Goal: Information Seeking & Learning: Learn about a topic

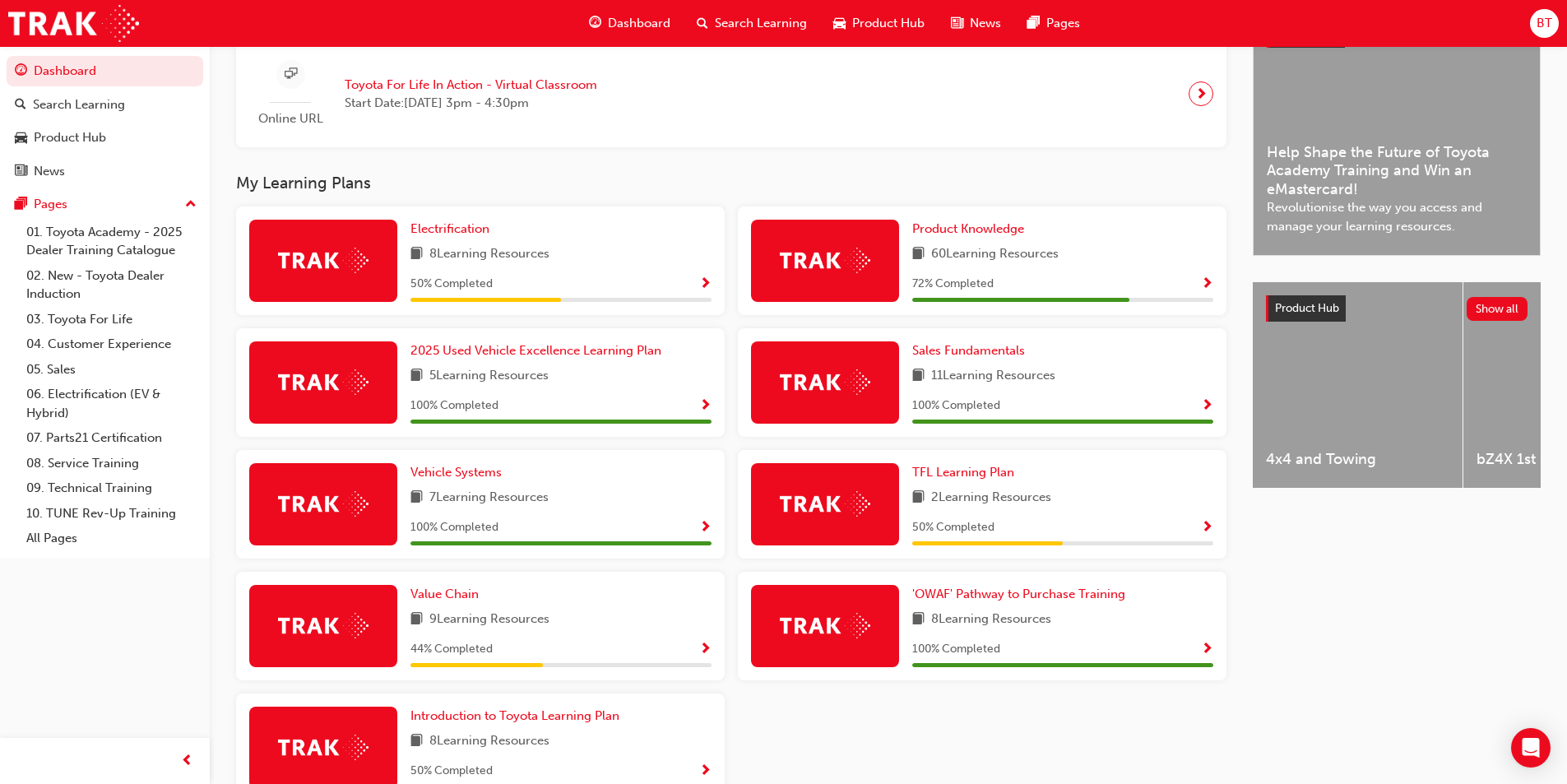
scroll to position [411, 0]
drag, startPoint x: 647, startPoint y: 169, endPoint x: 590, endPoint y: 177, distance: 57.6
click at [590, 177] on div "Upcoming Sessions Online URL Toyota For Life In Action - Virtual Classroom Star…" at bounding box center [745, 424] width 1017 height 833
click at [457, 598] on span "Value Chain" at bounding box center [445, 593] width 69 height 15
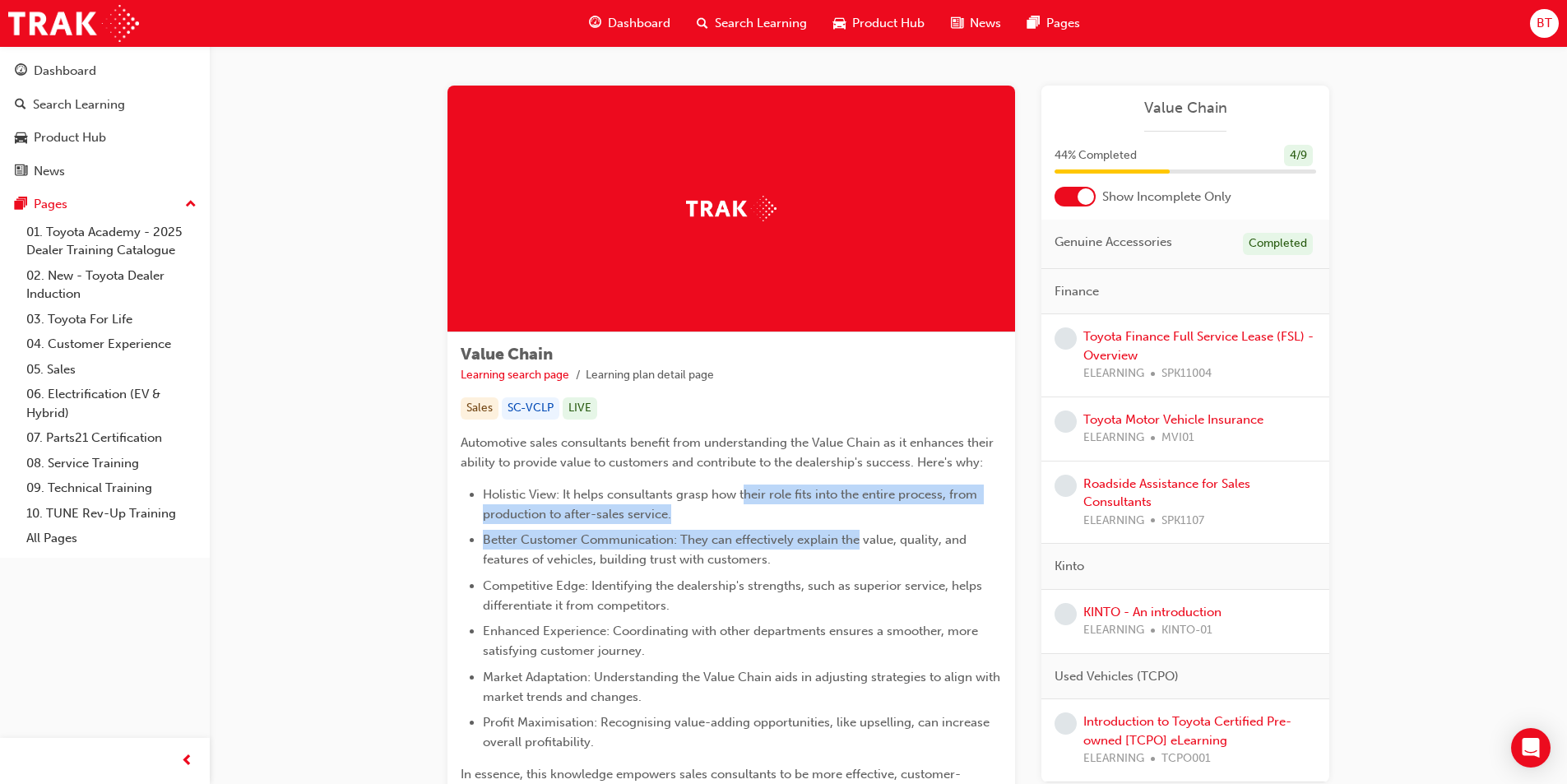
drag, startPoint x: 858, startPoint y: 546, endPoint x: 744, endPoint y: 484, distance: 129.8
click at [744, 484] on ul "Holistic View: It helps consultants grasp how their role fits into the entire p…" at bounding box center [731, 618] width 541 height 268
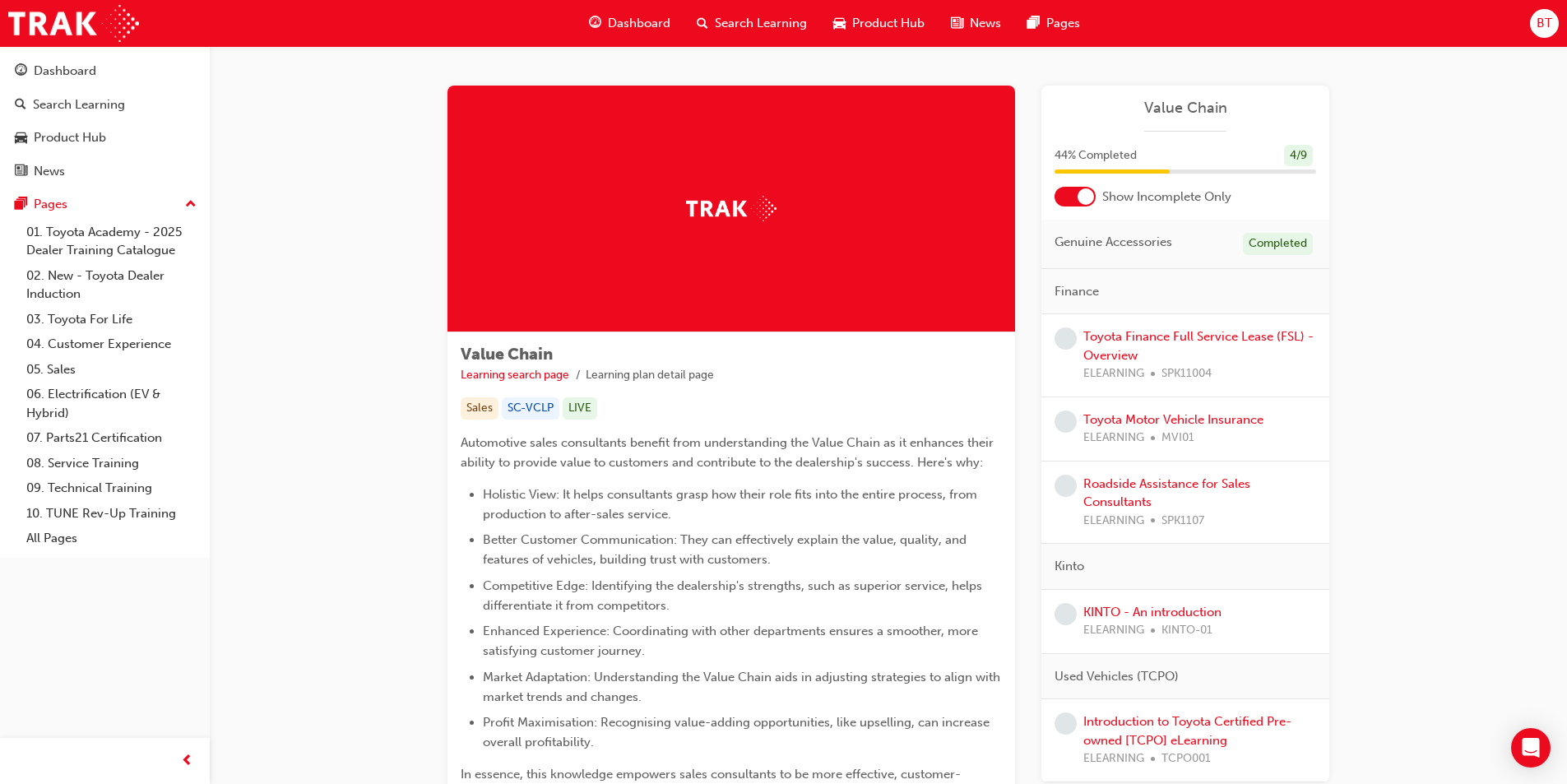
click at [726, 472] on div "Automotive sales consultants benefit from understanding the Value Chain as it e…" at bounding box center [731, 618] width 541 height 372
click at [1195, 339] on link "Toyota Finance Full Service Lease (FSL) - Overview" at bounding box center [1199, 346] width 230 height 34
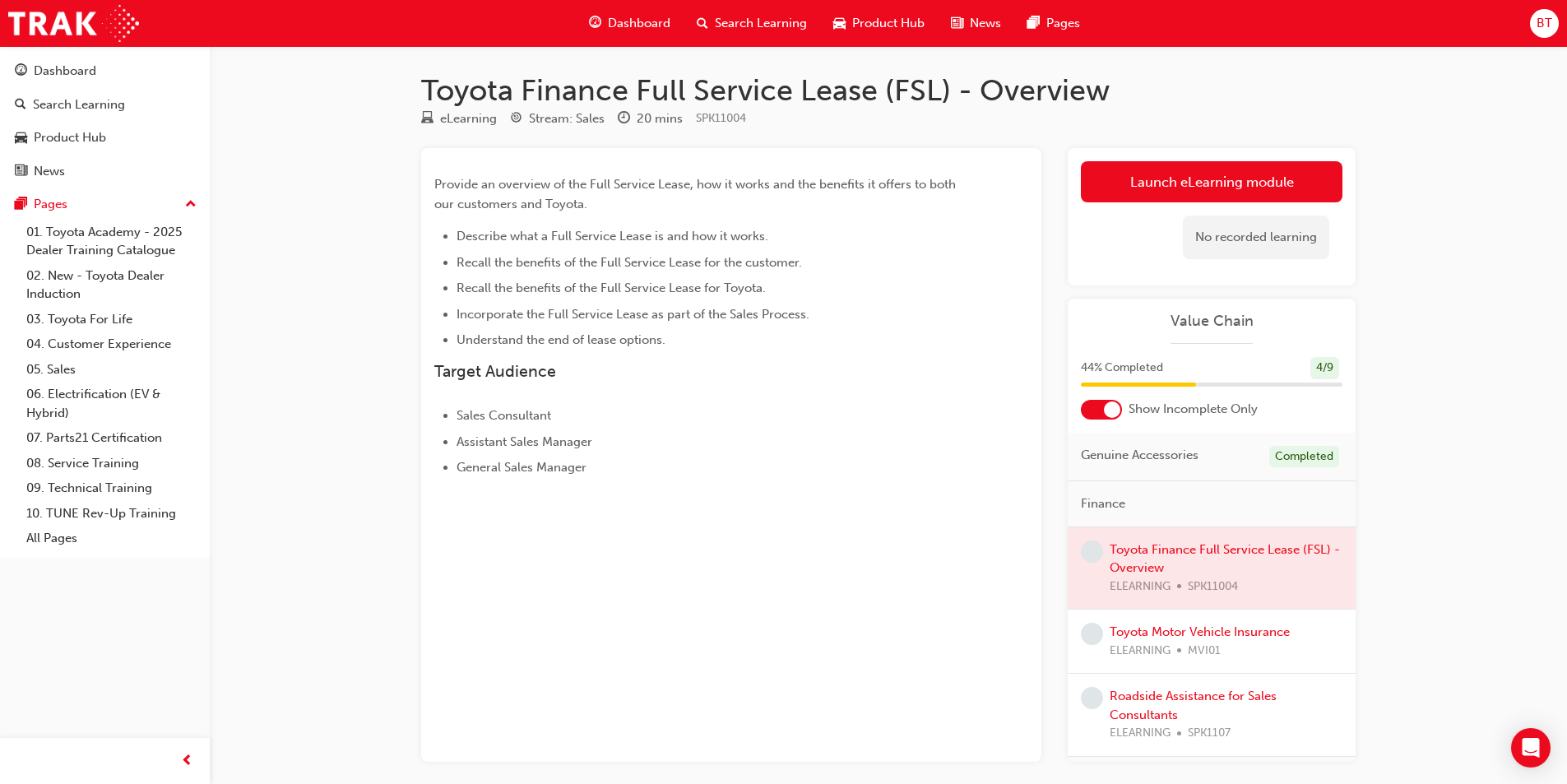
drag, startPoint x: 922, startPoint y: 489, endPoint x: 780, endPoint y: 406, distance: 164.5
click at [780, 406] on li "Sales Consultant" at bounding box center [713, 415] width 512 height 19
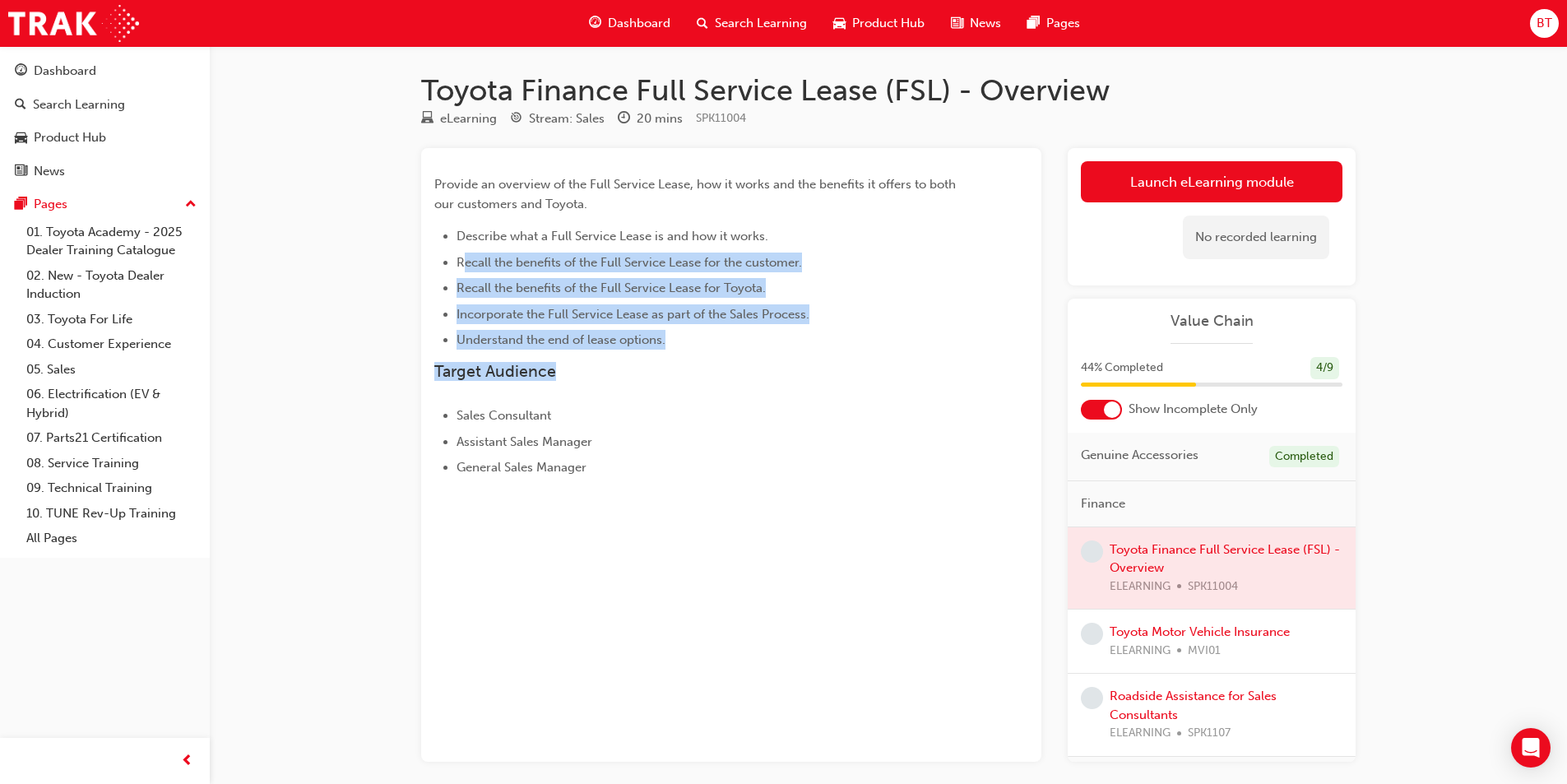
drag, startPoint x: 763, startPoint y: 373, endPoint x: 471, endPoint y: 259, distance: 313.5
click at [462, 247] on div "Provide an overview of the Full Service Lease, how it works and the benefits it…" at bounding box center [702, 325] width 535 height 303
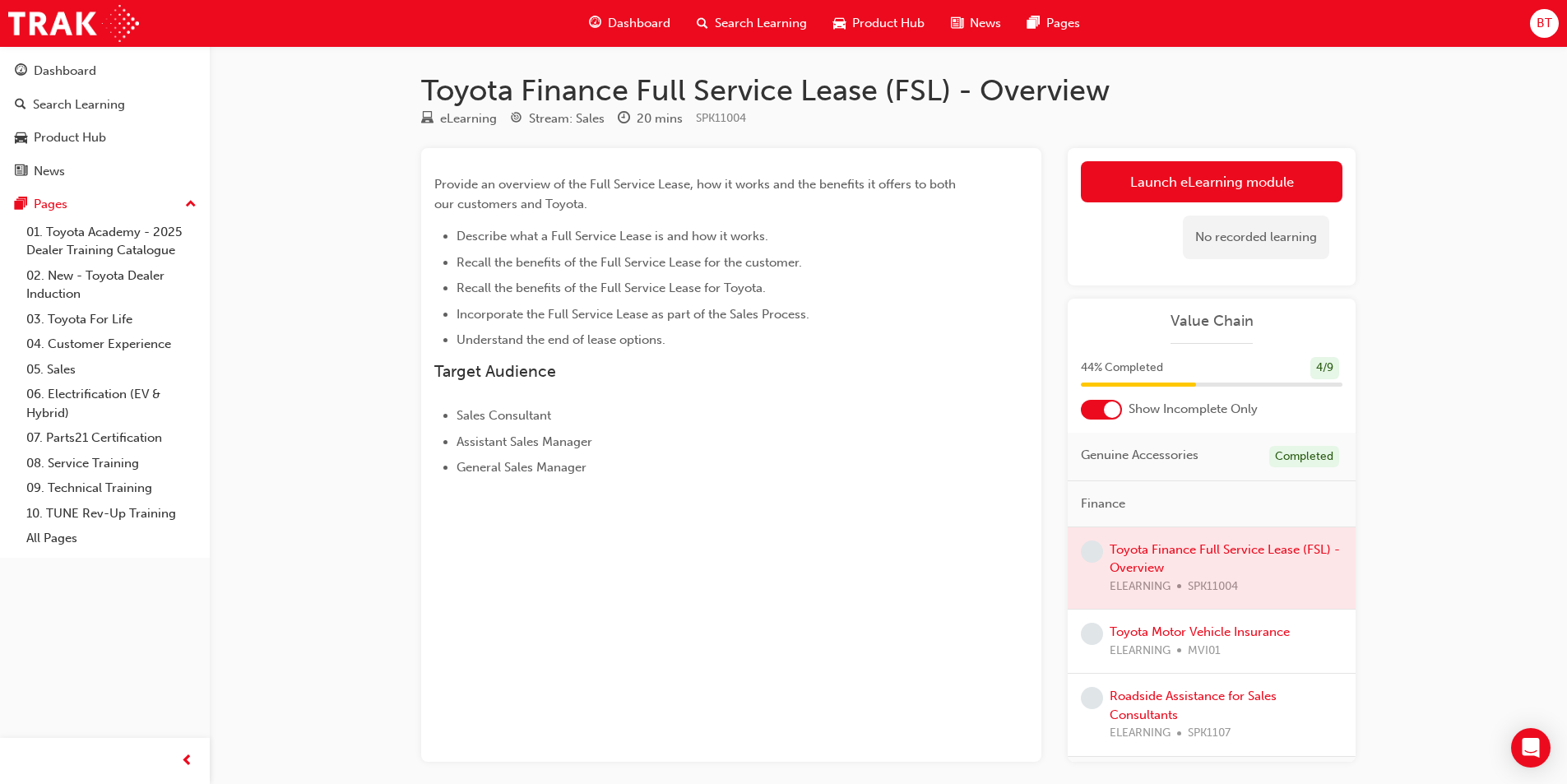
click at [724, 395] on div "Provide an overview of the Full Service Lease, how it works and the benefits it…" at bounding box center [702, 325] width 535 height 303
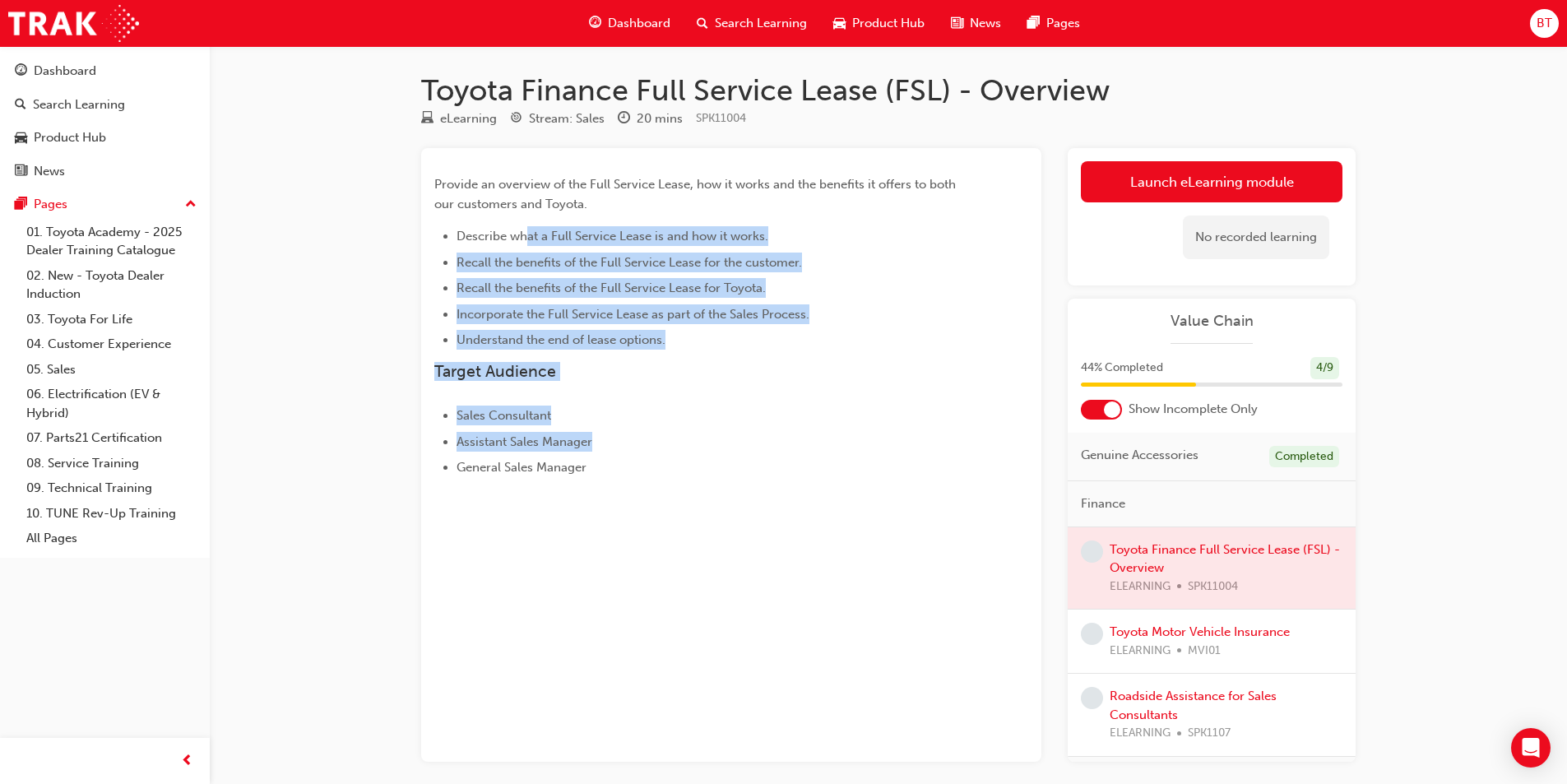
drag, startPoint x: 784, startPoint y: 433, endPoint x: 531, endPoint y: 214, distance: 334.6
click at [531, 214] on div "Provide an overview of the Full Service Lease, how it works and the benefits it…" at bounding box center [702, 325] width 535 height 303
click at [703, 351] on div "Provide an overview of the Full Service Lease, how it works and the benefits it…" at bounding box center [702, 325] width 535 height 303
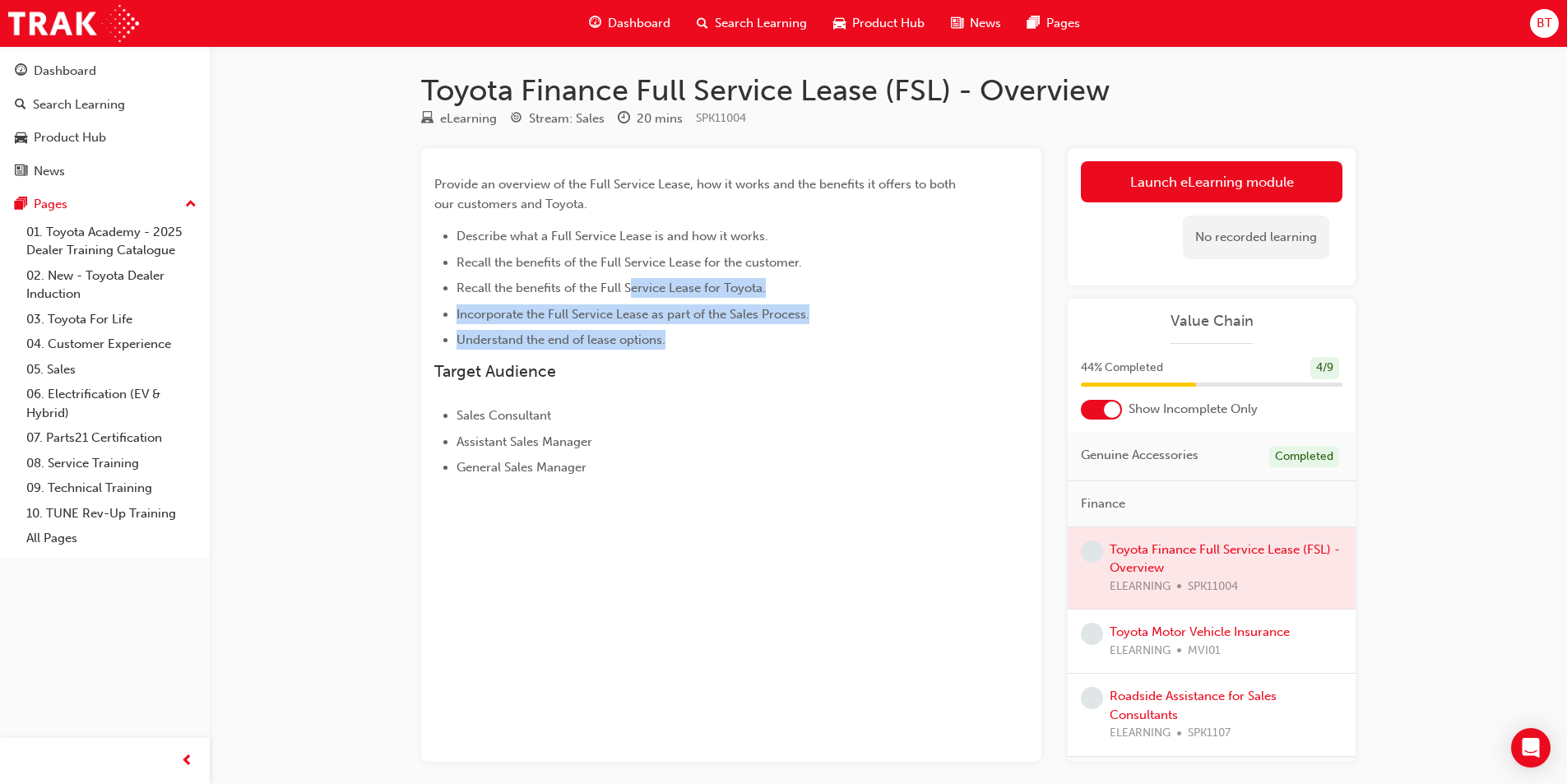
drag, startPoint x: 702, startPoint y: 331, endPoint x: 632, endPoint y: 282, distance: 85.4
click at [632, 282] on ul "Describe what a Full Service Lease is and how it works. Recall the benefits of …" at bounding box center [702, 287] width 535 height 123
click at [691, 303] on ul "Describe what a Full Service Lease is and how it works. Recall the benefits of …" at bounding box center [702, 287] width 535 height 123
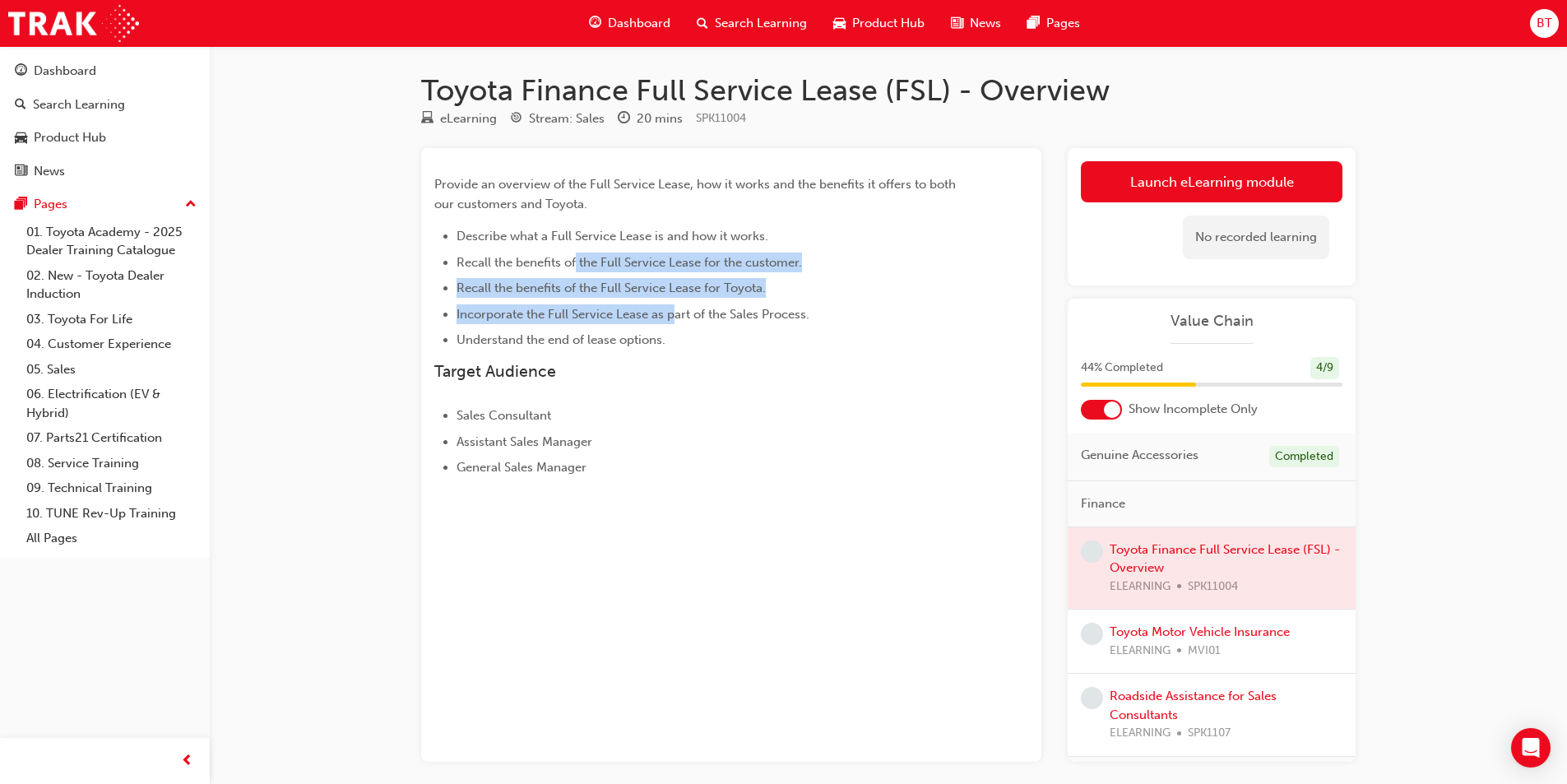
drag, startPoint x: 671, startPoint y: 313, endPoint x: 574, endPoint y: 259, distance: 111.0
click at [574, 259] on ul "Describe what a Full Service Lease is and how it works. Recall the benefits of …" at bounding box center [702, 287] width 535 height 123
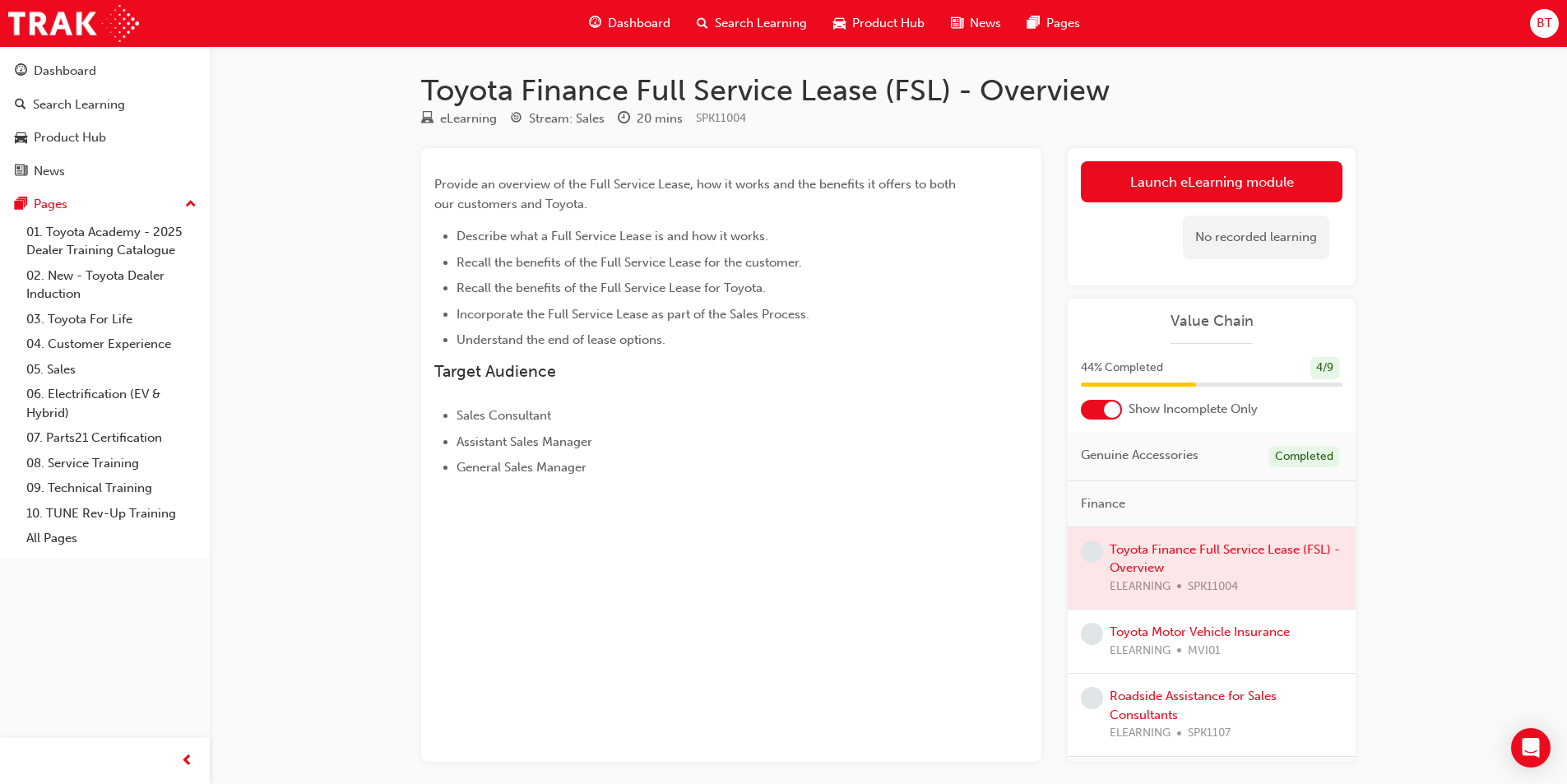
click at [697, 327] on ul "Describe what a Full Service Lease is and how it works. Recall the benefits of …" at bounding box center [702, 287] width 535 height 123
click at [1207, 164] on link "Launch eLearning module" at bounding box center [1212, 182] width 261 height 41
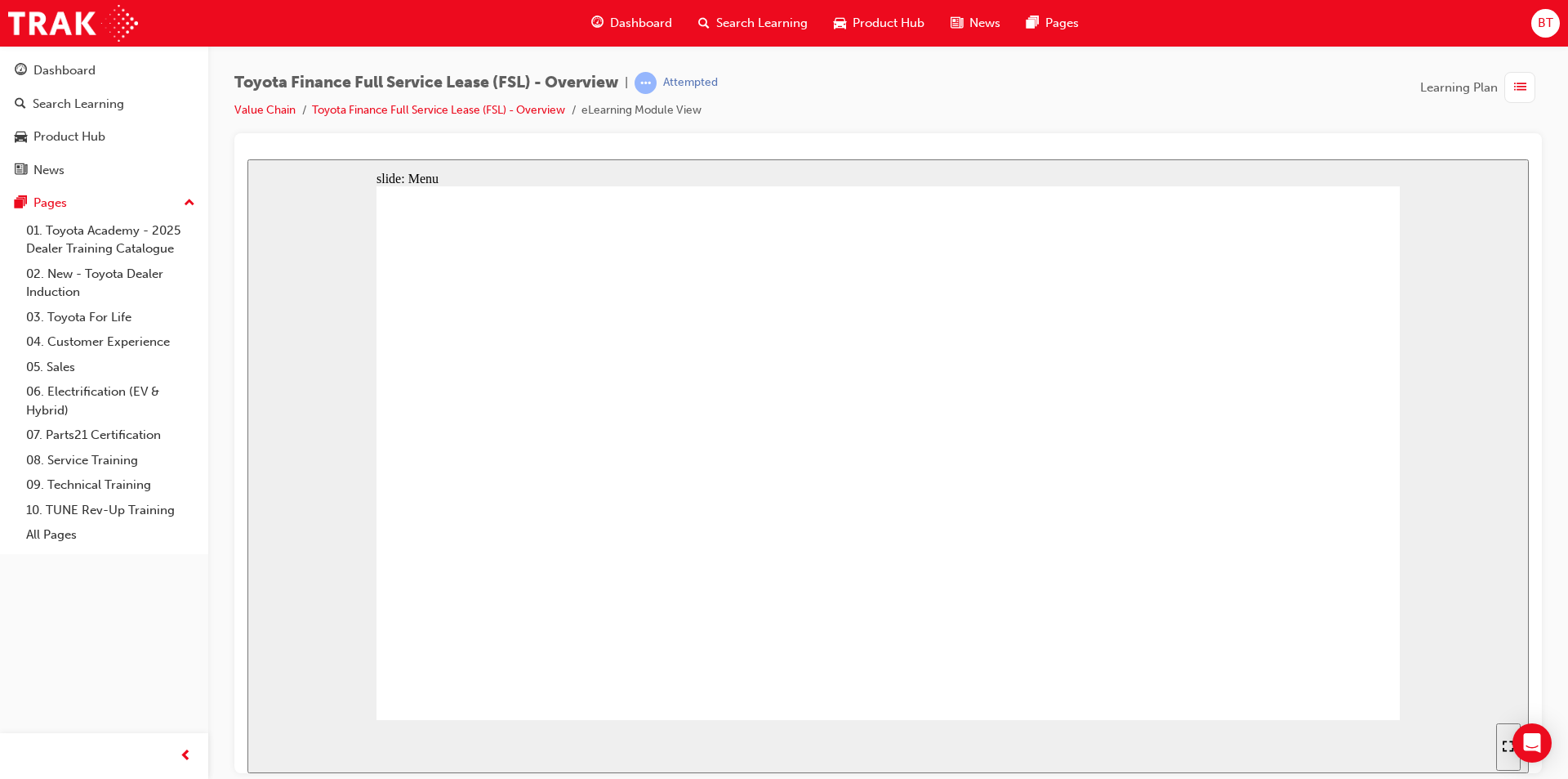
drag, startPoint x: 609, startPoint y: 528, endPoint x: 573, endPoint y: 467, distance: 70.8
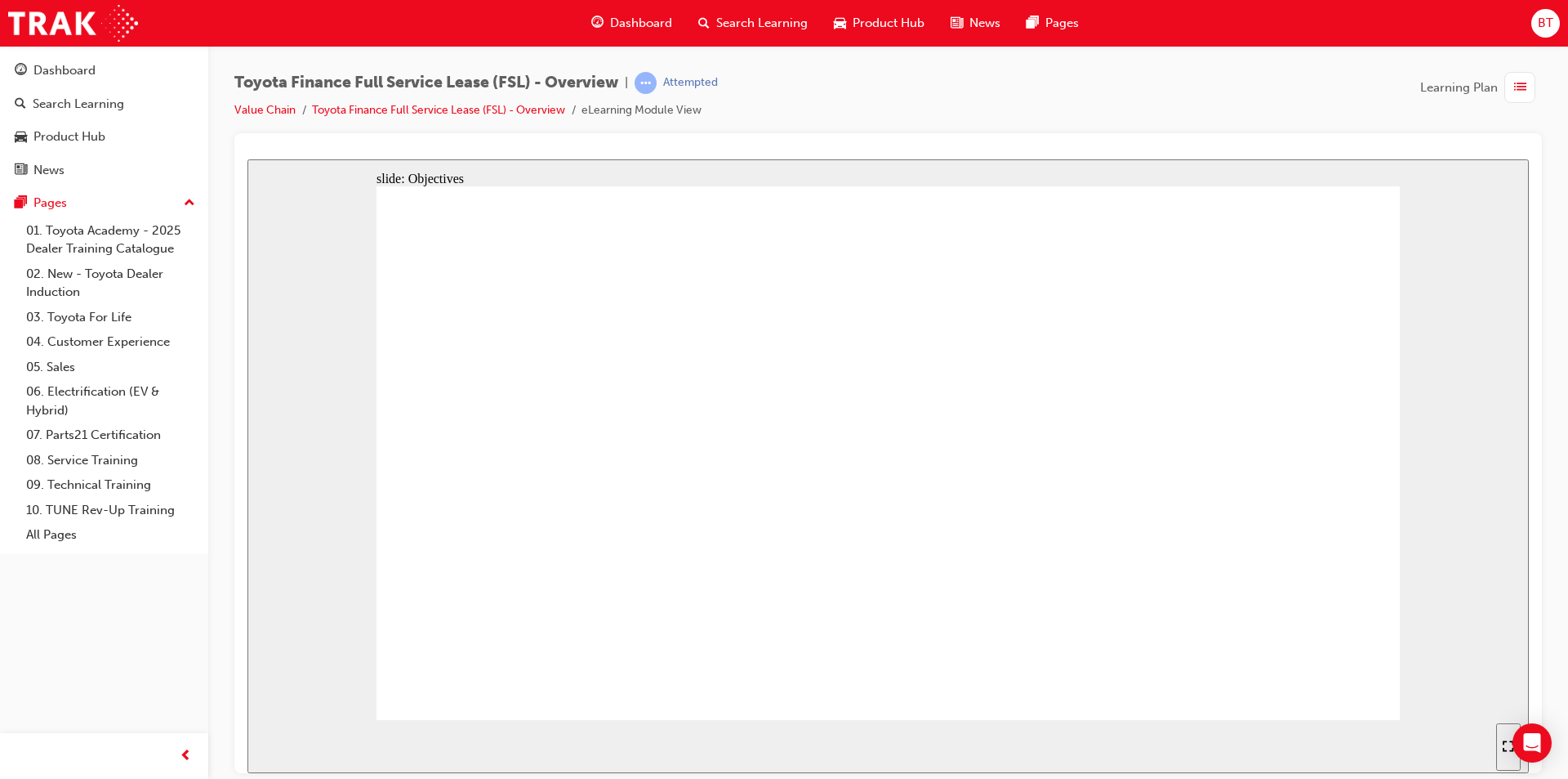
drag, startPoint x: 569, startPoint y: 571, endPoint x: 633, endPoint y: 569, distance: 64.0
drag, startPoint x: 1030, startPoint y: 351, endPoint x: 899, endPoint y: 159, distance: 232.4
drag, startPoint x: 795, startPoint y: 99, endPoint x: 779, endPoint y: 95, distance: 16.5
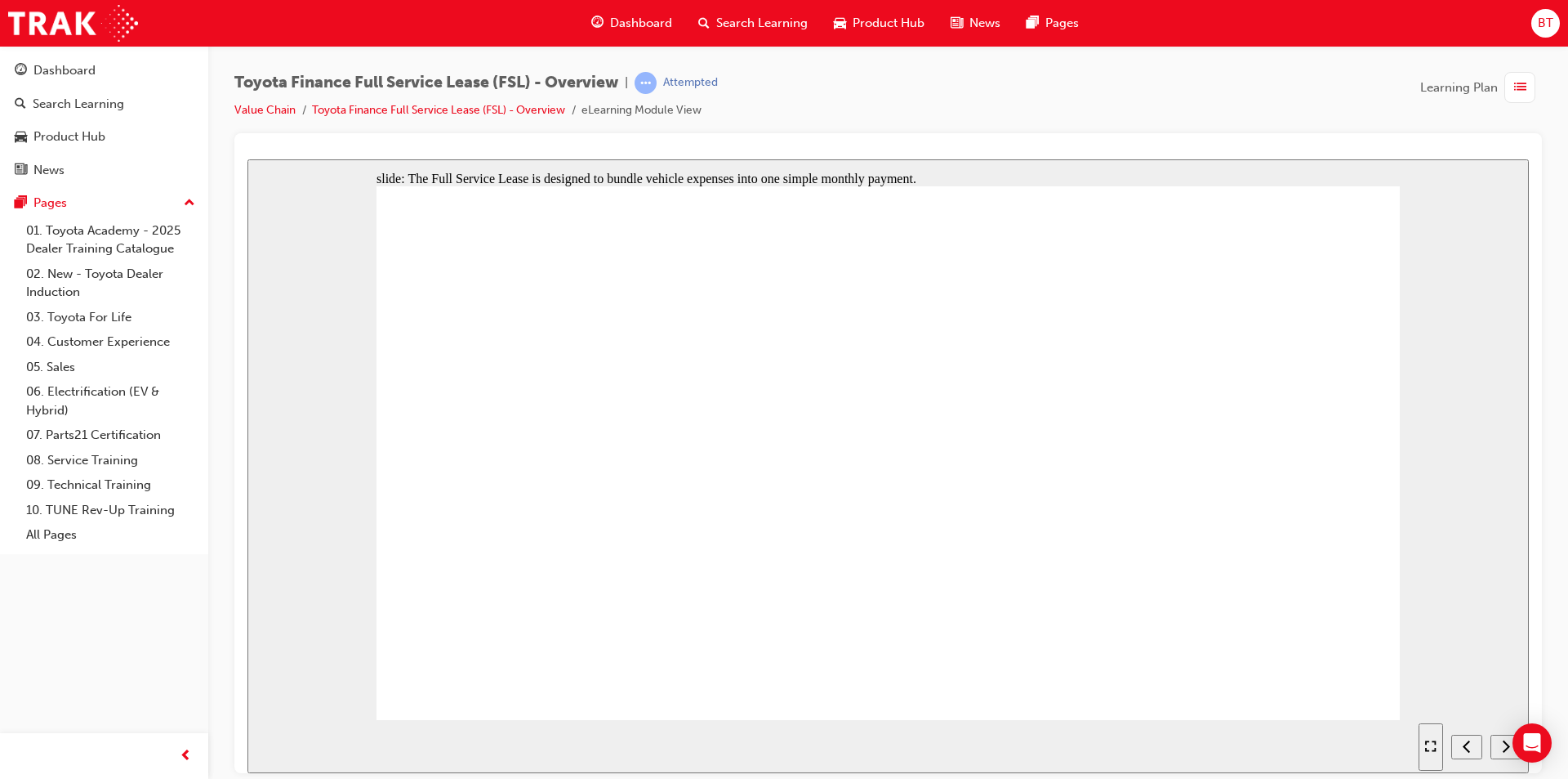
click at [779, 95] on div "Toyota Finance Full Service Lease (FSL) - Overview | Attempted Value Chain Toyo…" at bounding box center [888, 103] width 1307 height 62
click at [809, 108] on div "Toyota Finance Full Service Lease (FSL) - Overview | Attempted Value Chain Toyo…" at bounding box center [888, 103] width 1307 height 62
drag, startPoint x: 584, startPoint y: 384, endPoint x: 627, endPoint y: 420, distance: 56.1
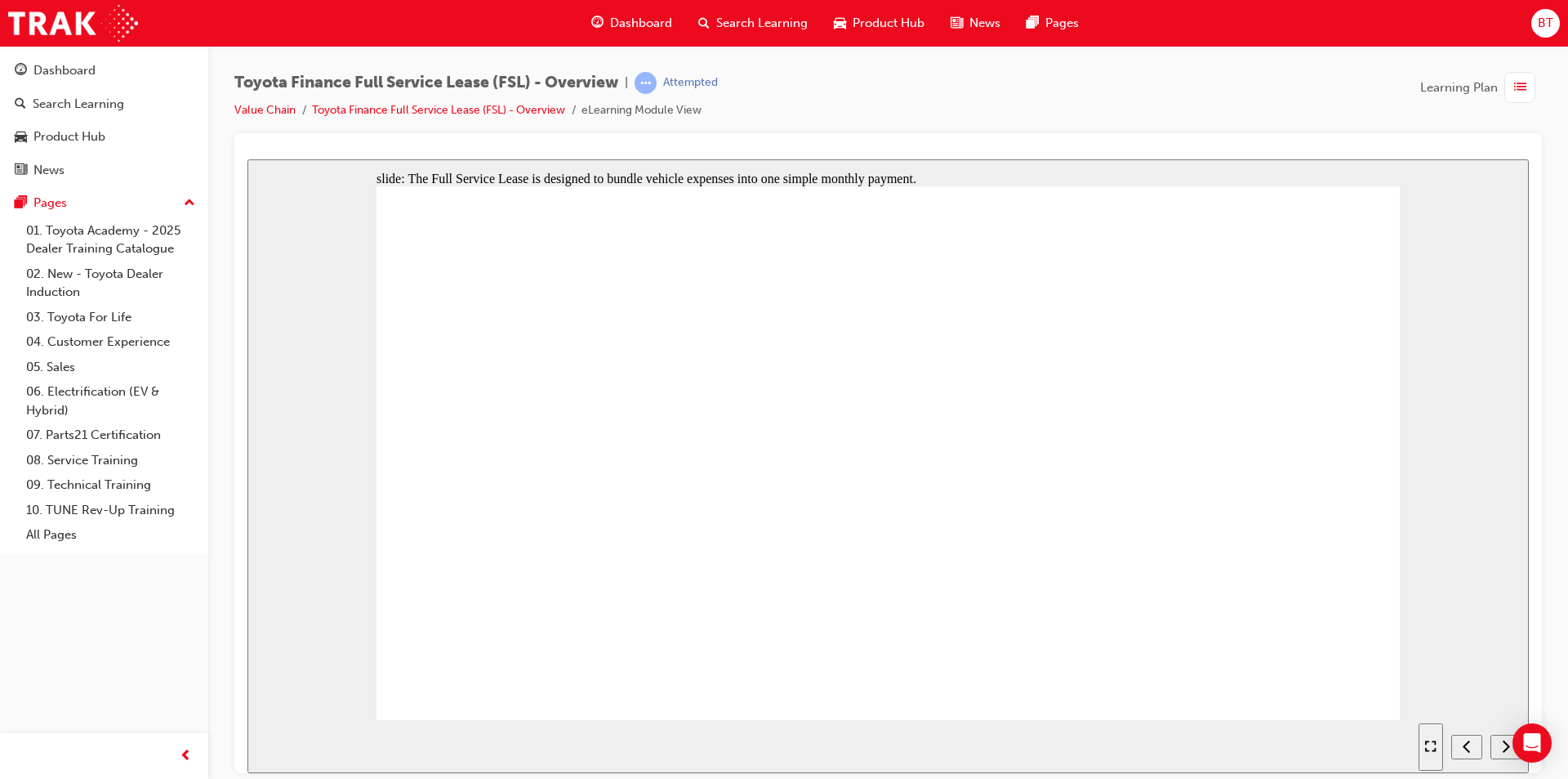
drag, startPoint x: 647, startPoint y: 486, endPoint x: 625, endPoint y: 460, distance: 34.1
drag, startPoint x: 654, startPoint y: 442, endPoint x: 659, endPoint y: 424, distance: 18.7
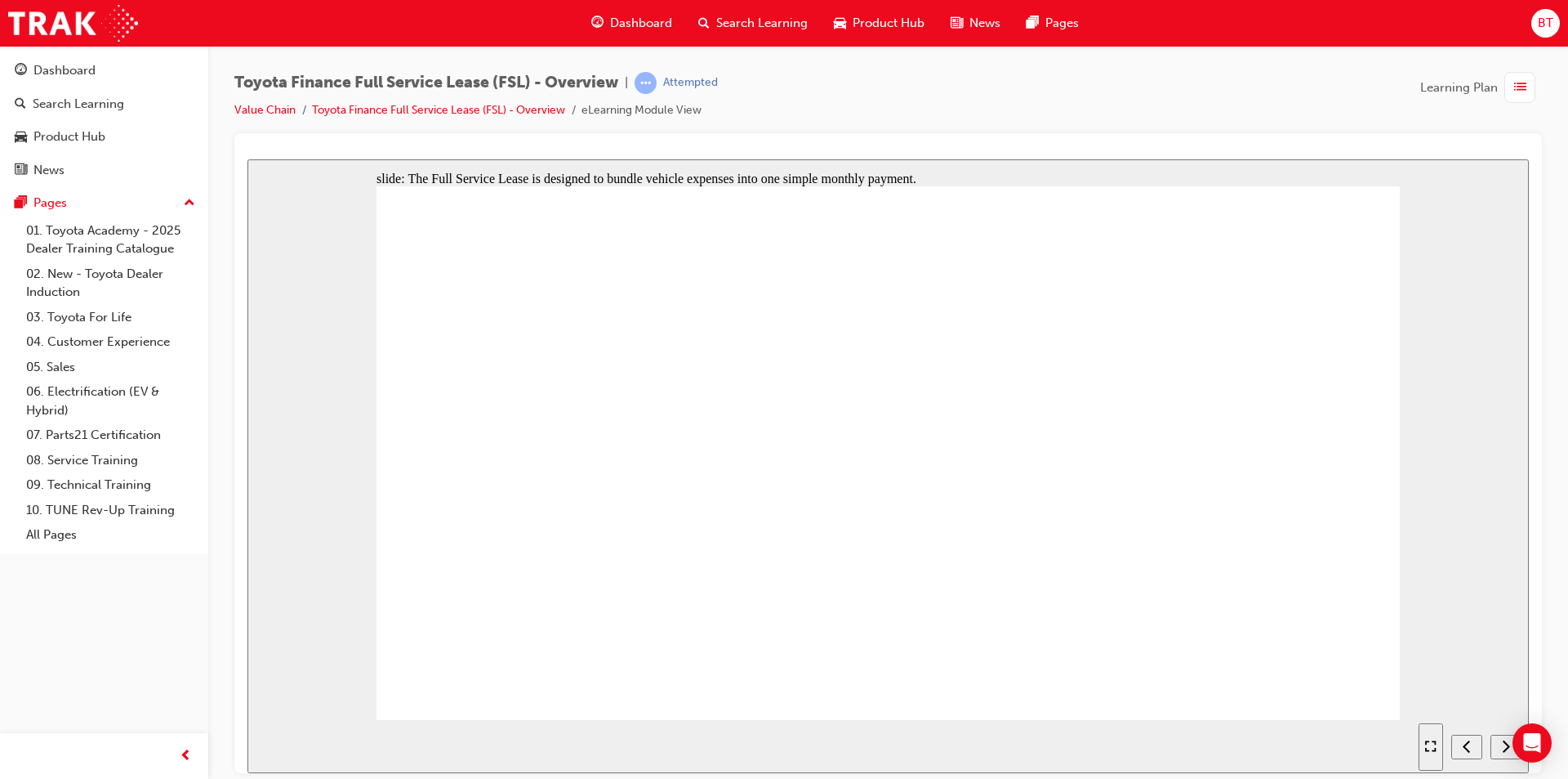
drag, startPoint x: 800, startPoint y: 117, endPoint x: 719, endPoint y: 145, distance: 85.7
click at [721, 140] on div at bounding box center [888, 452] width 1307 height 640
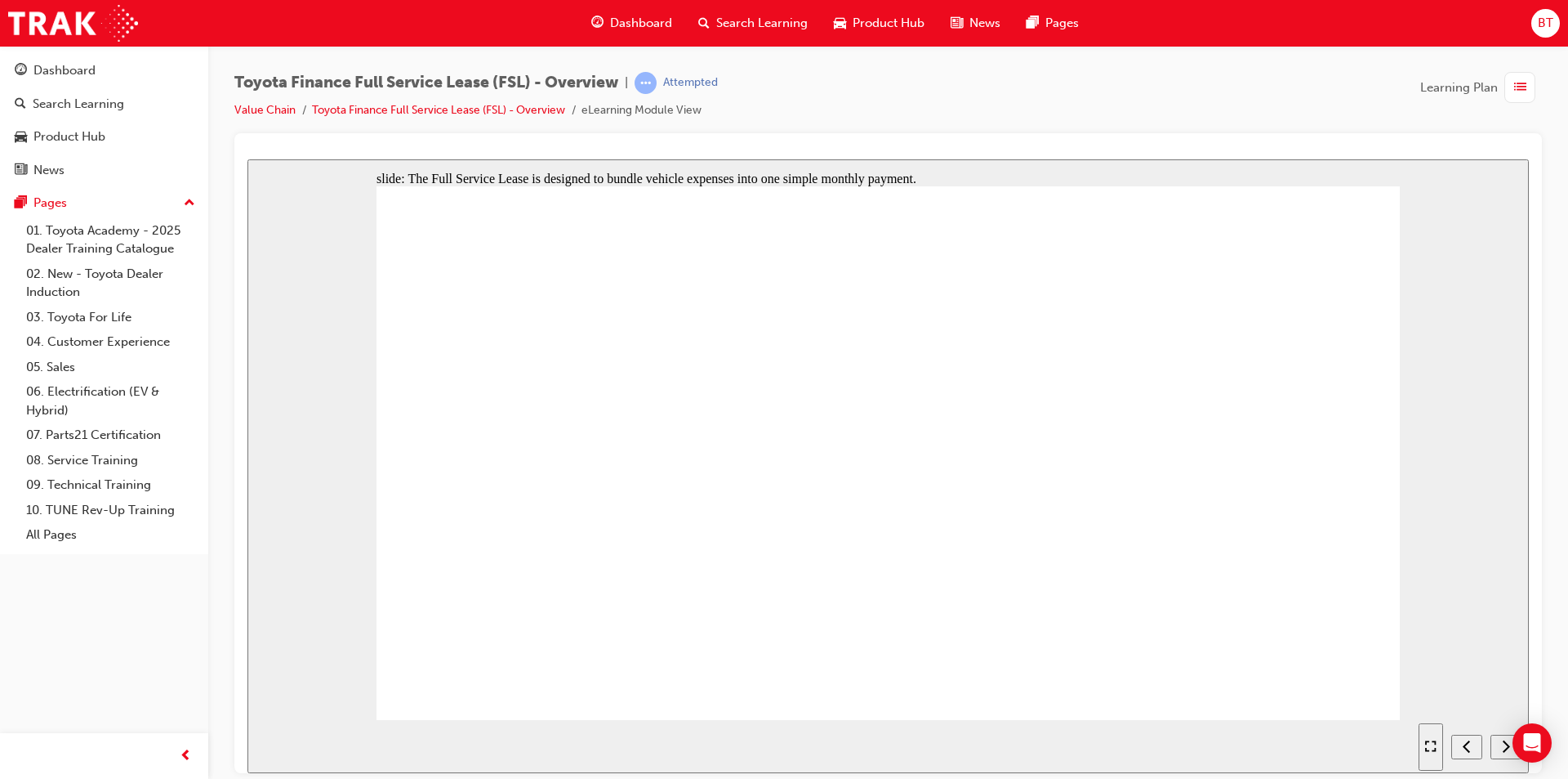
drag, startPoint x: 698, startPoint y: 450, endPoint x: 658, endPoint y: 429, distance: 45.2
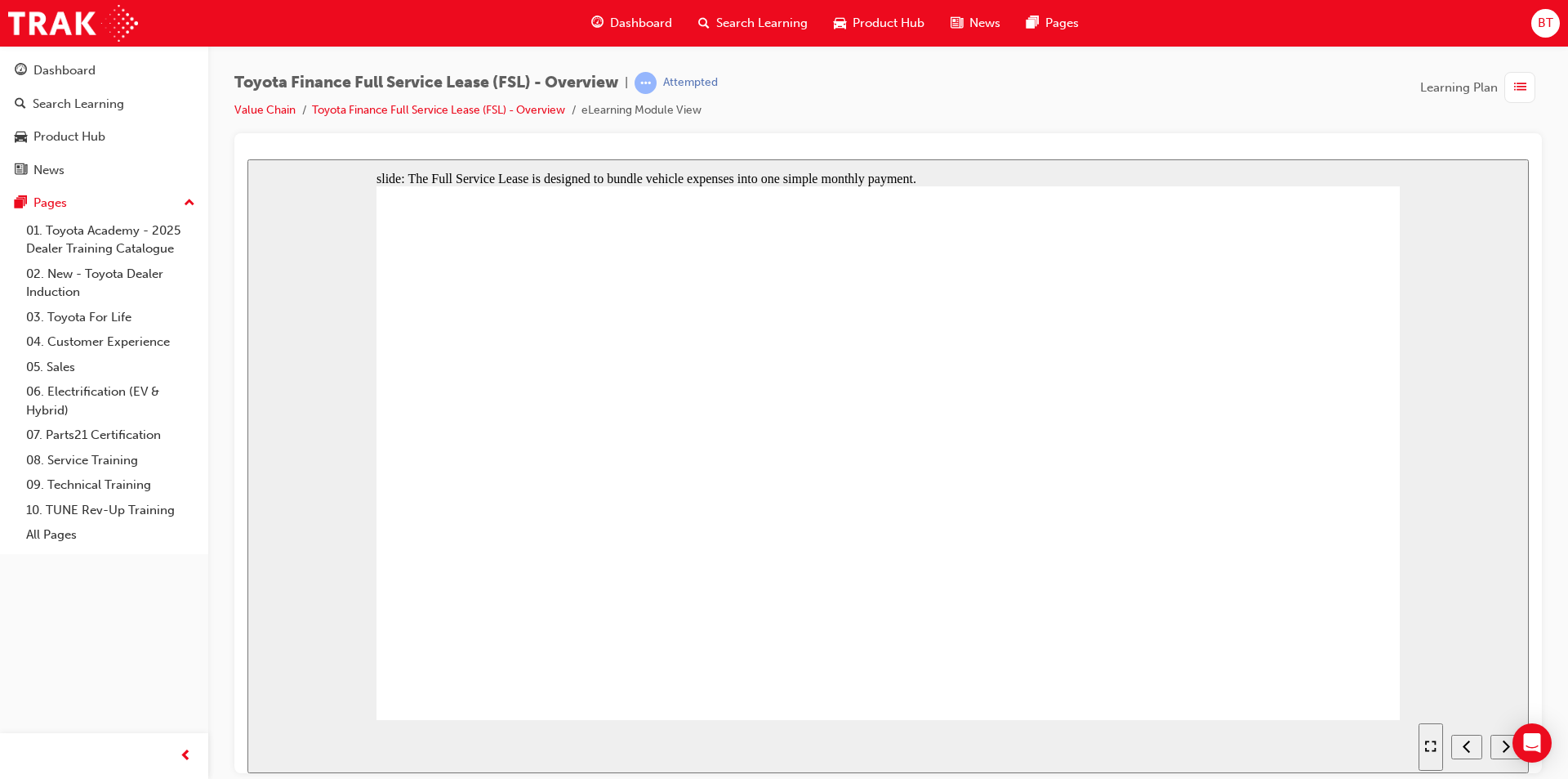
drag, startPoint x: 676, startPoint y: 497, endPoint x: 557, endPoint y: 481, distance: 120.1
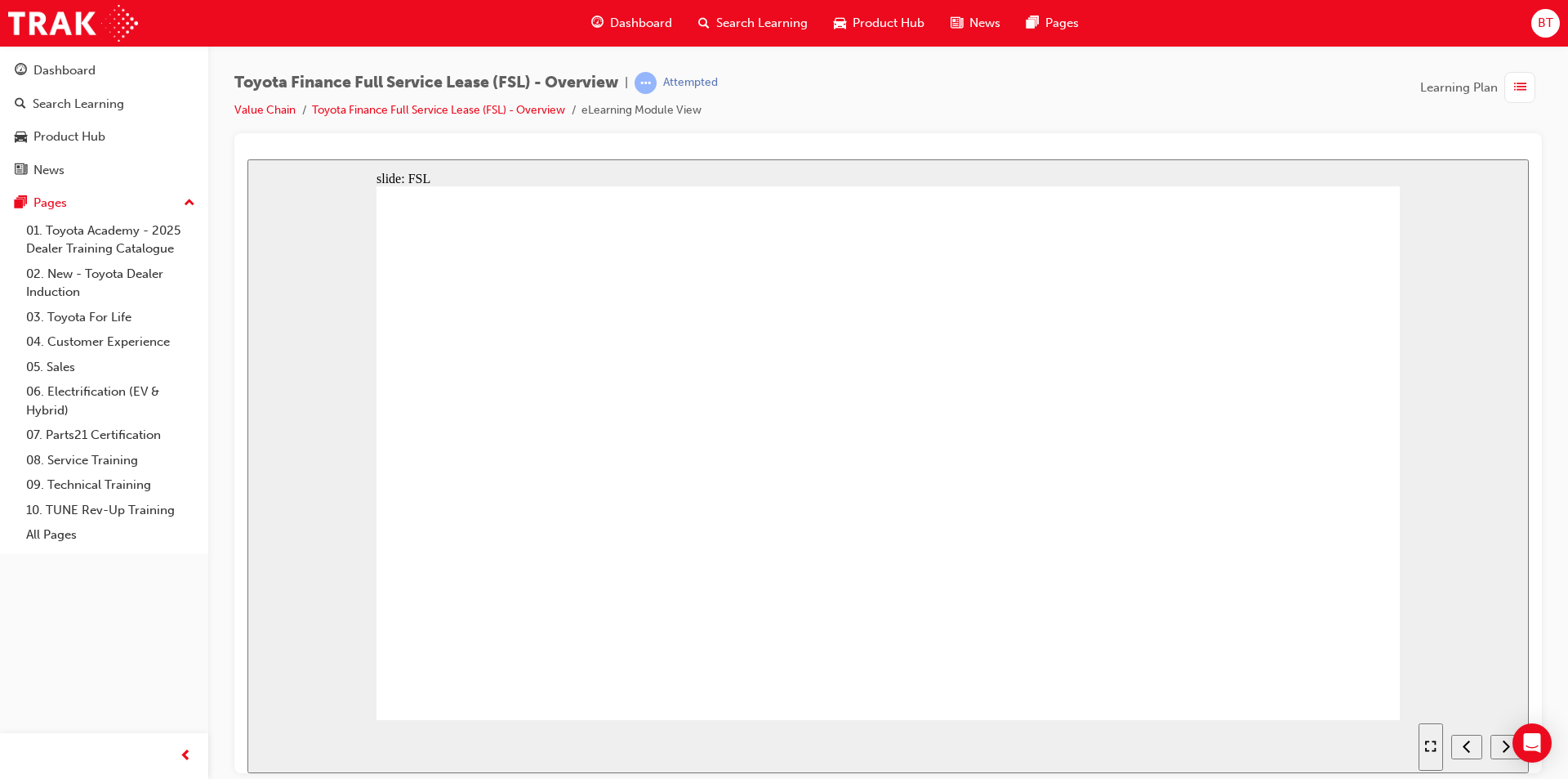
drag, startPoint x: 482, startPoint y: 567, endPoint x: 736, endPoint y: 215, distance: 434.1
drag, startPoint x: 644, startPoint y: 296, endPoint x: 513, endPoint y: 249, distance: 139.2
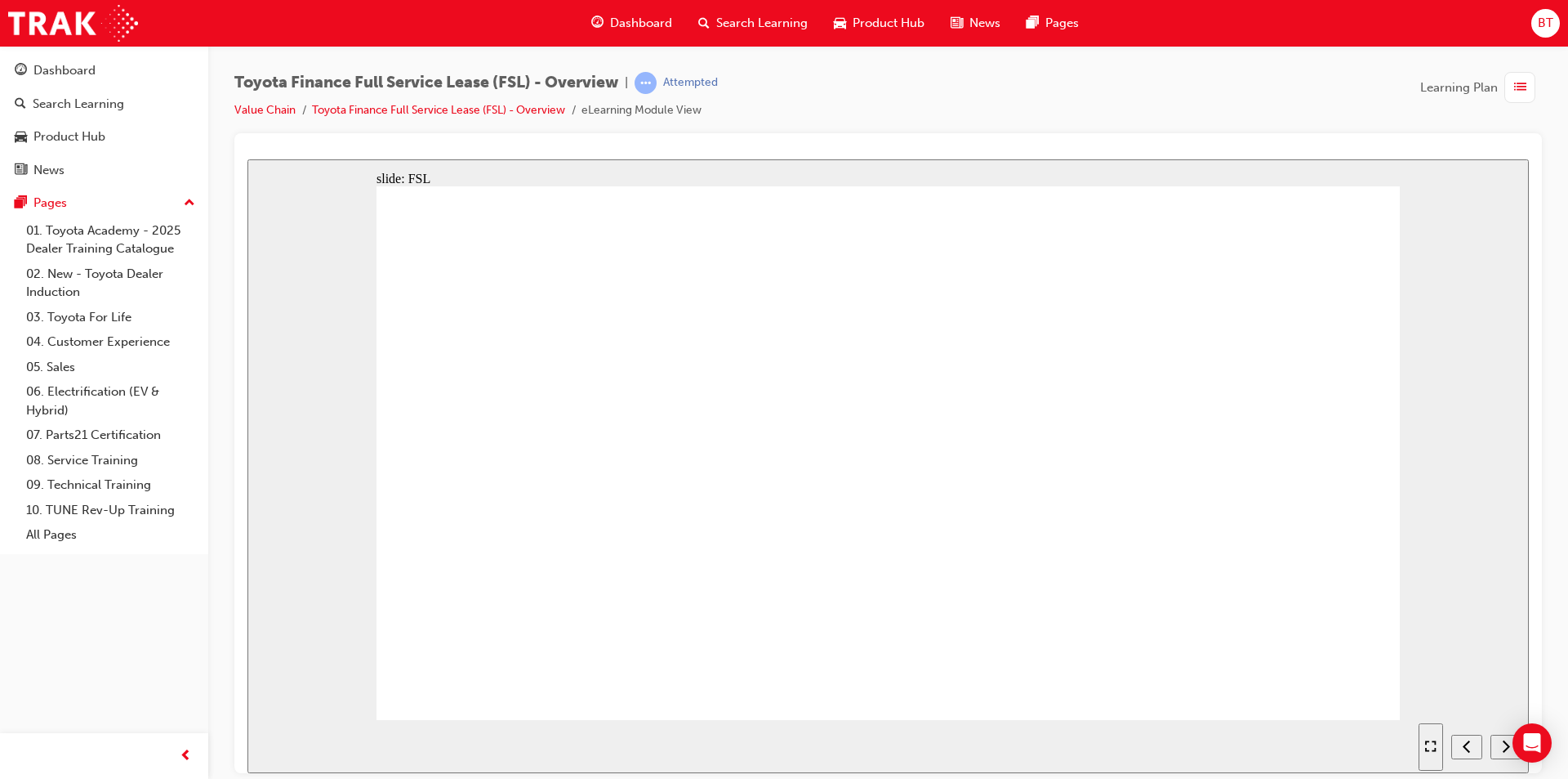
drag, startPoint x: 869, startPoint y: 57, endPoint x: 820, endPoint y: 73, distance: 51.5
click at [820, 73] on div "Toyota Finance Full Service Lease (FSL) - Overview | Attempted Value Chain Toyo…" at bounding box center [888, 103] width 1307 height 62
click at [819, 101] on div "Toyota Finance Full Service Lease (FSL) - Overview | Attempted Value Chain Toyo…" at bounding box center [888, 103] width 1307 height 62
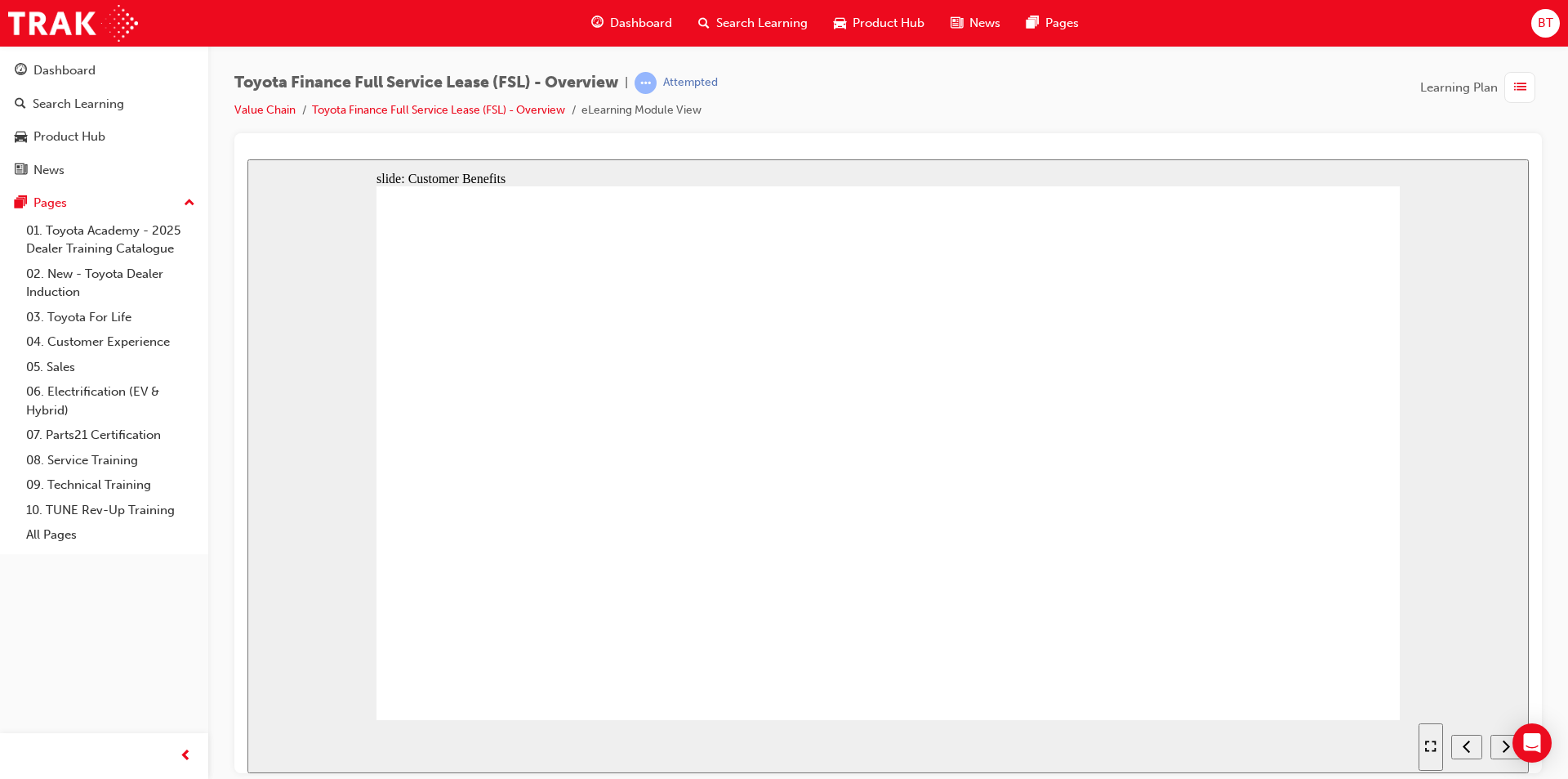
drag, startPoint x: 966, startPoint y: 691, endPoint x: 975, endPoint y: 691, distance: 9.0
drag, startPoint x: 565, startPoint y: 339, endPoint x: 454, endPoint y: 273, distance: 129.1
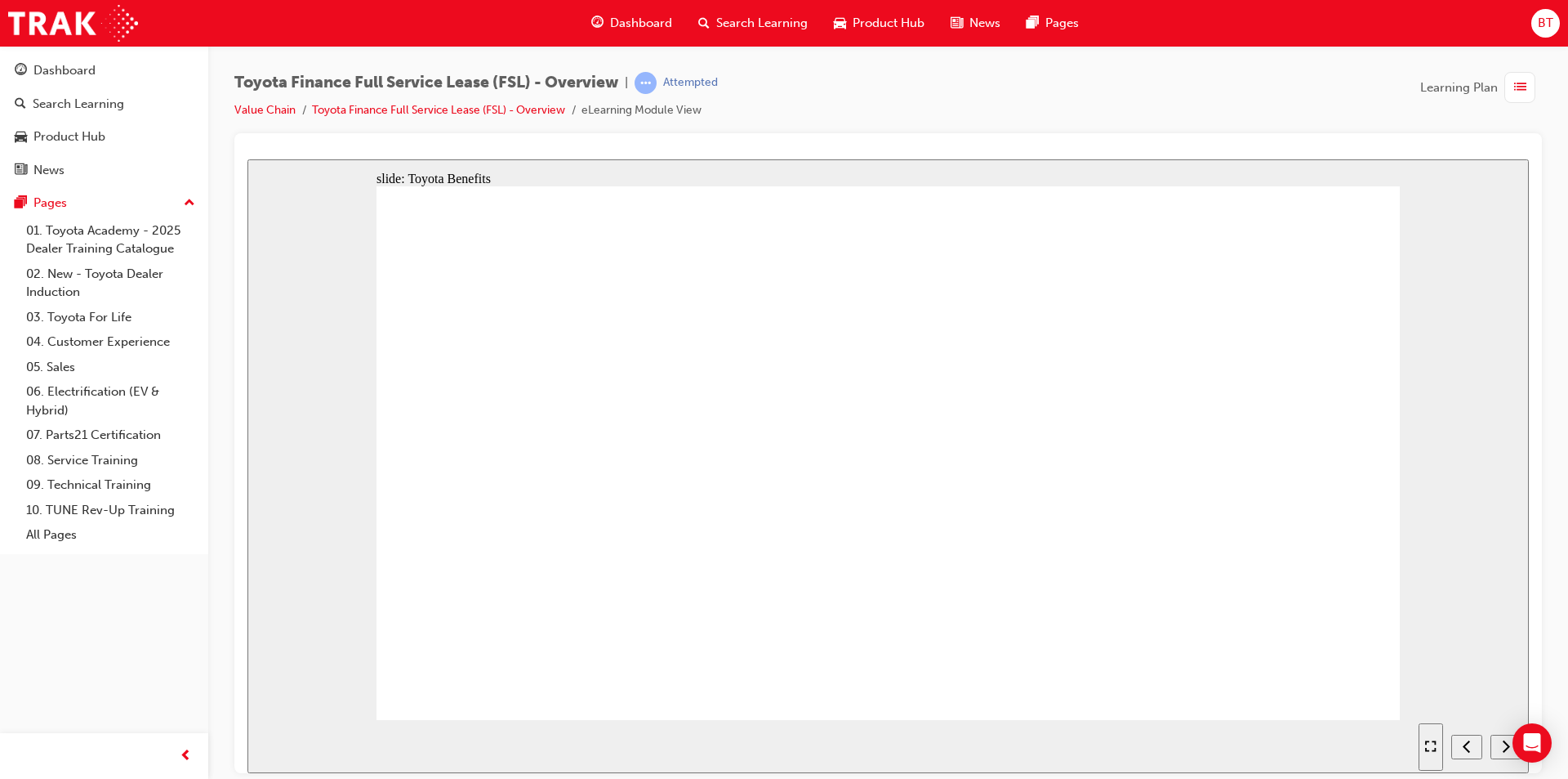
click at [635, 20] on span "Dashboard" at bounding box center [641, 23] width 62 height 19
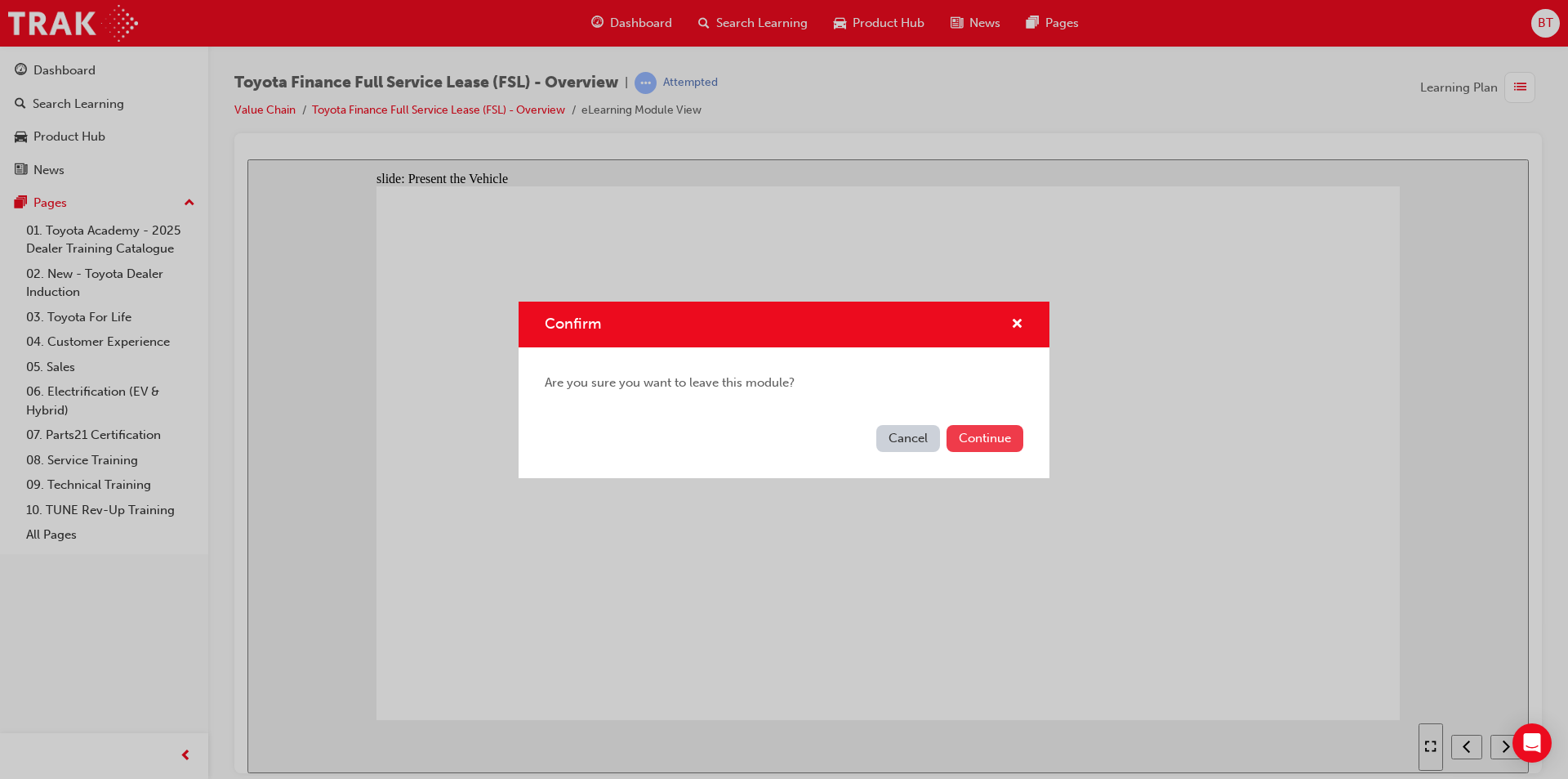
click at [974, 440] on button "Continue" at bounding box center [985, 439] width 77 height 27
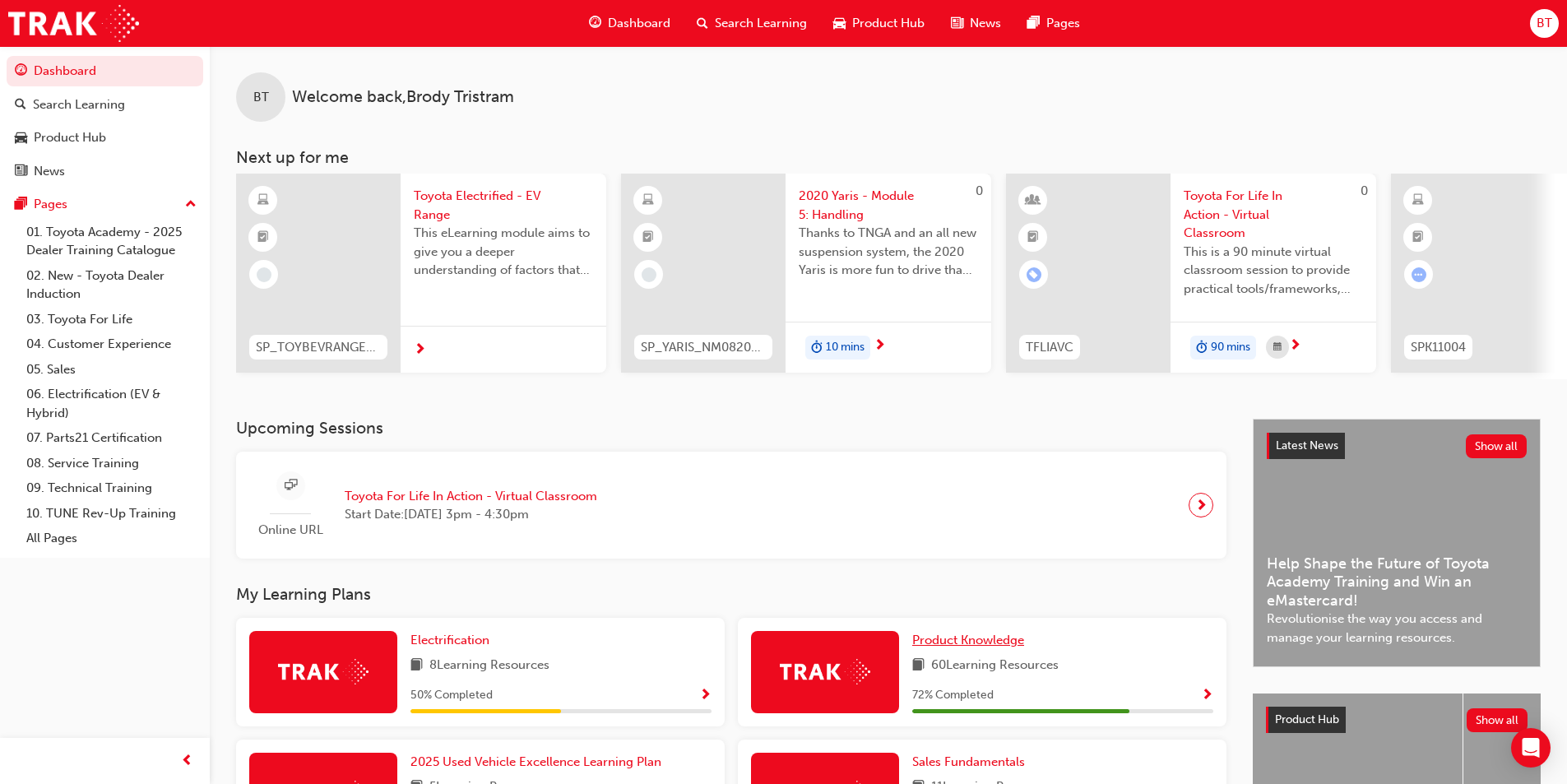
click at [960, 642] on span "Product Knowledge" at bounding box center [968, 639] width 112 height 15
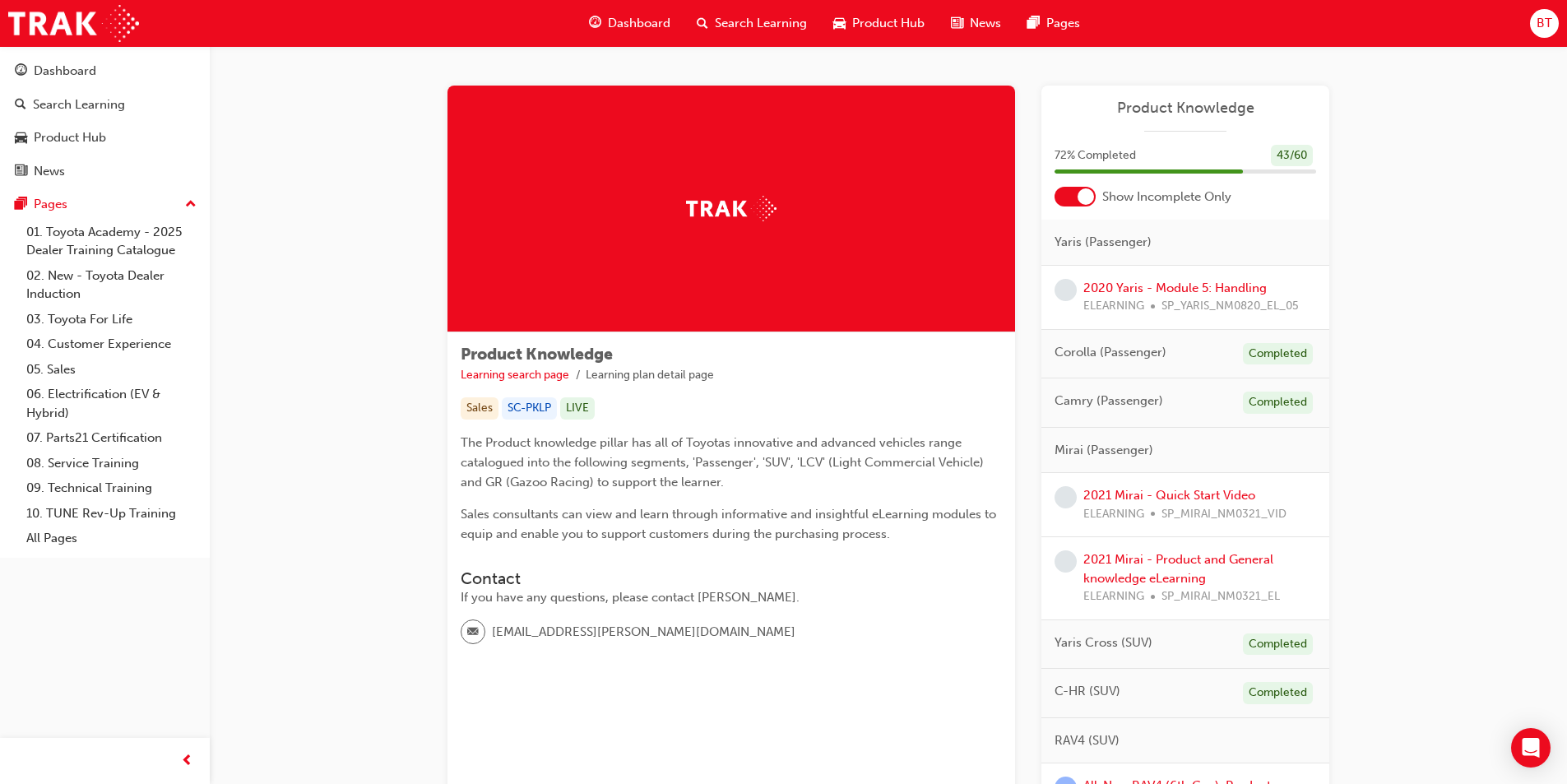
click at [651, 36] on div "Dashboard" at bounding box center [630, 23] width 108 height 34
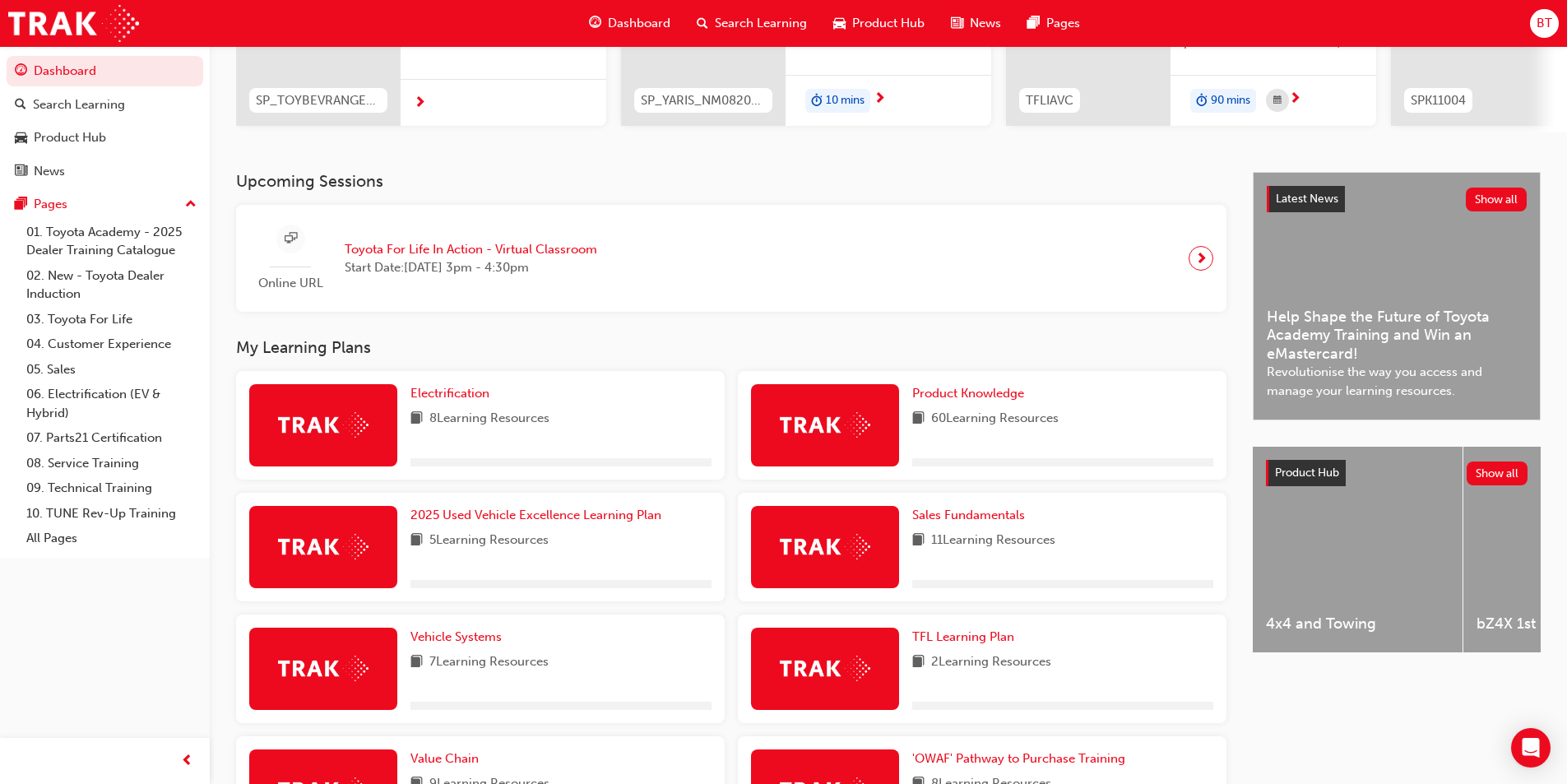
scroll to position [411, 0]
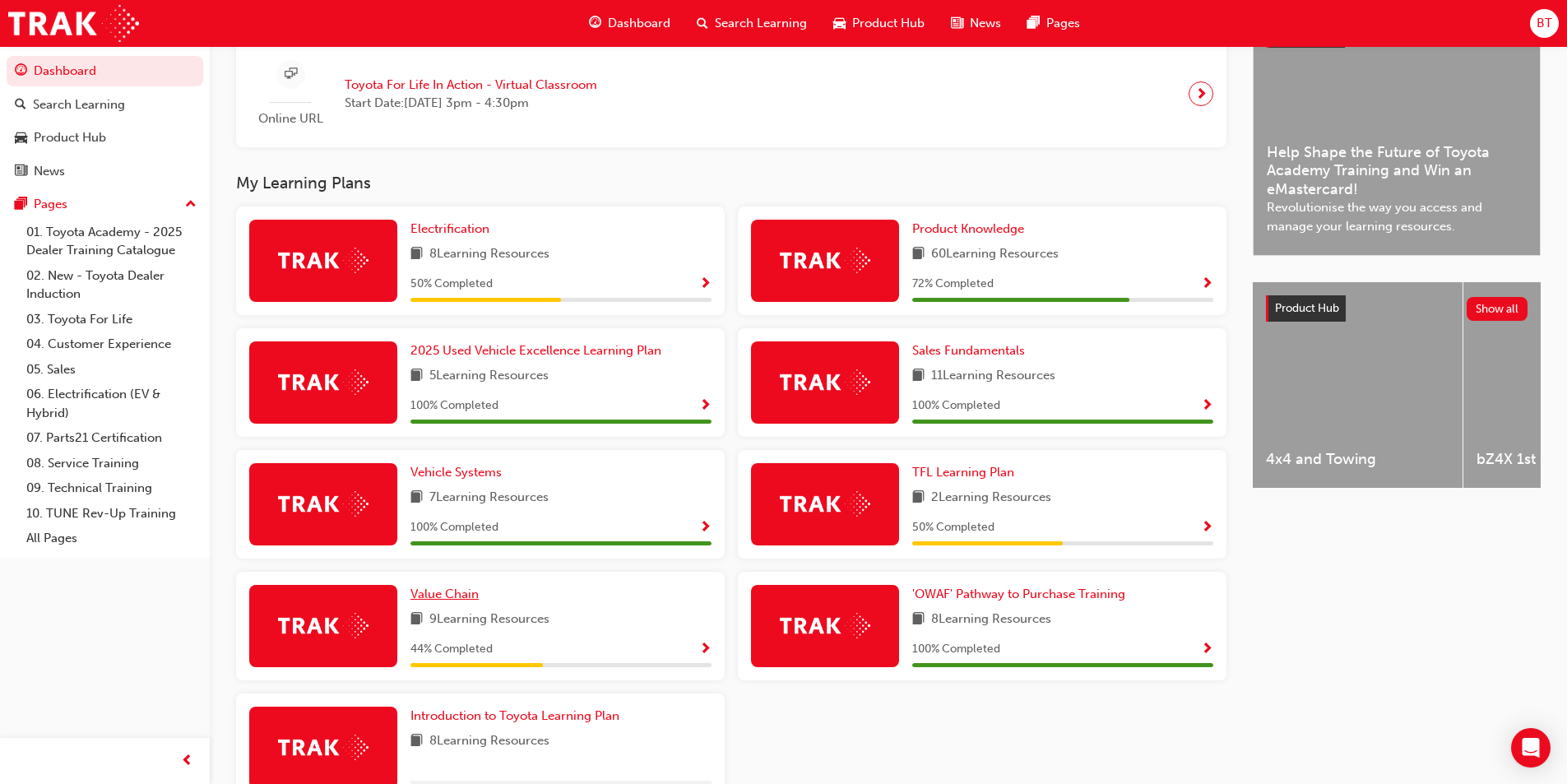
click at [451, 601] on span "Value Chain" at bounding box center [445, 593] width 69 height 15
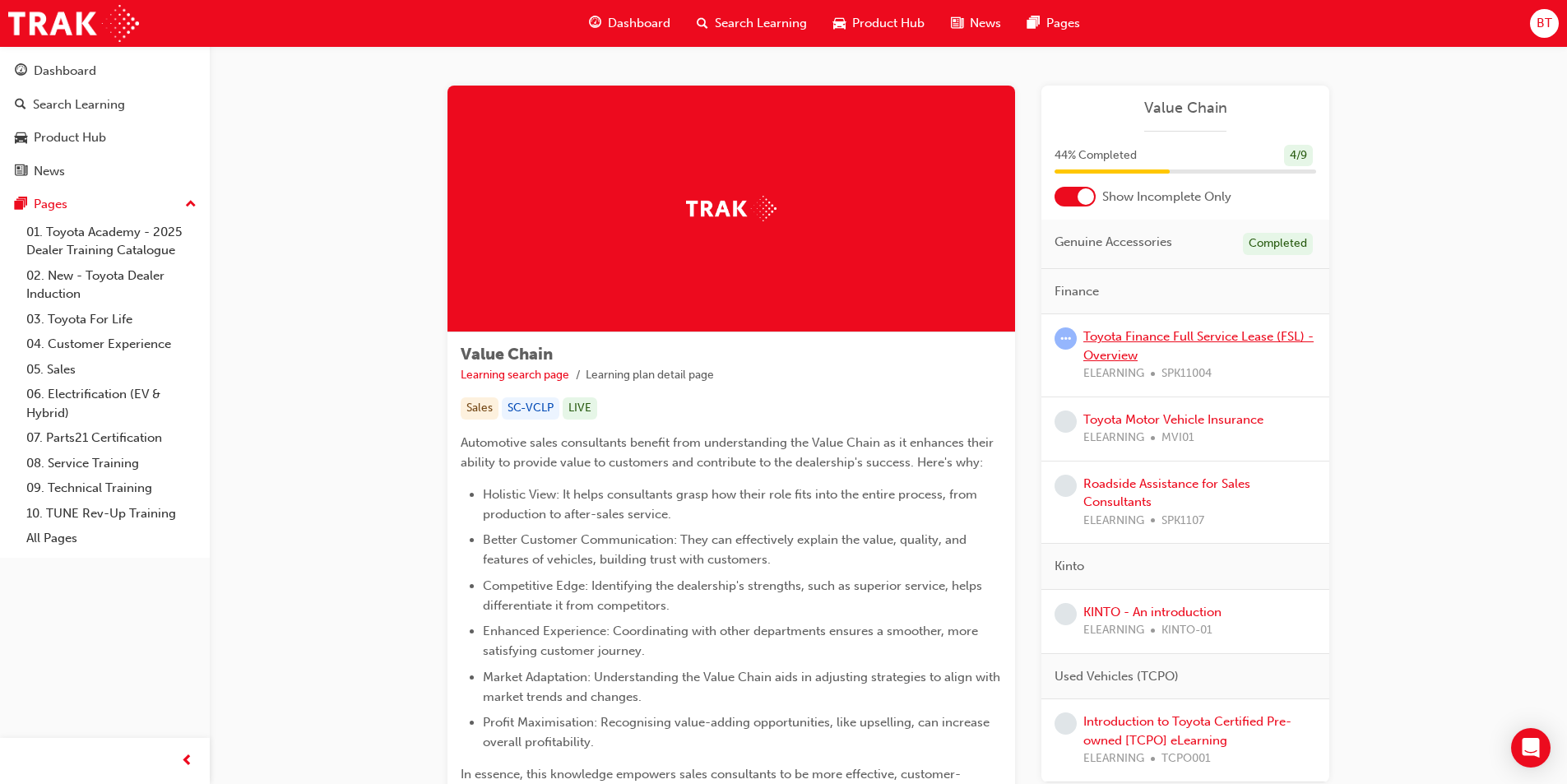
click at [1140, 342] on link "Toyota Finance Full Service Lease (FSL) - Overview" at bounding box center [1199, 346] width 230 height 34
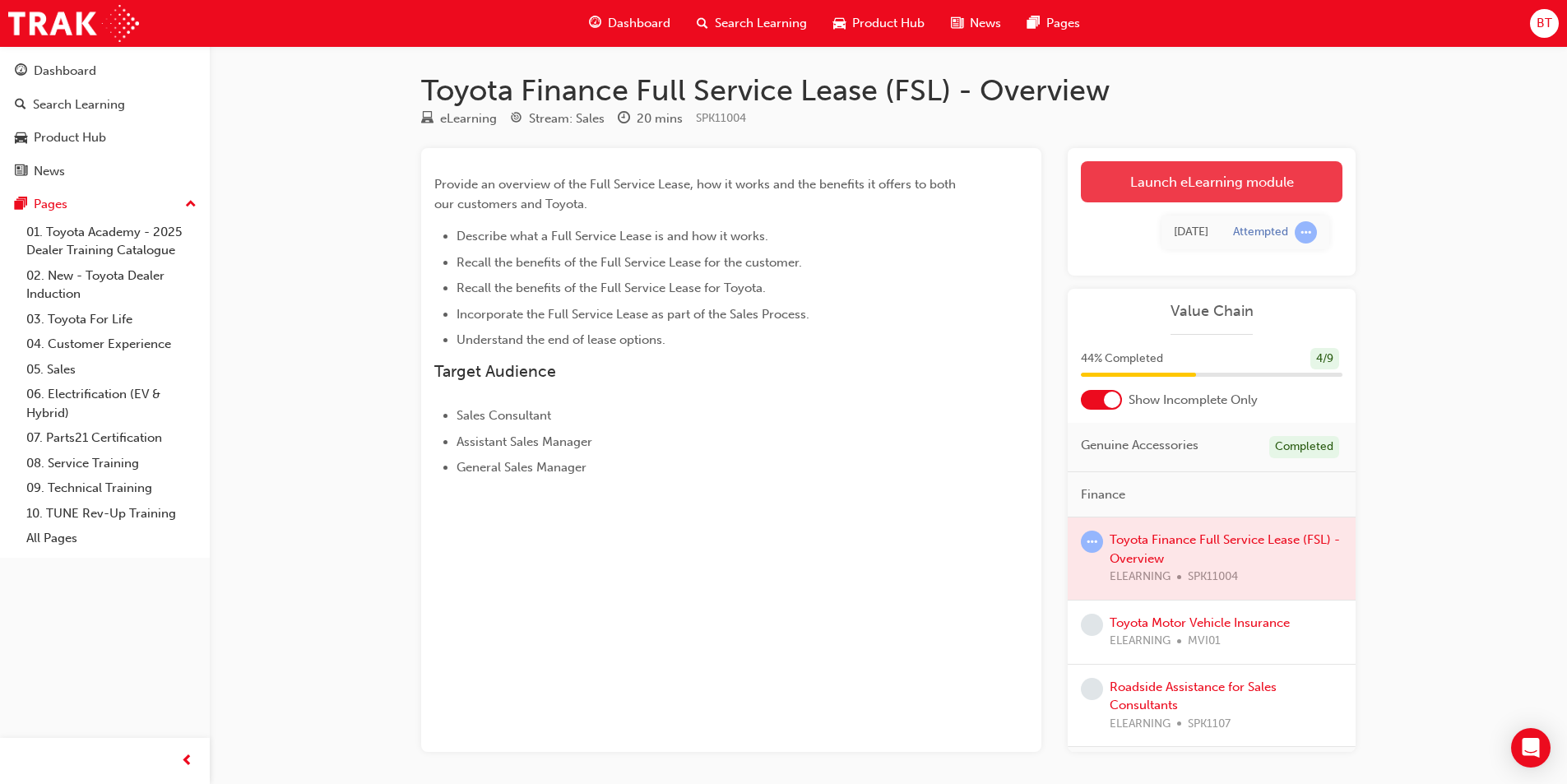
click at [1191, 192] on link "Launch eLearning module" at bounding box center [1212, 182] width 261 height 41
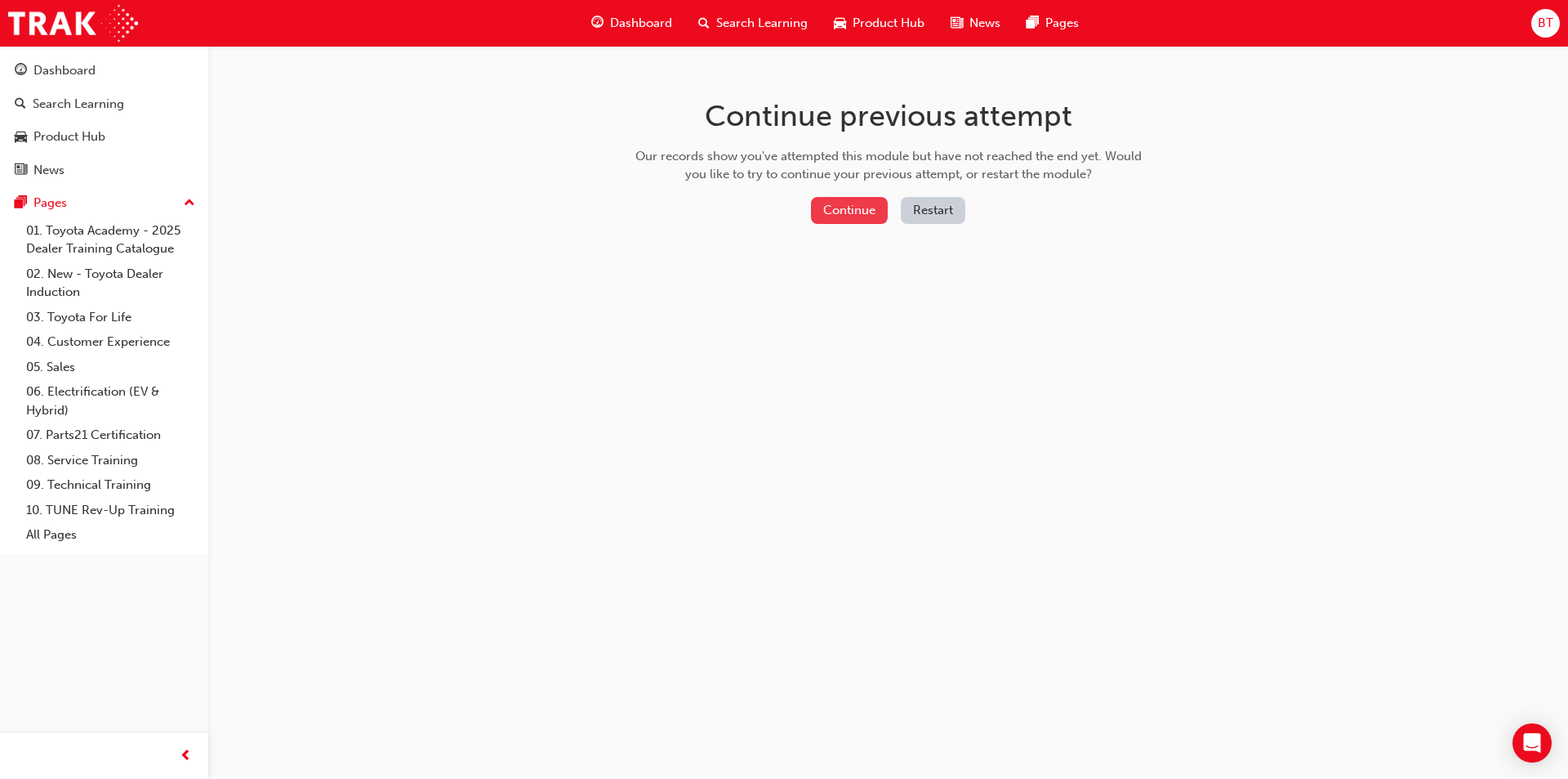
click at [833, 211] on button "Continue" at bounding box center [850, 211] width 77 height 27
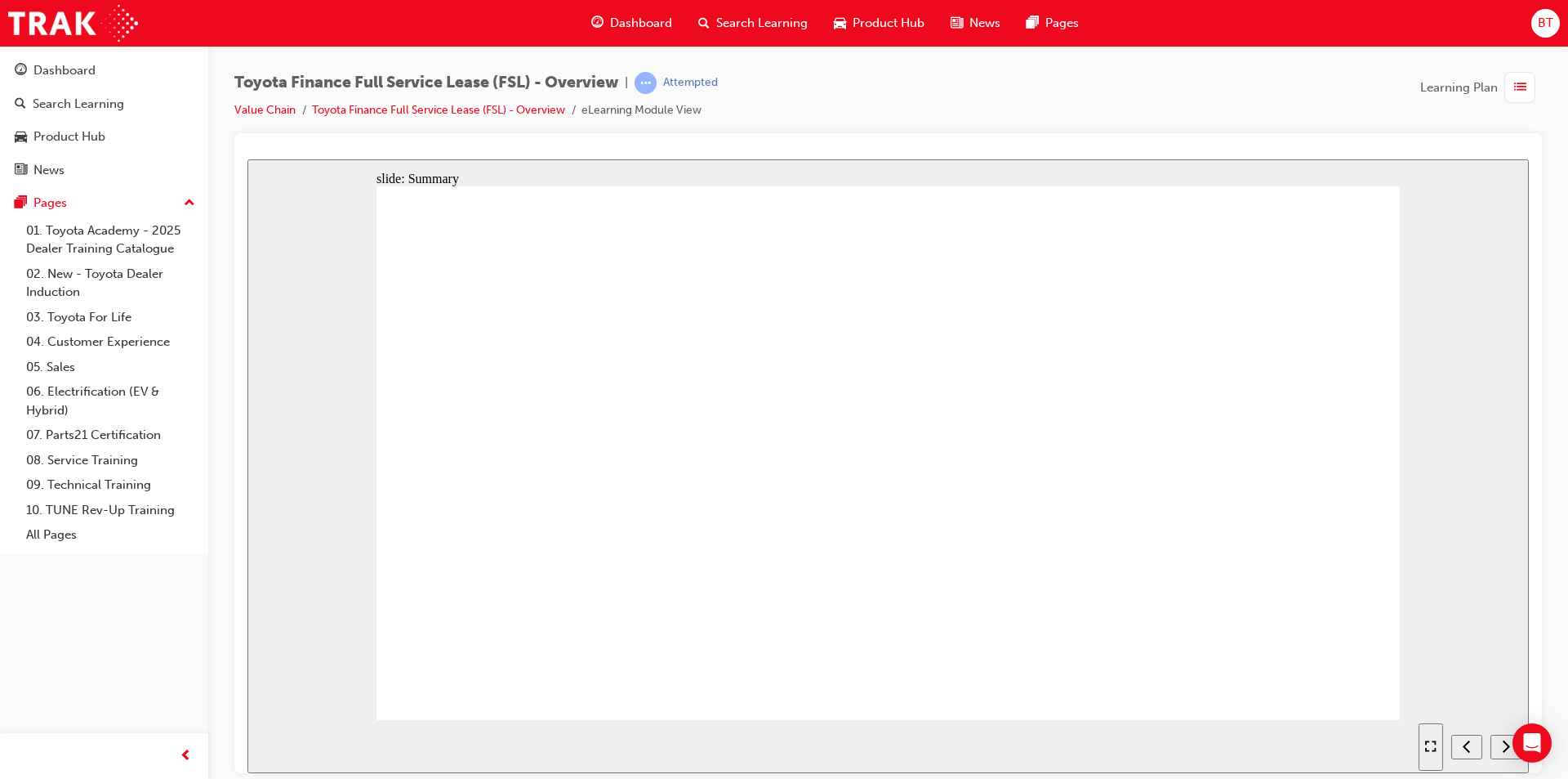
drag, startPoint x: 1001, startPoint y: 626, endPoint x: 894, endPoint y: 562, distance: 124.7
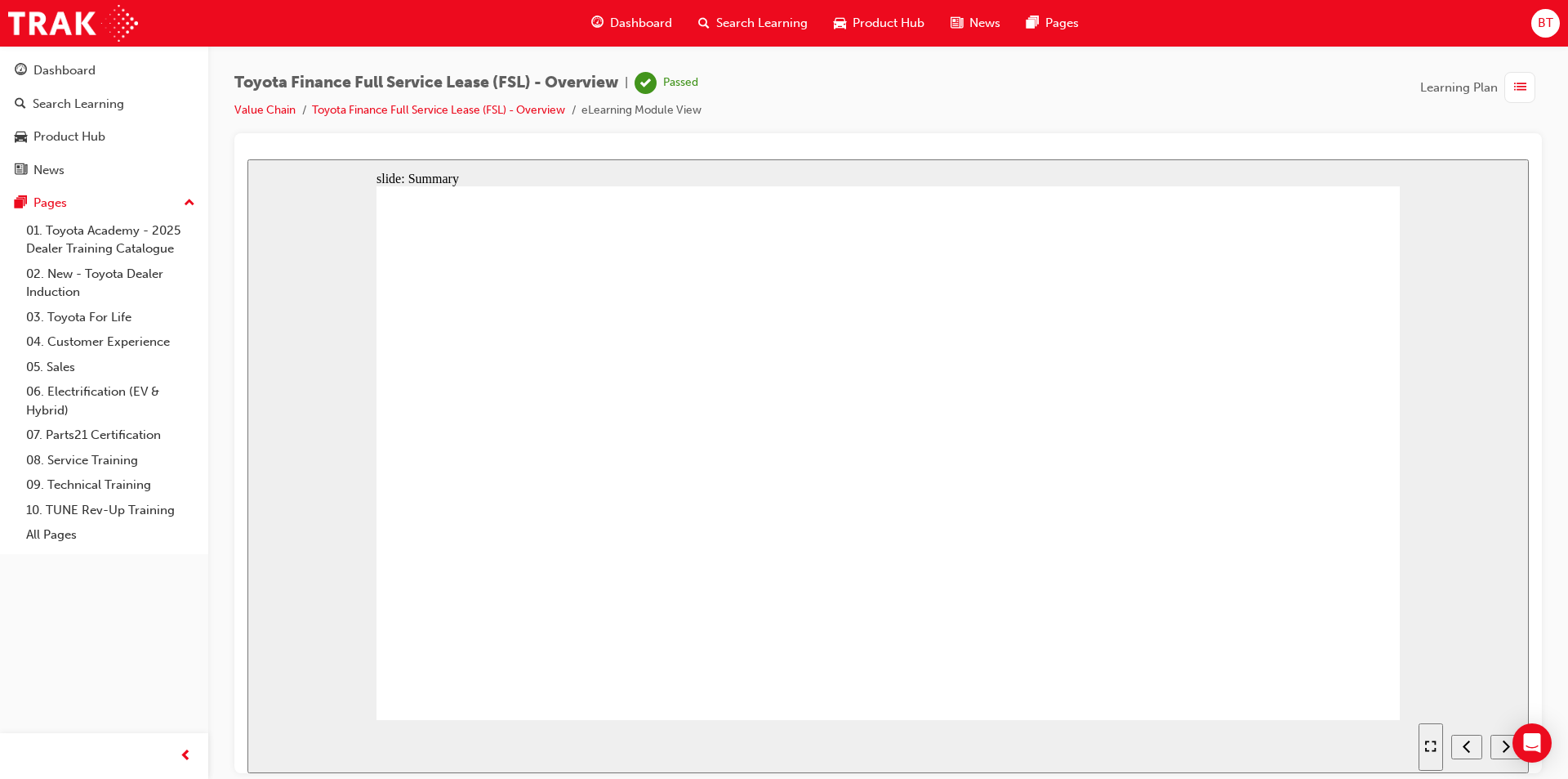
click at [1500, 746] on div "next" at bounding box center [1506, 746] width 18 height 17
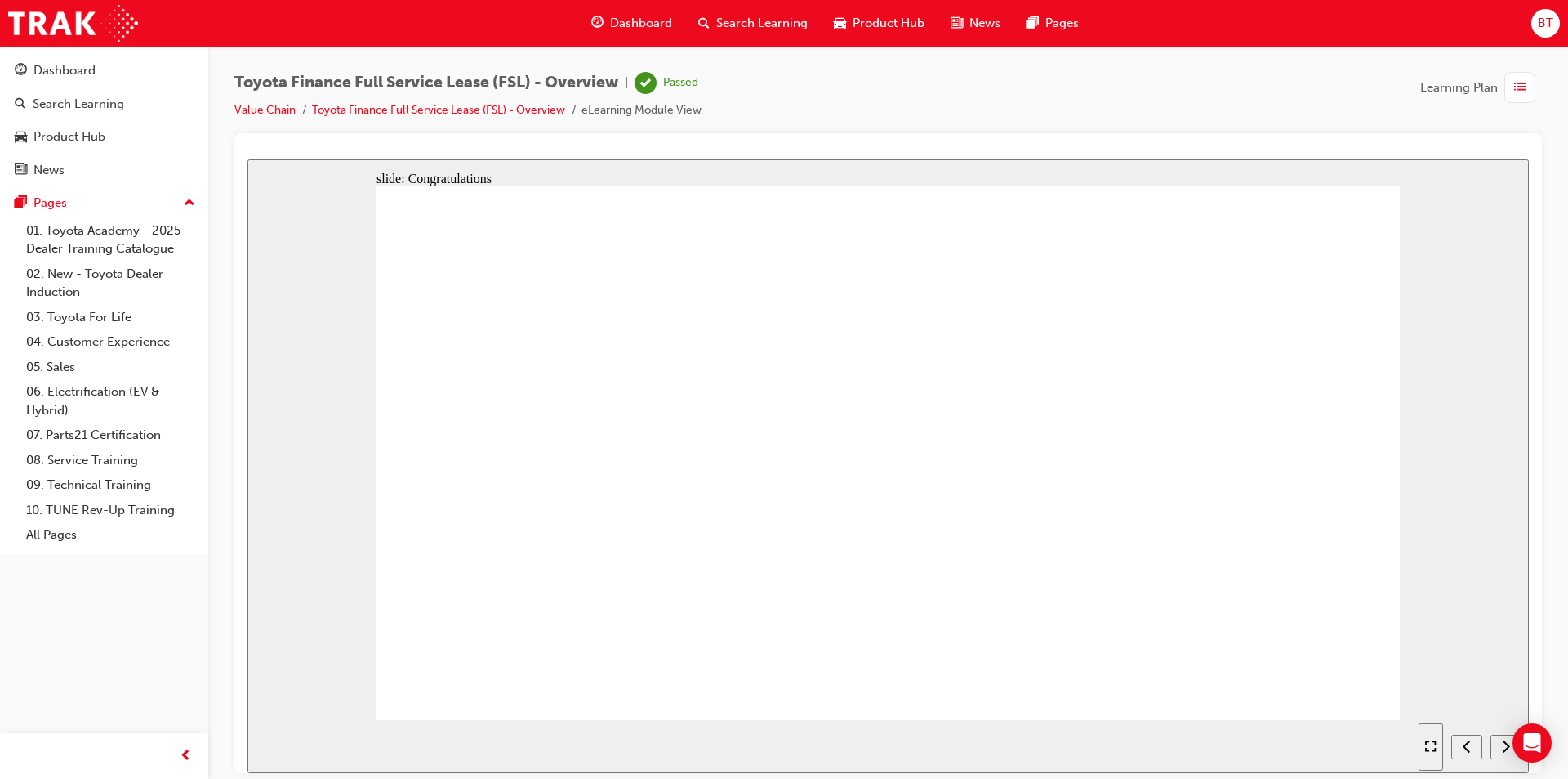
drag, startPoint x: 853, startPoint y: 421, endPoint x: 831, endPoint y: 373, distance: 52.8
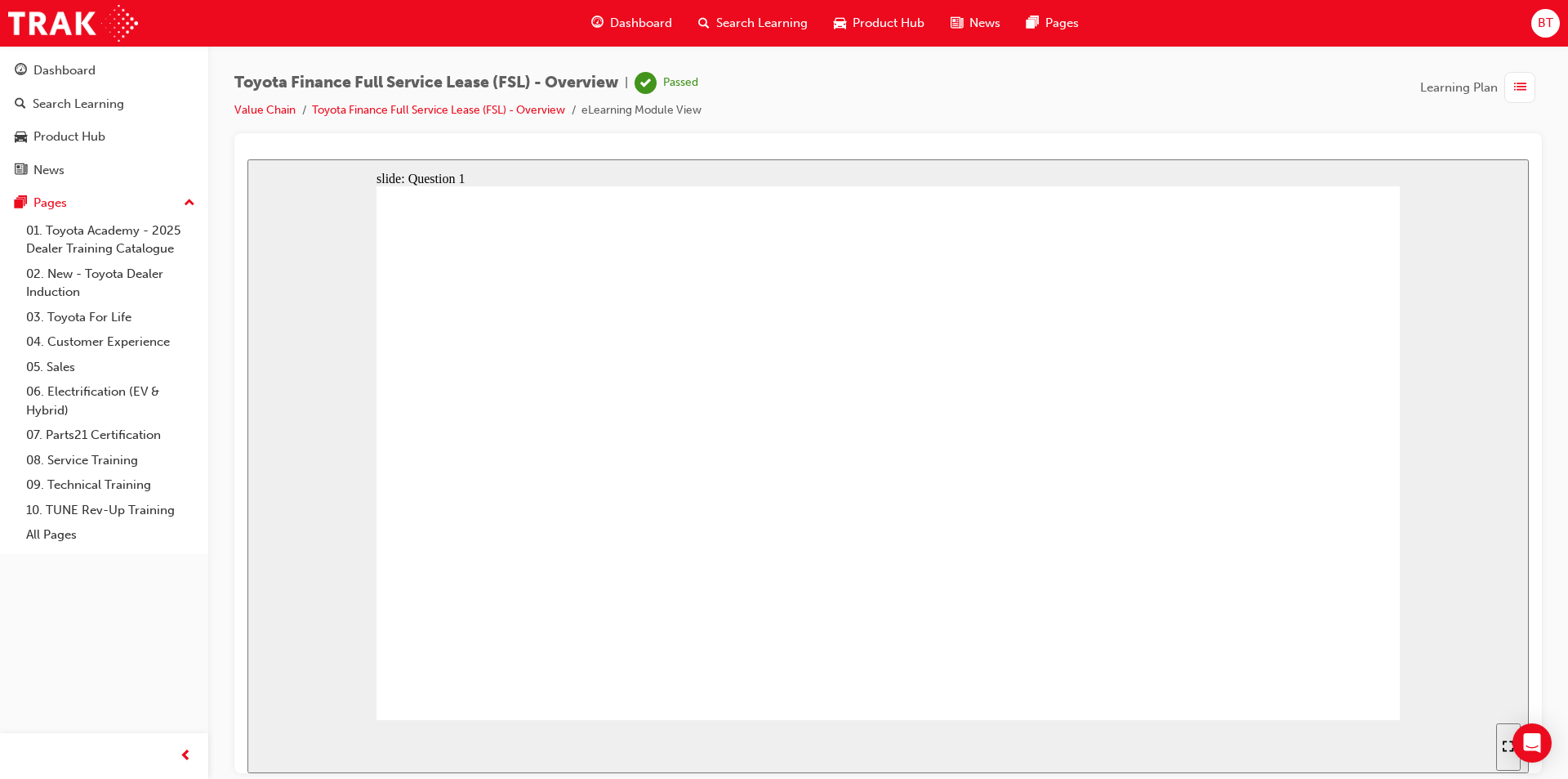
drag, startPoint x: 747, startPoint y: 348, endPoint x: 562, endPoint y: 361, distance: 185.5
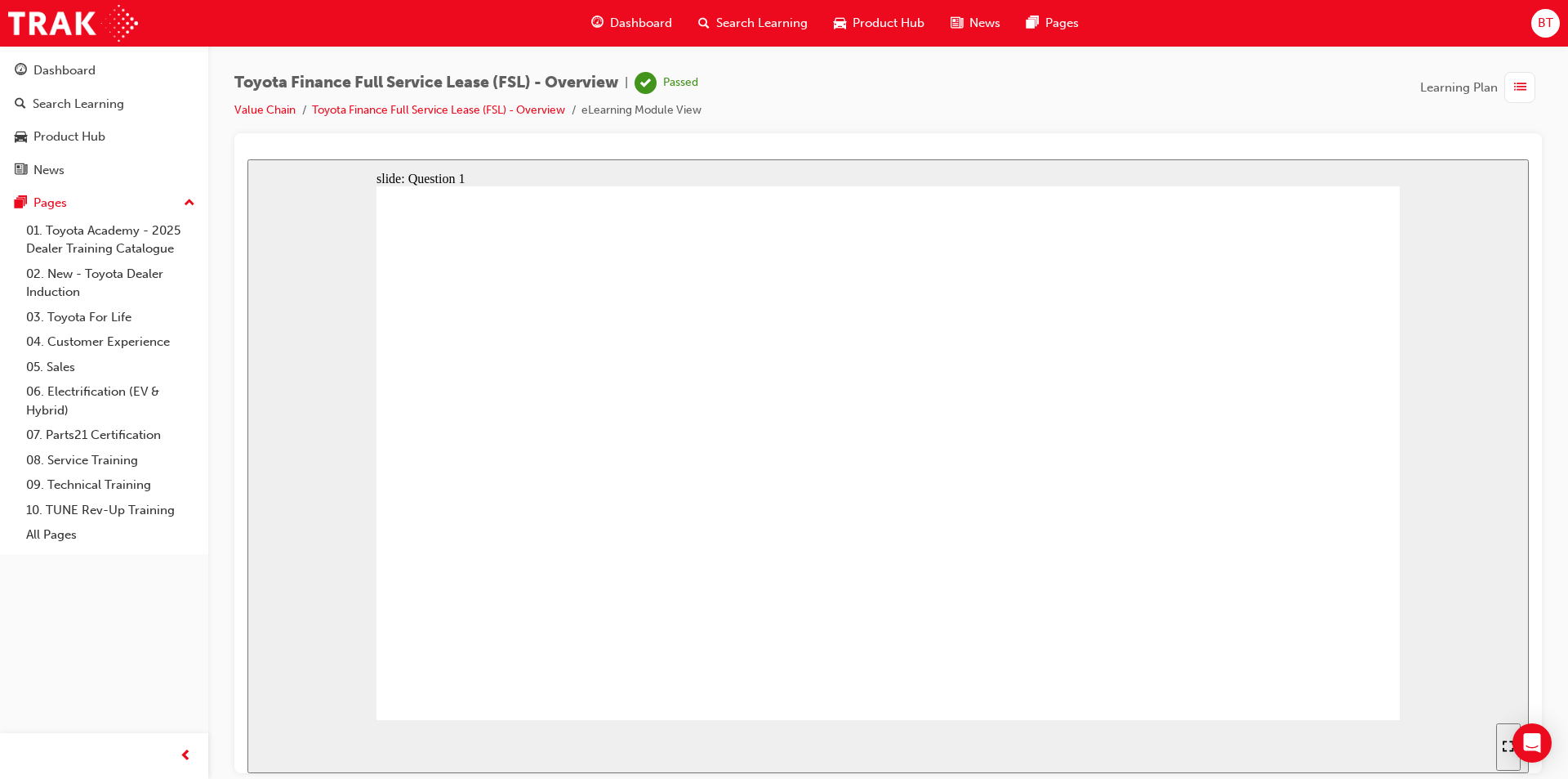
radio input "false"
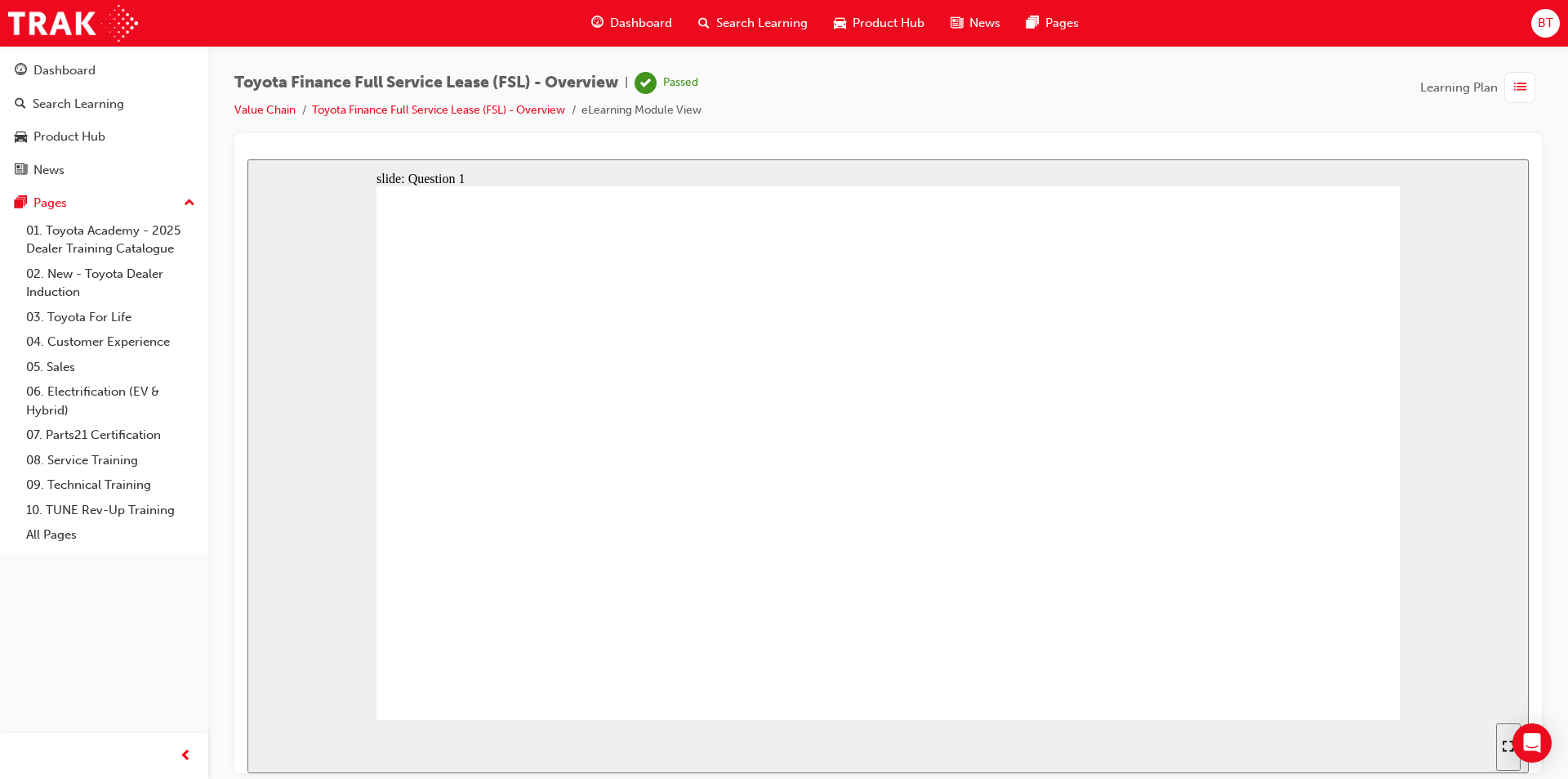
radio input "true"
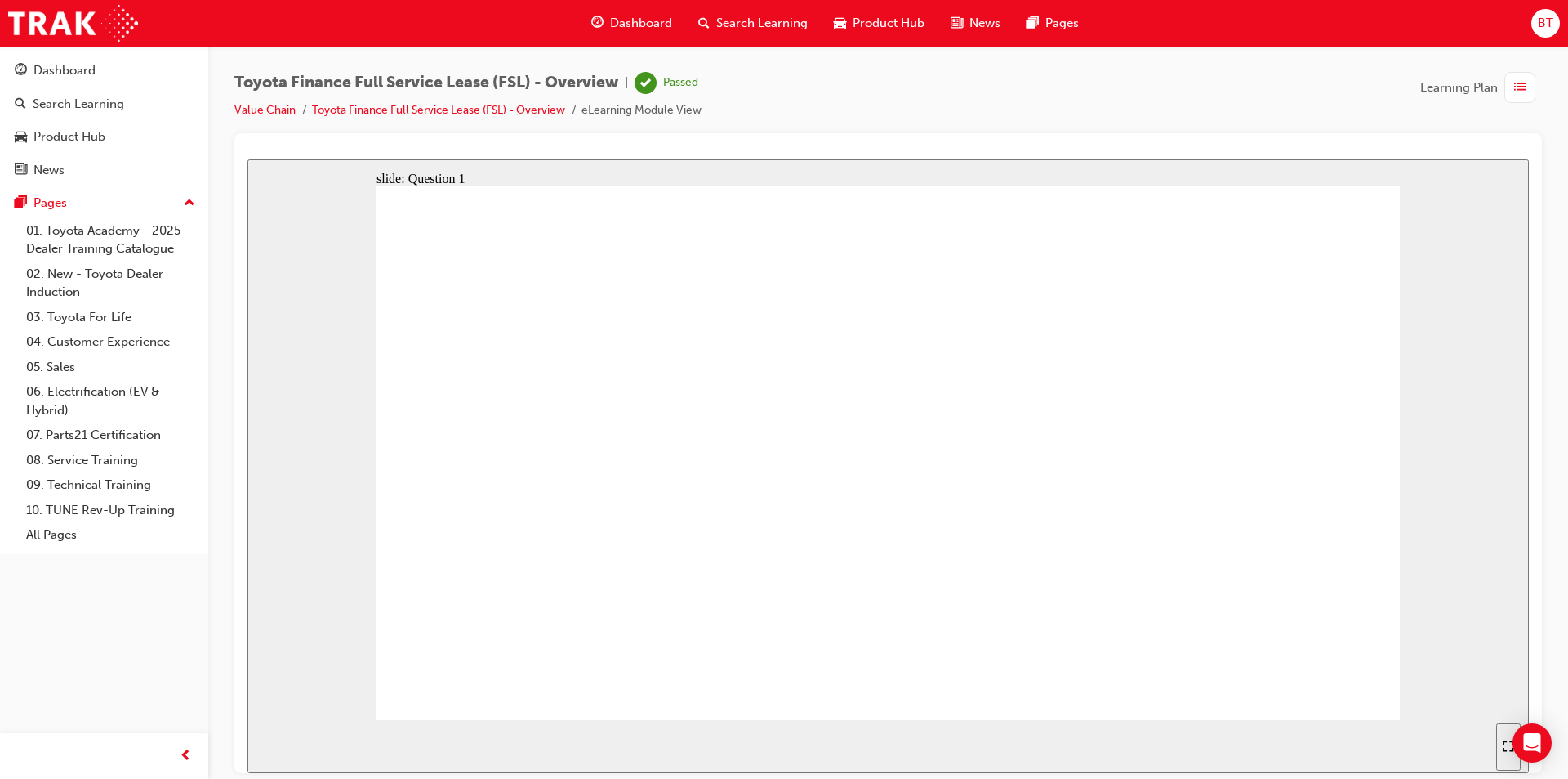
radio input "true"
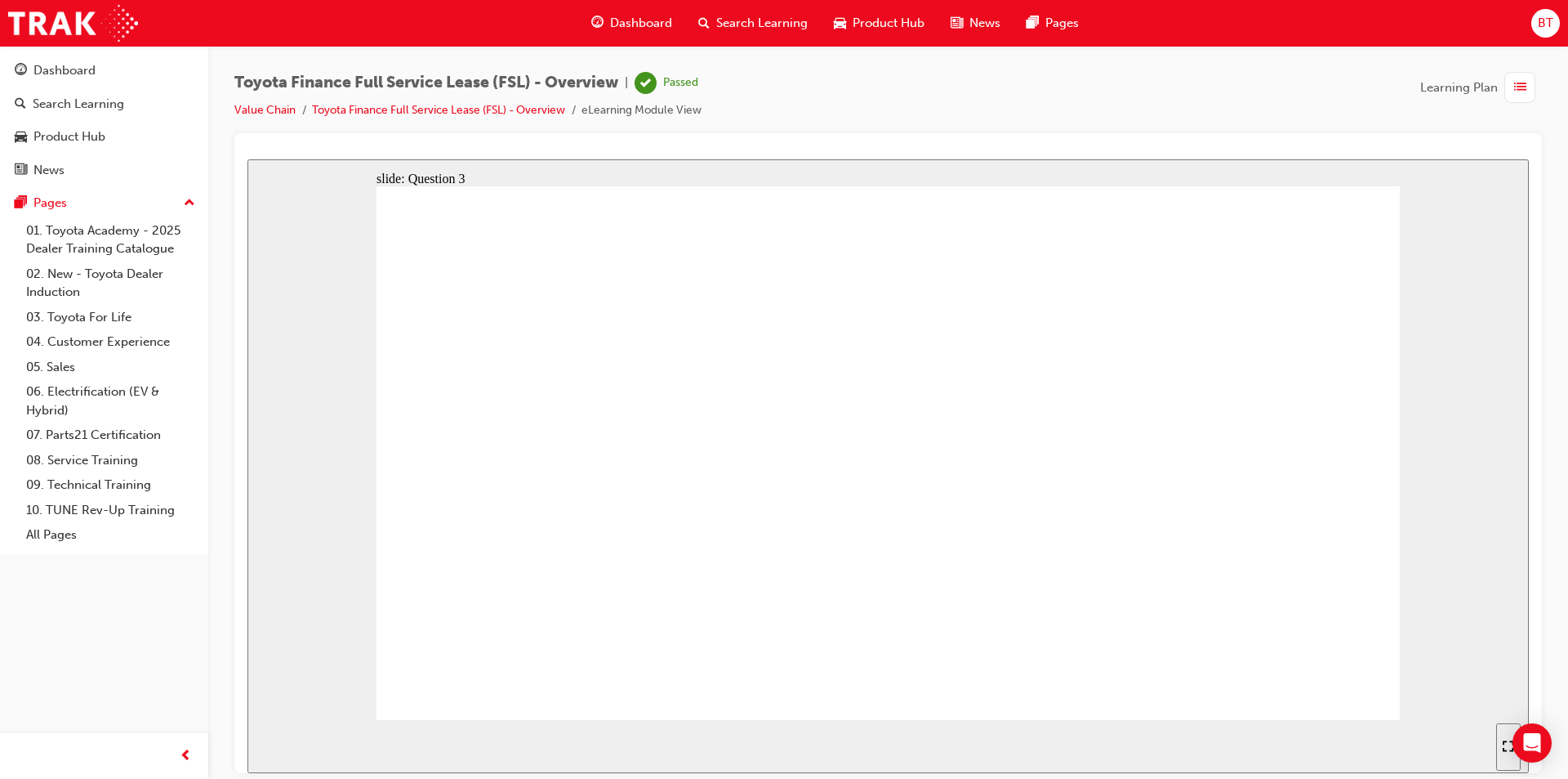
radio input "true"
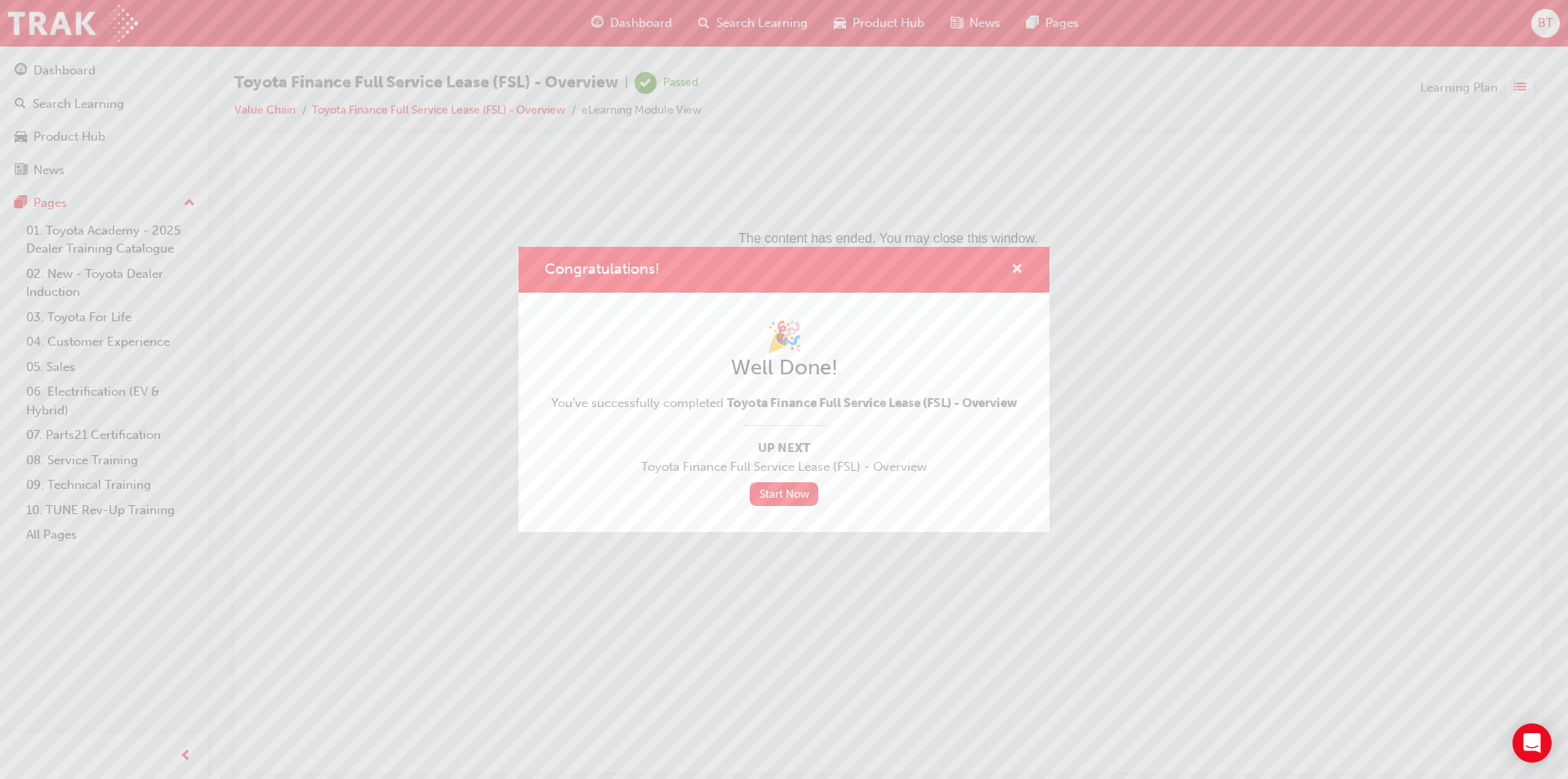
click at [1023, 266] on span "cross-icon" at bounding box center [1017, 270] width 12 height 14
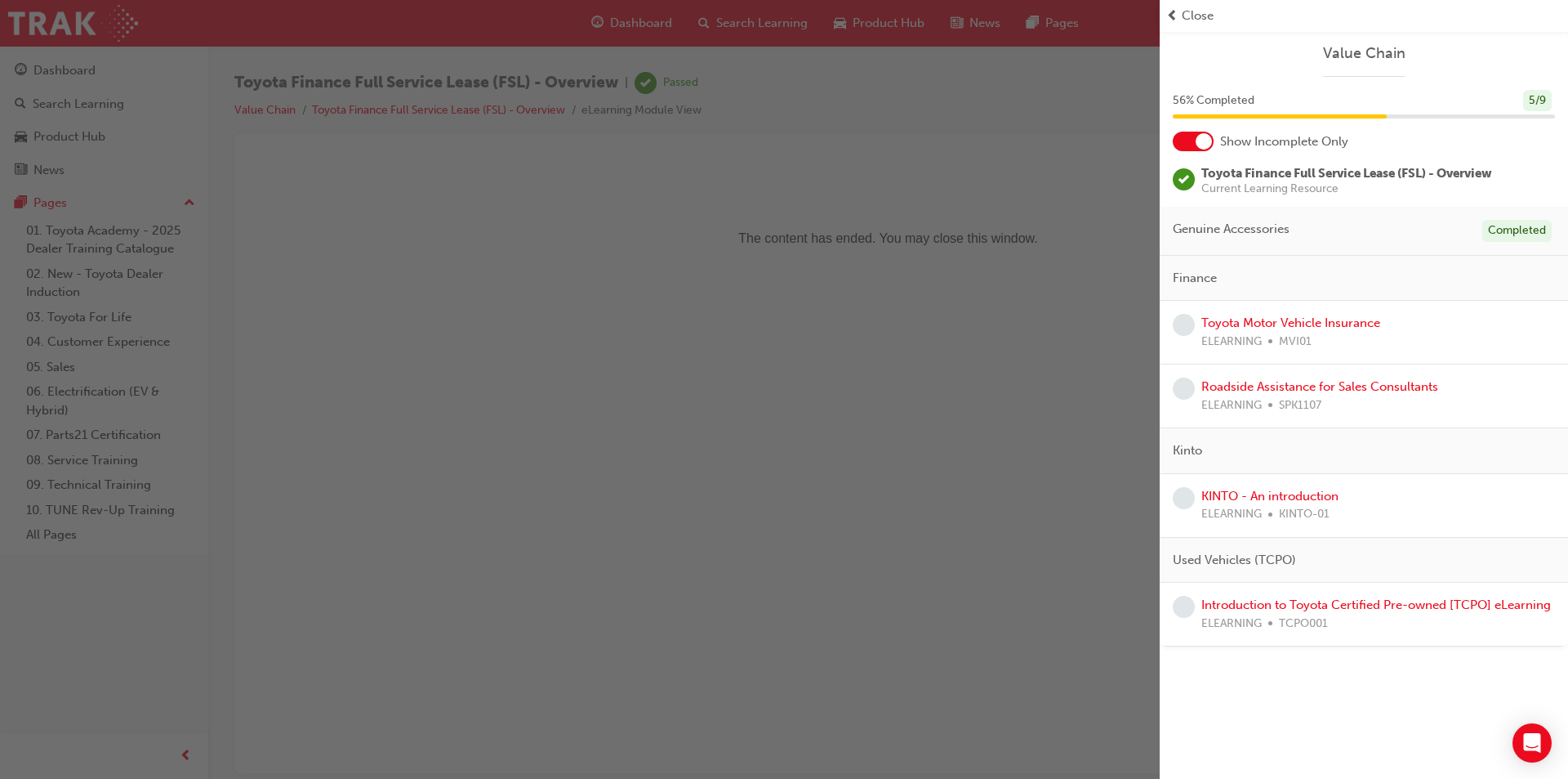
click at [600, 80] on div "button" at bounding box center [580, 390] width 1159 height 779
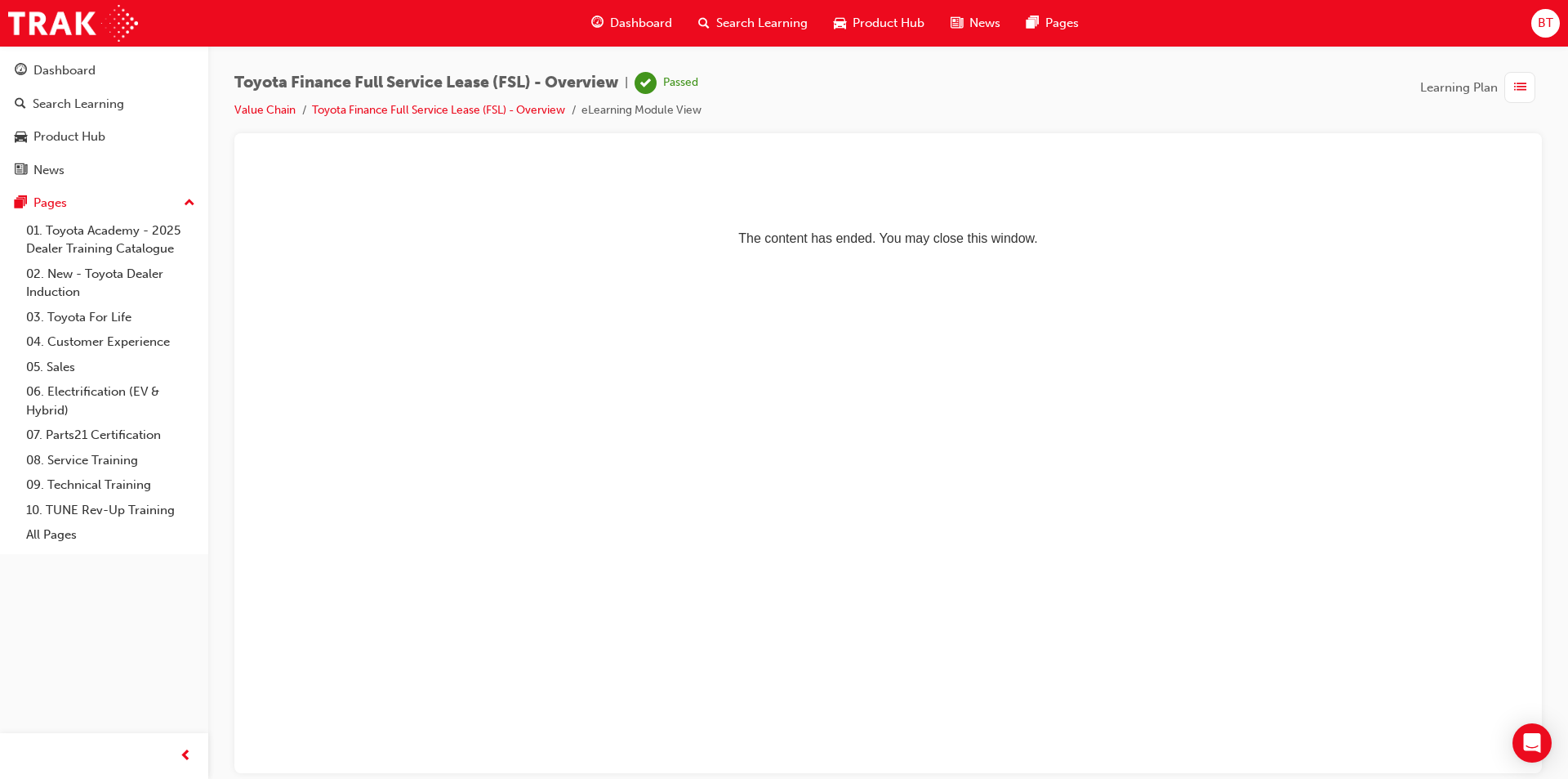
click at [631, 17] on span "Dashboard" at bounding box center [641, 23] width 62 height 19
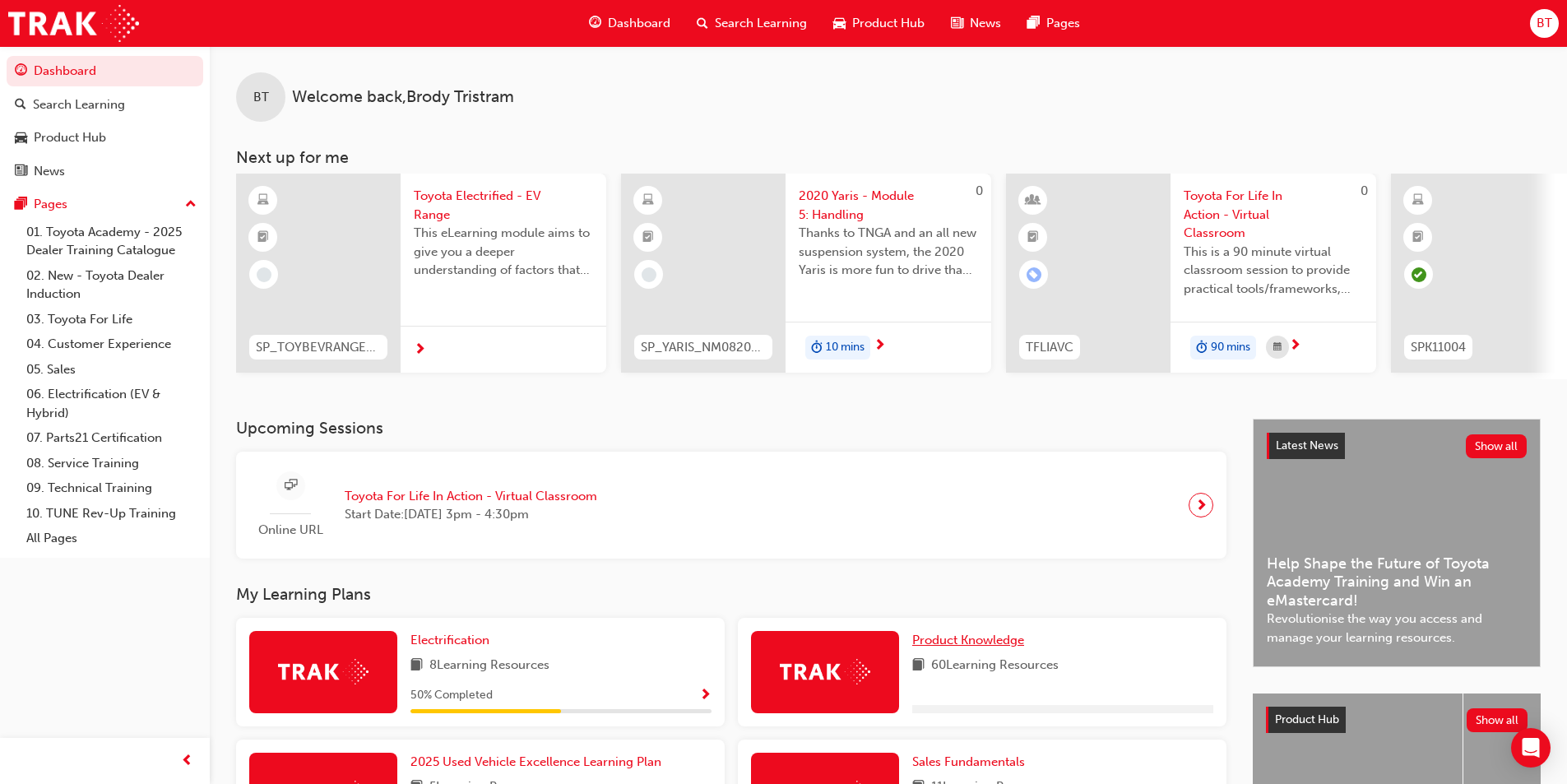
click at [937, 646] on span "Product Knowledge" at bounding box center [968, 639] width 112 height 15
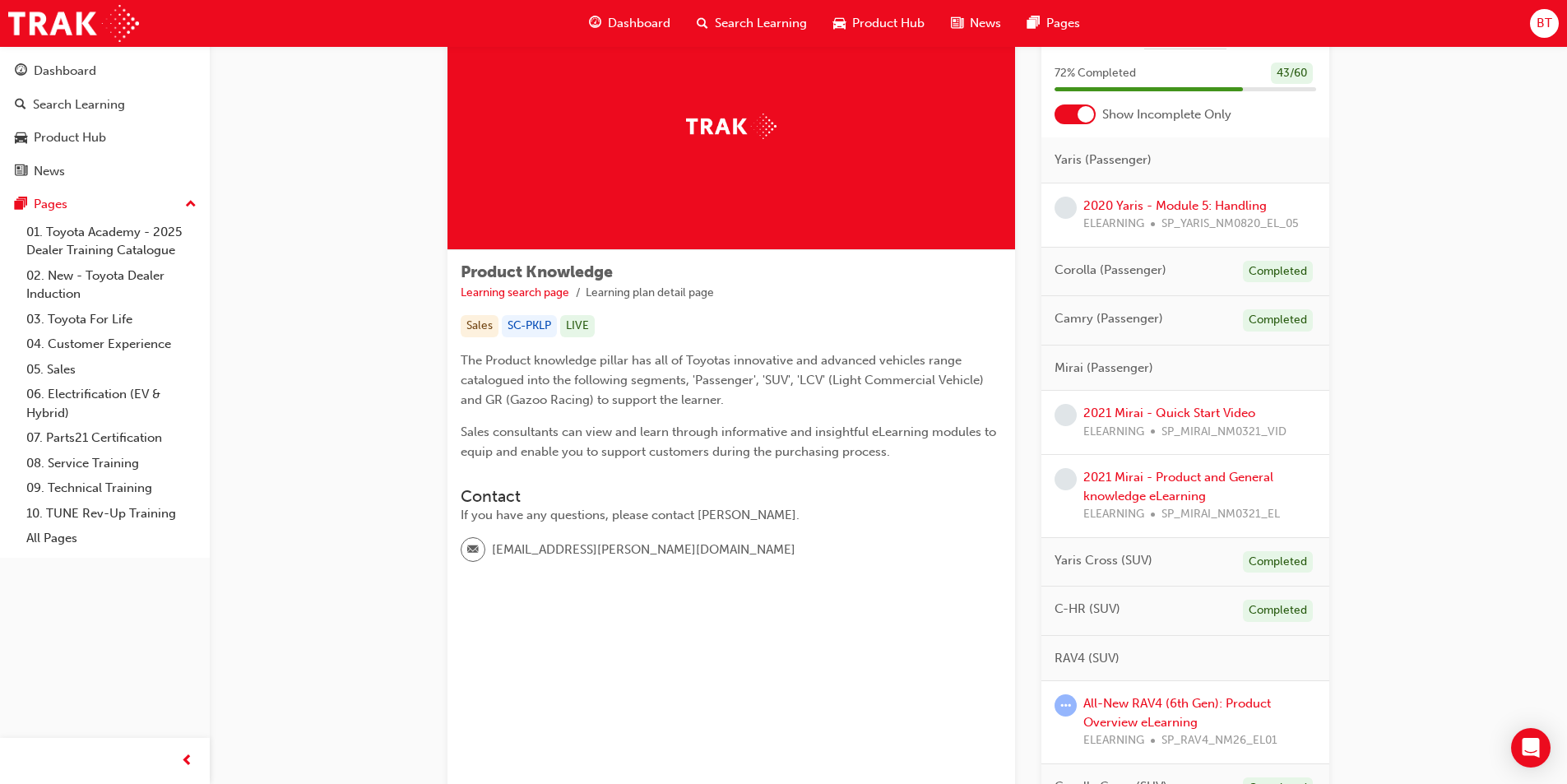
scroll to position [165, 0]
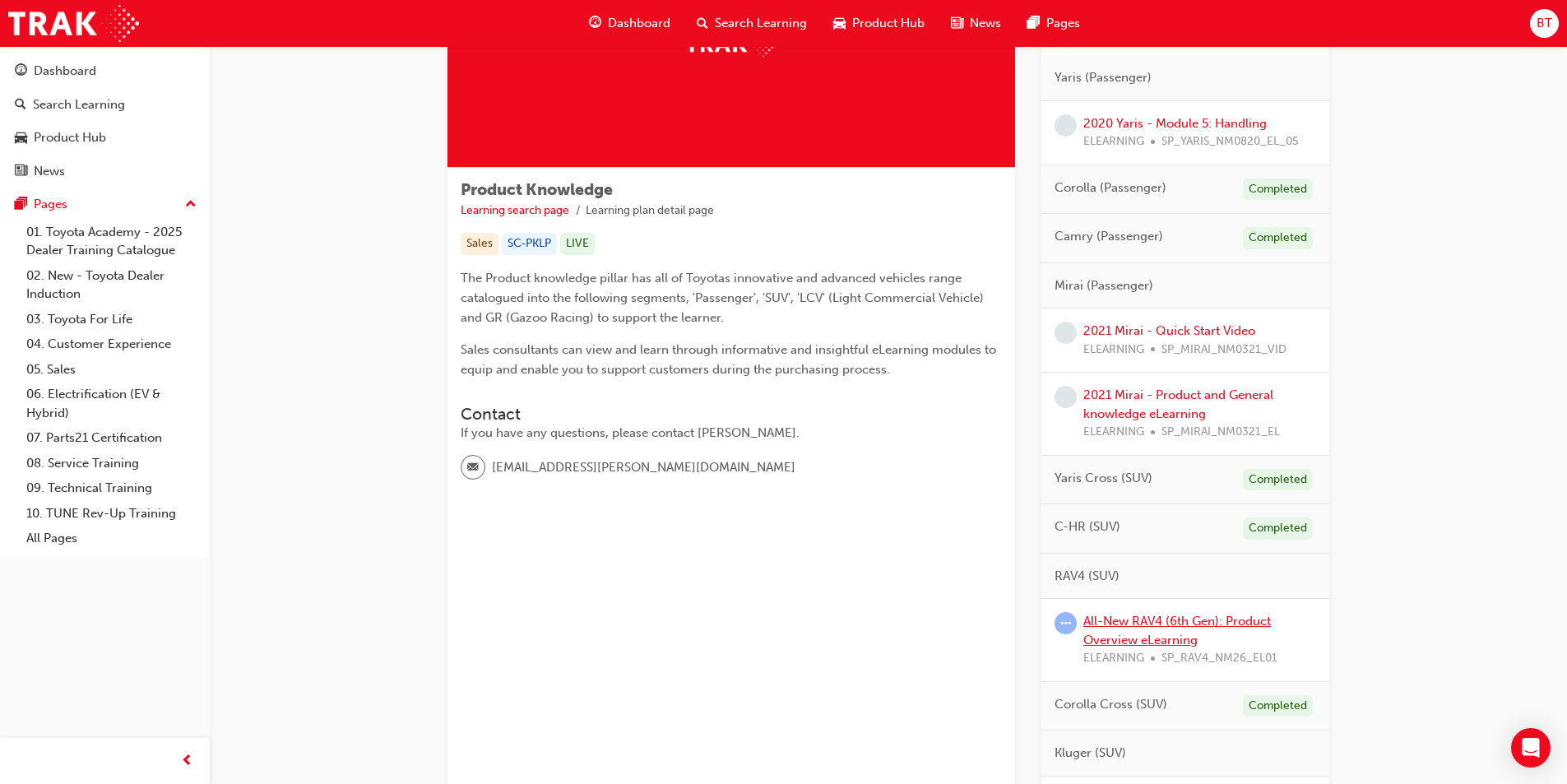
click at [1204, 620] on link "All-New RAV4 (6th Gen): Product Overview eLearning" at bounding box center [1178, 630] width 188 height 34
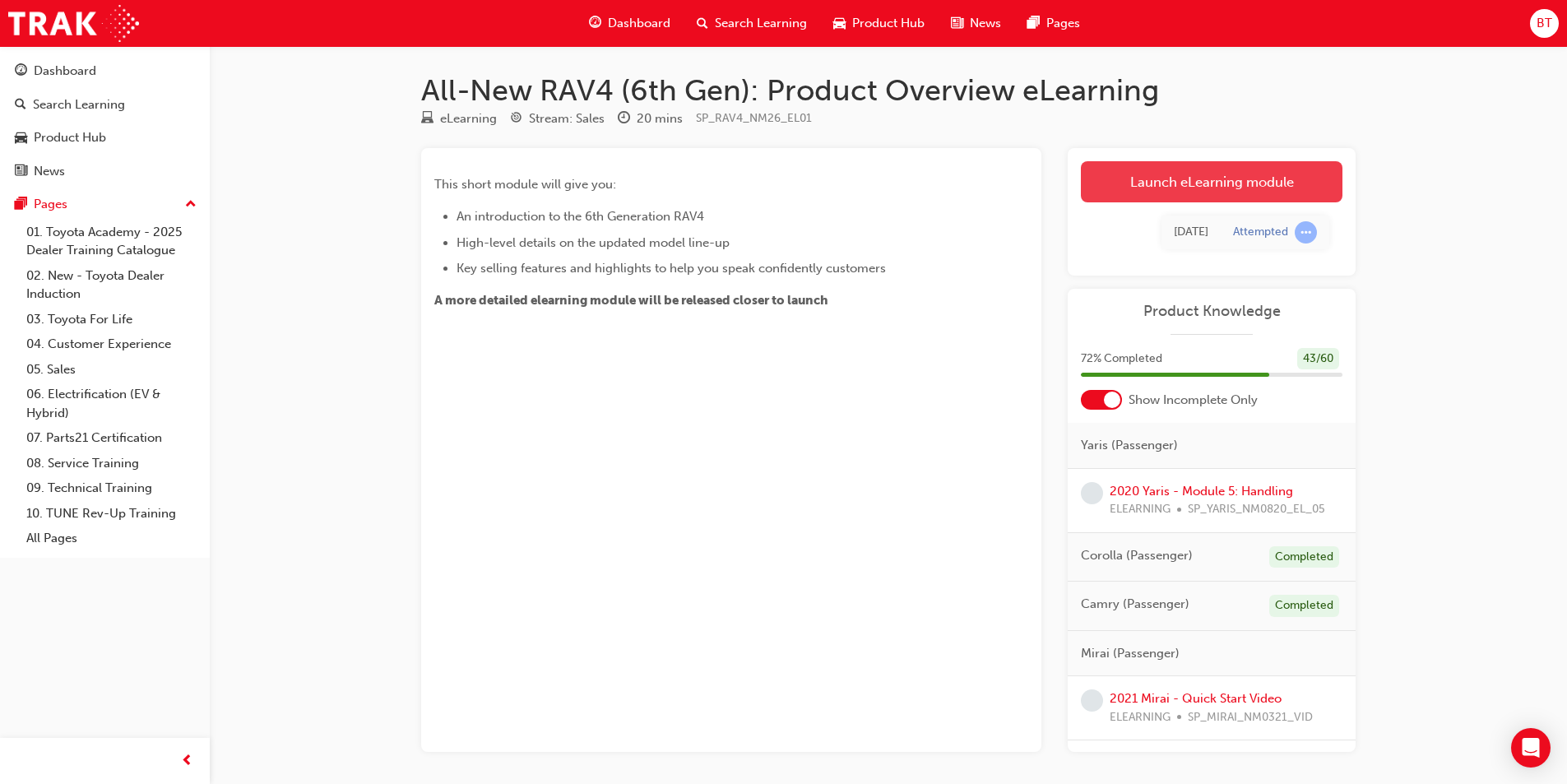
click at [1104, 196] on link "Launch eLearning module" at bounding box center [1212, 182] width 261 height 41
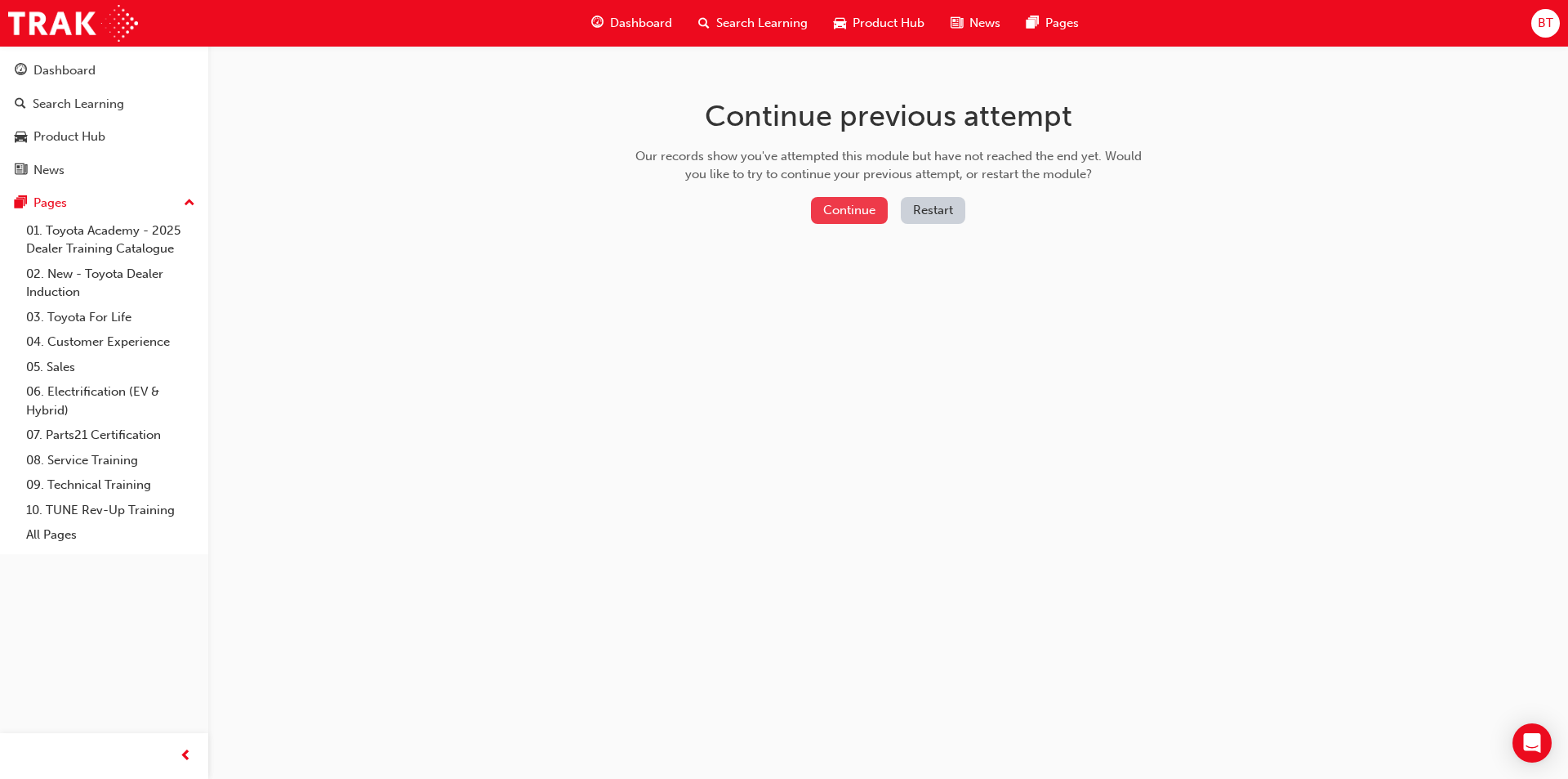
click at [842, 215] on button "Continue" at bounding box center [850, 211] width 77 height 27
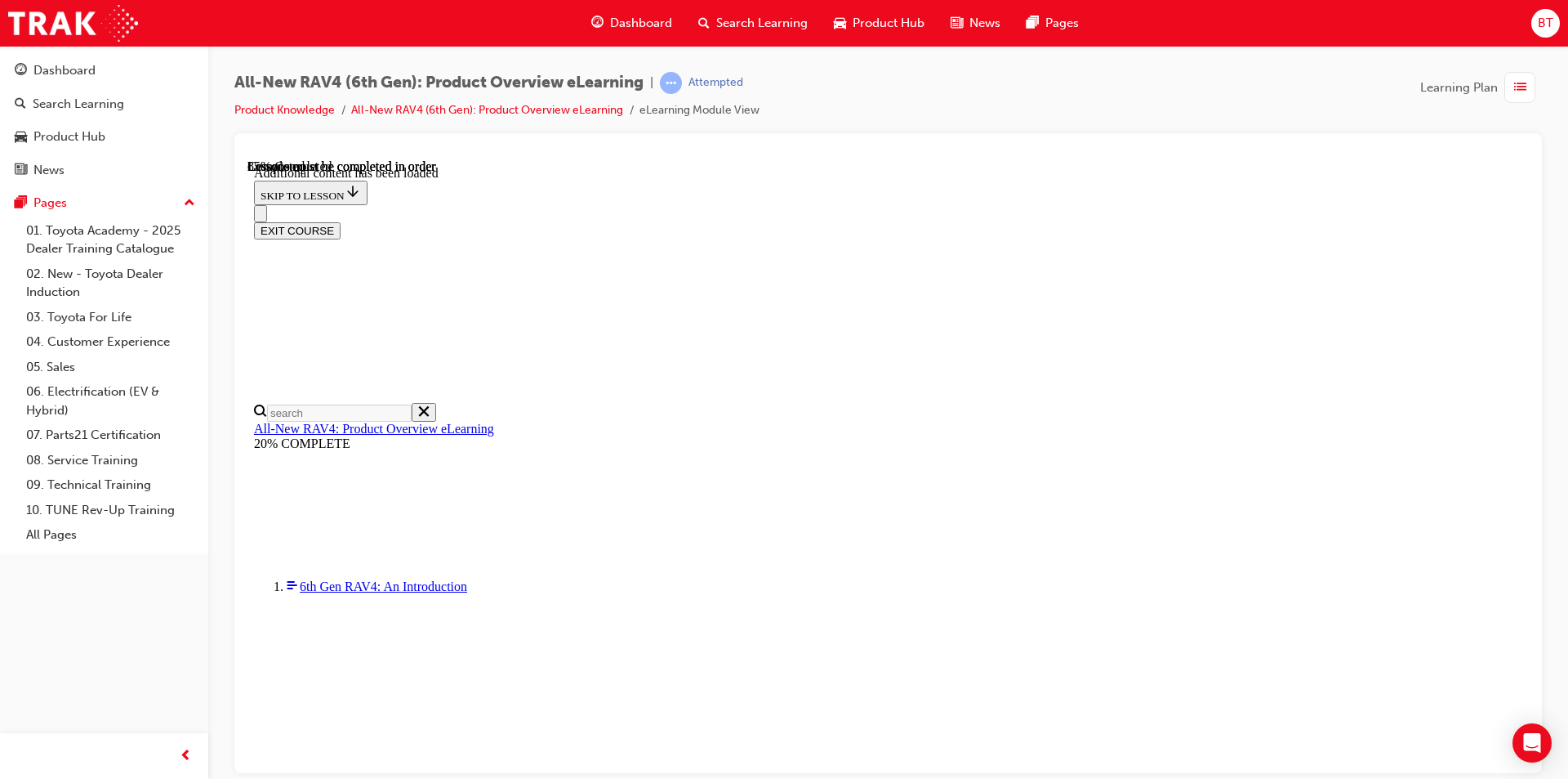
scroll to position [792, 0]
drag, startPoint x: 991, startPoint y: 594, endPoint x: 925, endPoint y: 576, distance: 68.4
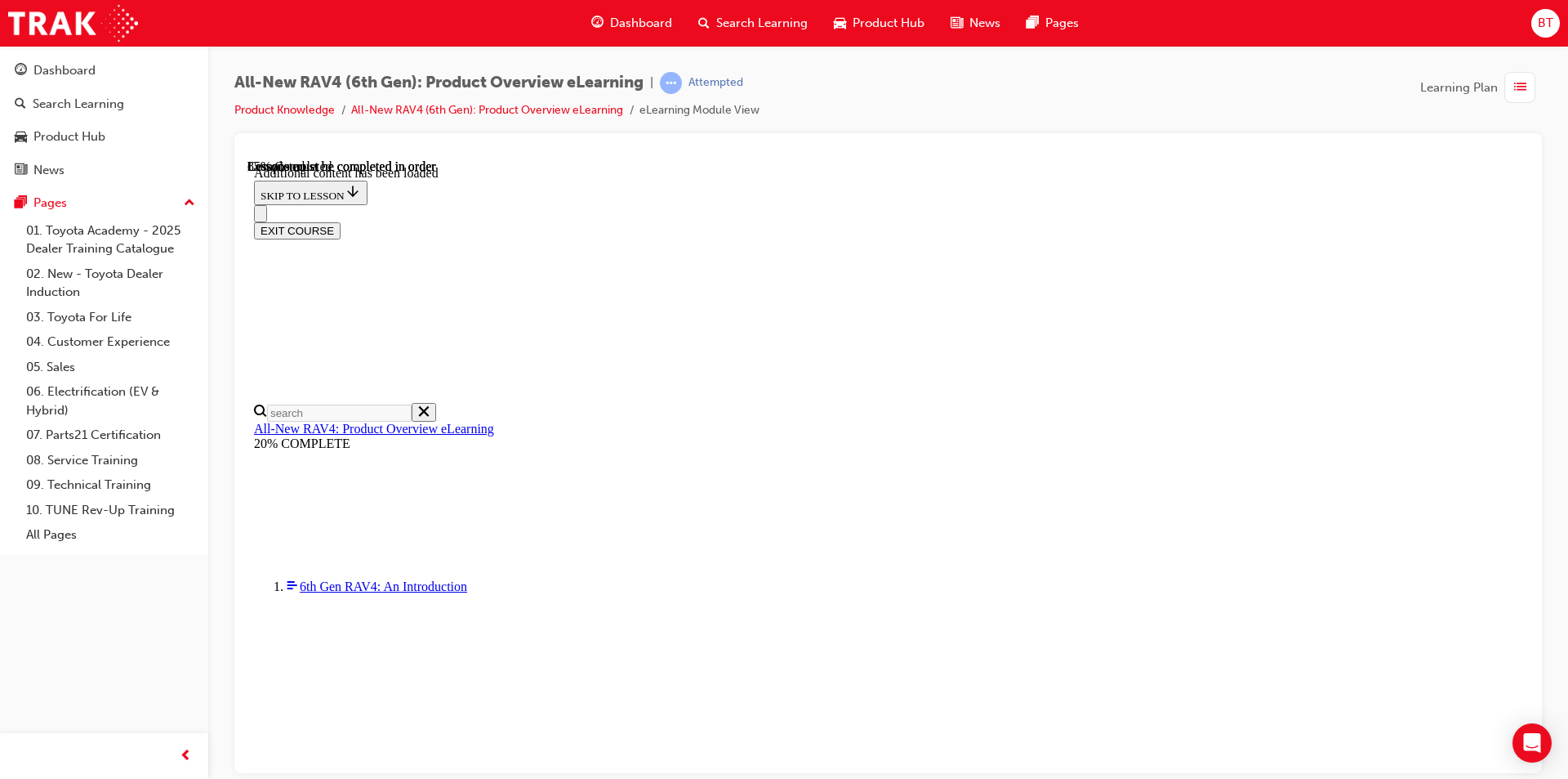
drag, startPoint x: 904, startPoint y: 561, endPoint x: 873, endPoint y: 540, distance: 37.4
drag, startPoint x: 856, startPoint y: 507, endPoint x: 840, endPoint y: 497, distance: 18.9
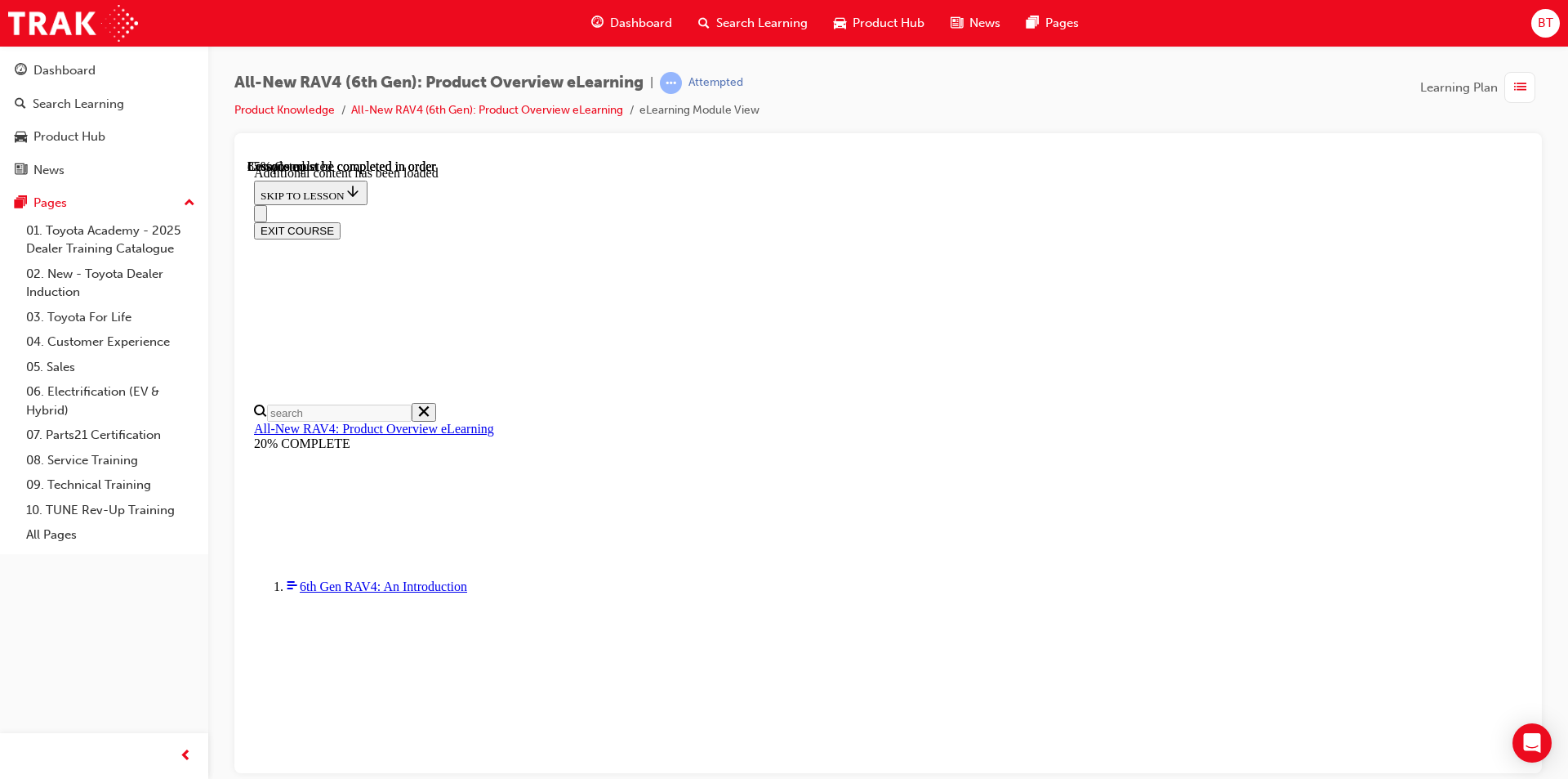
drag, startPoint x: 789, startPoint y: 497, endPoint x: 774, endPoint y: 497, distance: 15.0
drag, startPoint x: 966, startPoint y: 667, endPoint x: 913, endPoint y: 627, distance: 66.4
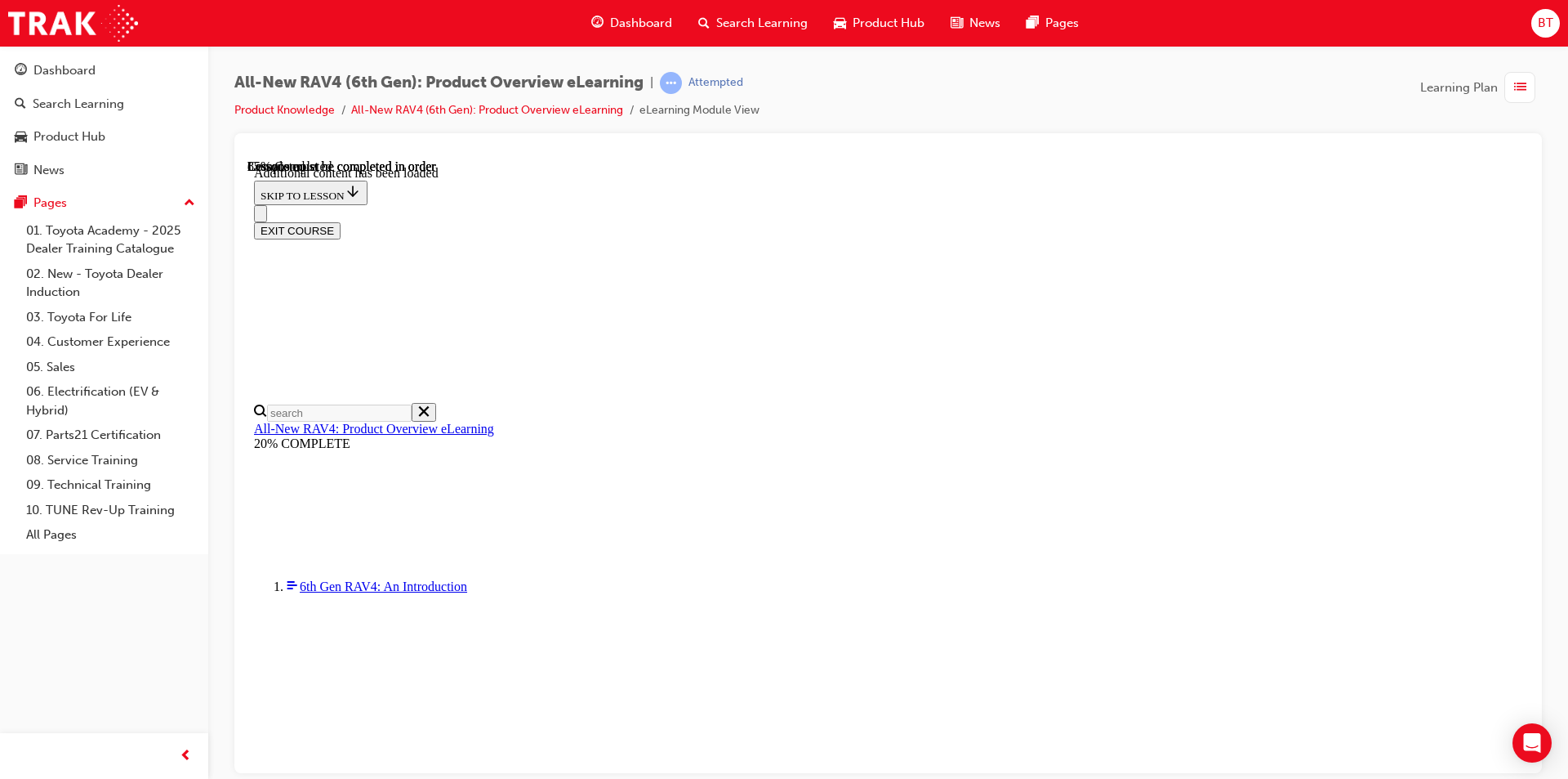
drag, startPoint x: 999, startPoint y: 469, endPoint x: 924, endPoint y: 460, distance: 75.5
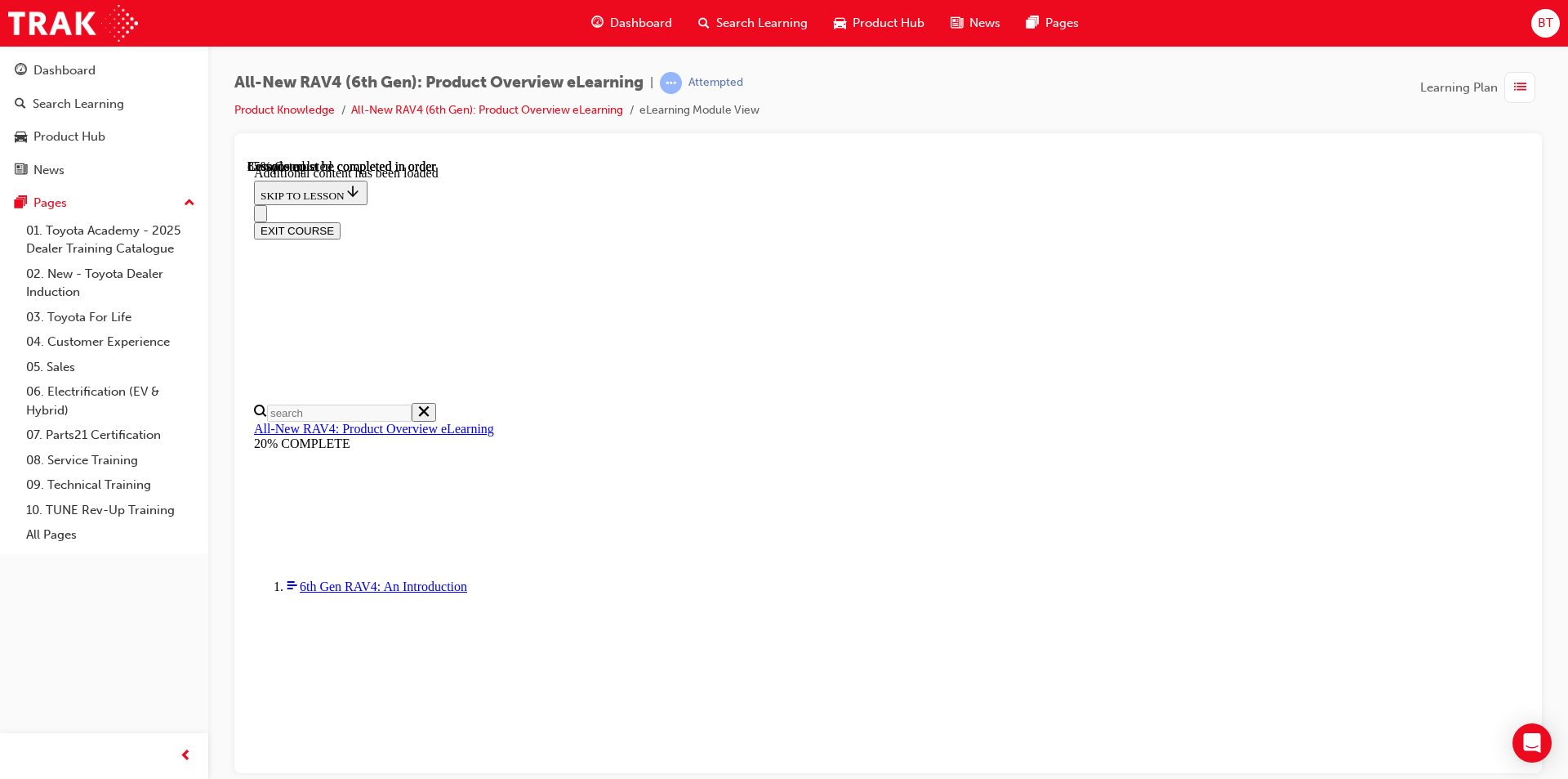
drag, startPoint x: 976, startPoint y: 502, endPoint x: 905, endPoint y: 462, distance: 81.5
drag, startPoint x: 997, startPoint y: 472, endPoint x: 936, endPoint y: 463, distance: 61.7
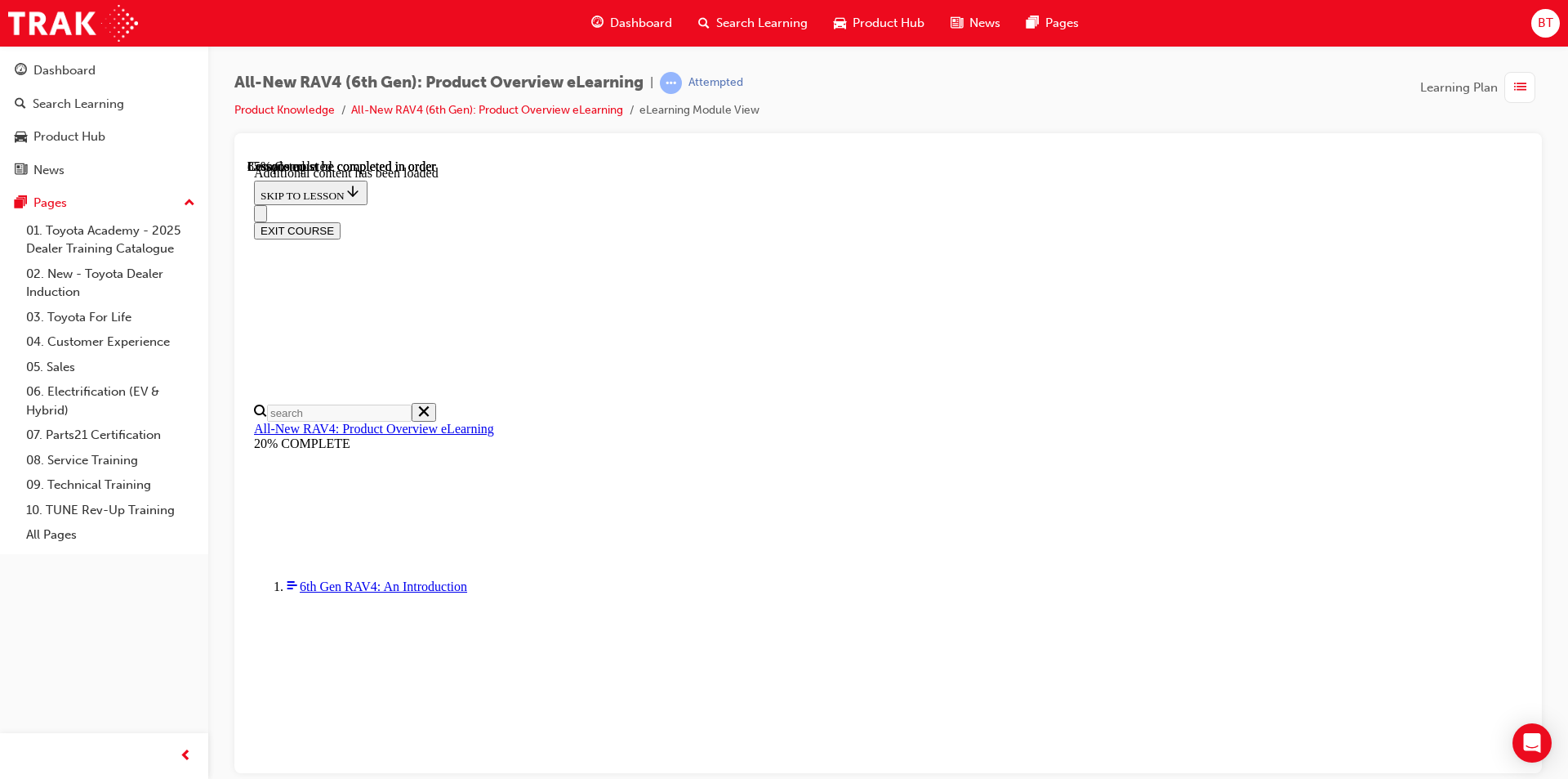
drag, startPoint x: 878, startPoint y: 331, endPoint x: 908, endPoint y: 313, distance: 35.0
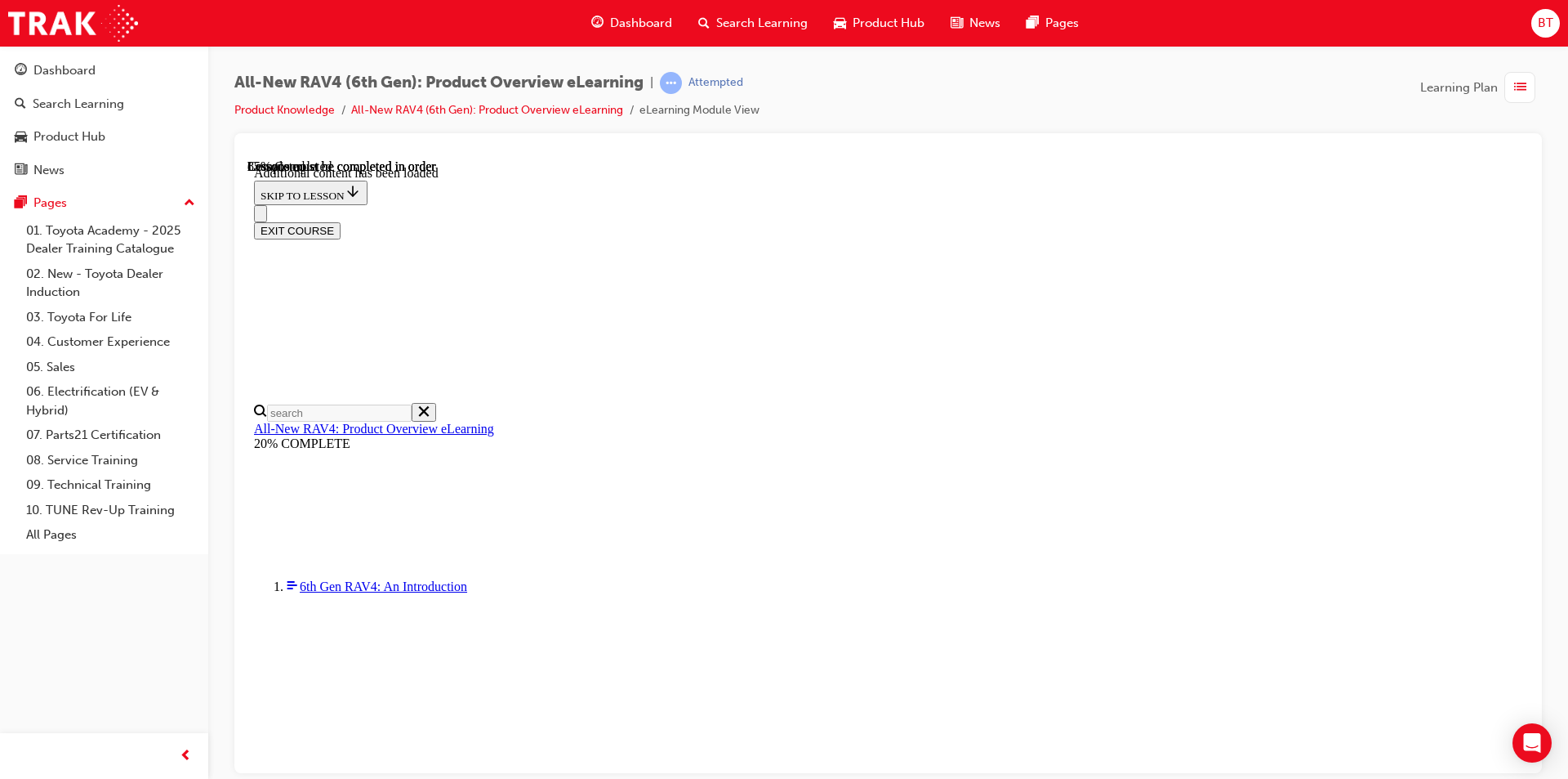
drag, startPoint x: 1114, startPoint y: 666, endPoint x: 1032, endPoint y: 293, distance: 381.9
drag, startPoint x: 1032, startPoint y: 293, endPoint x: 1007, endPoint y: 280, distance: 28.2
drag, startPoint x: 1007, startPoint y: 280, endPoint x: 991, endPoint y: 273, distance: 17.5
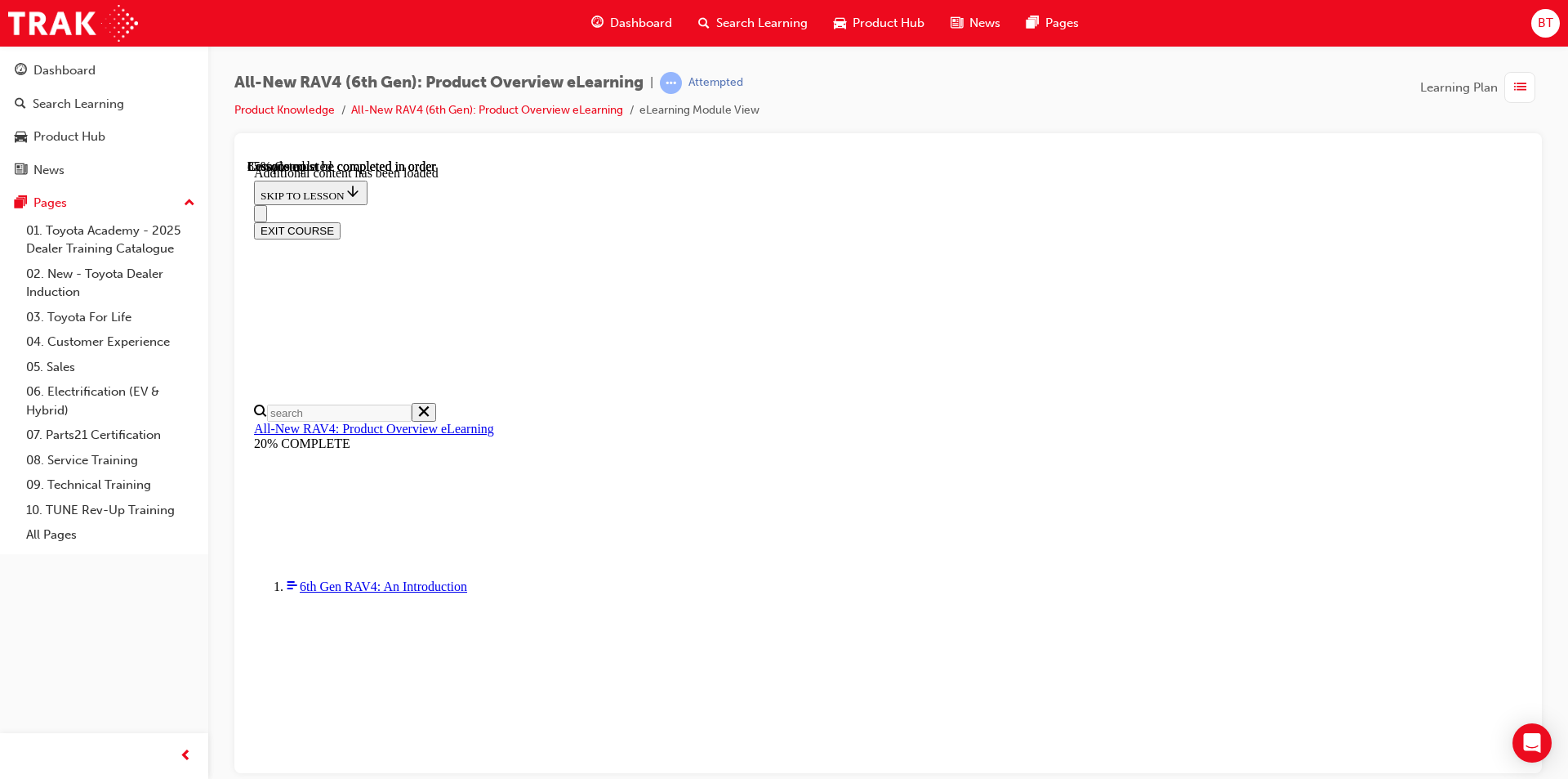
scroll to position [2263, 0]
drag, startPoint x: 1271, startPoint y: 362, endPoint x: 1159, endPoint y: 374, distance: 112.6
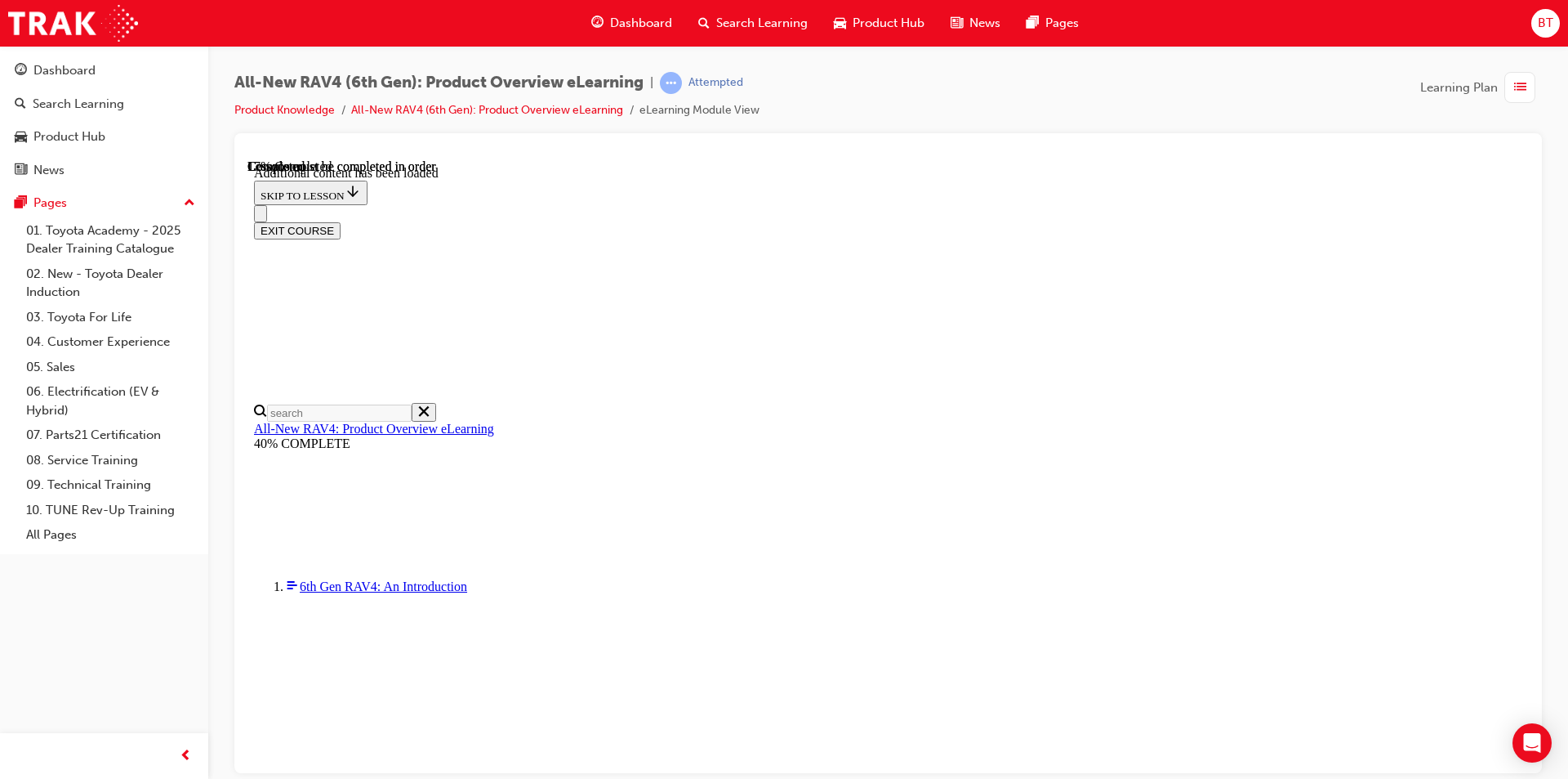
scroll to position [57, 0]
drag, startPoint x: 1085, startPoint y: 650, endPoint x: 1029, endPoint y: 645, distance: 56.2
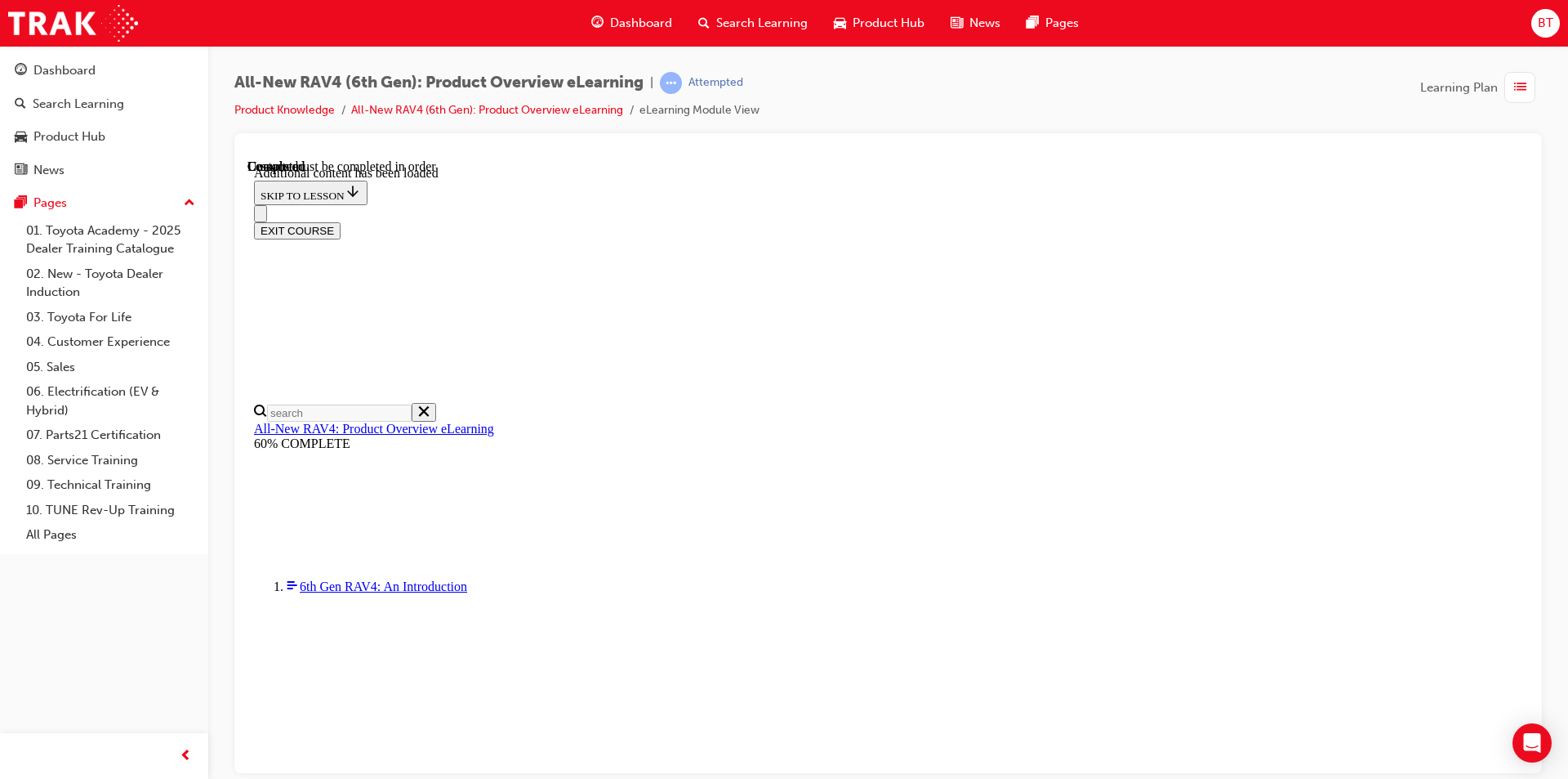
scroll to position [220, 0]
radio input "true"
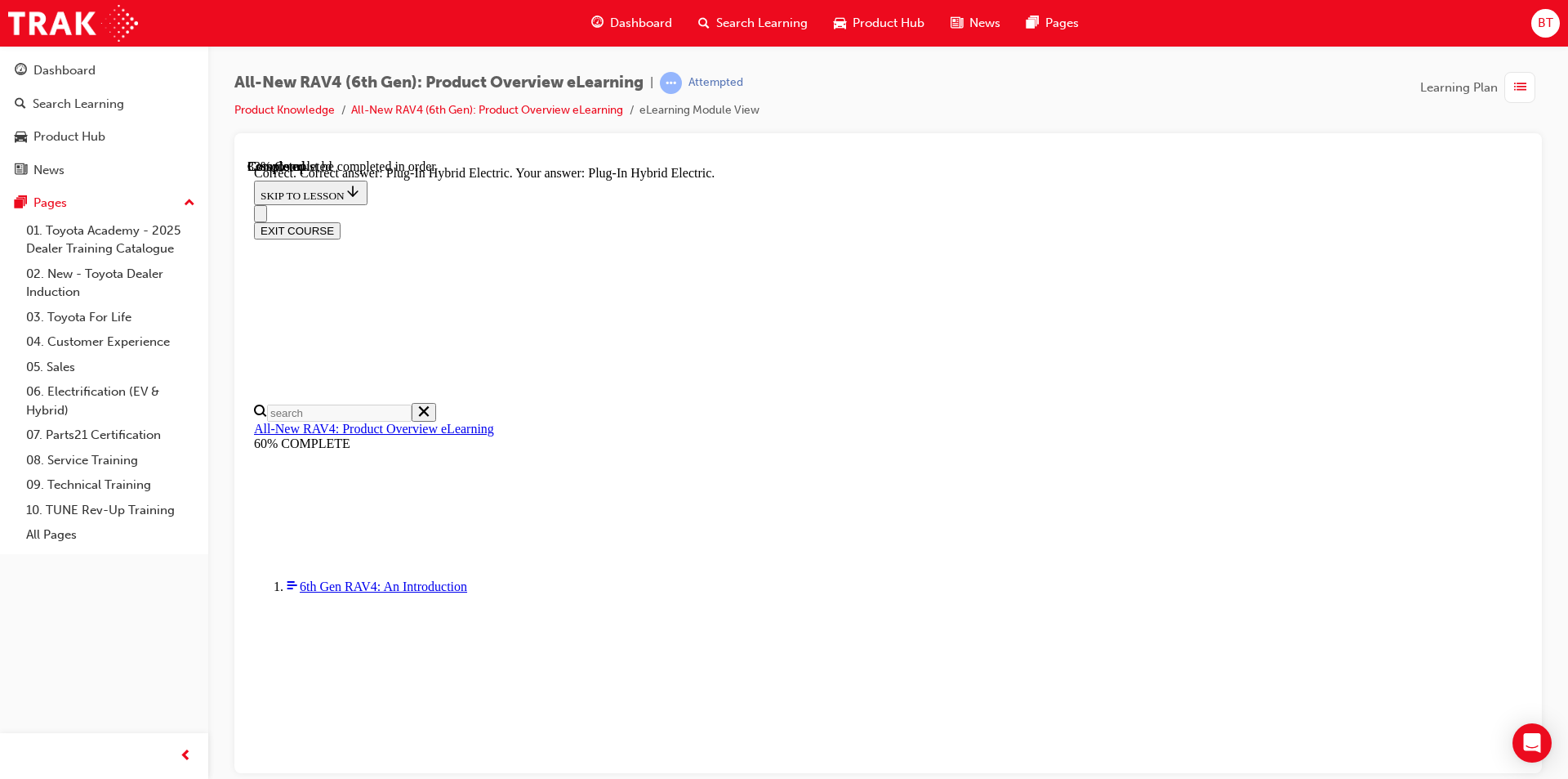
radio input "true"
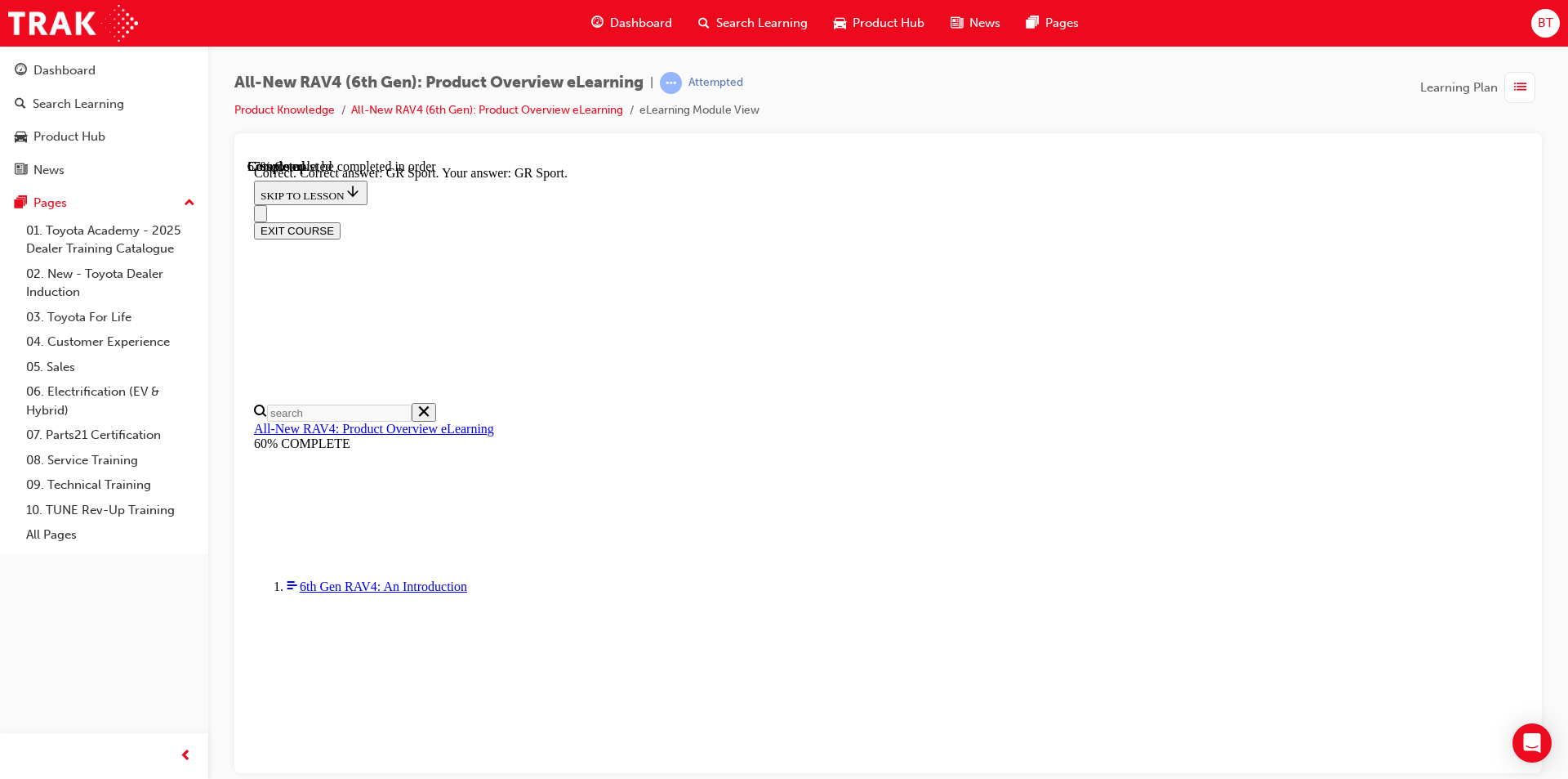
scroll to position [57, 0]
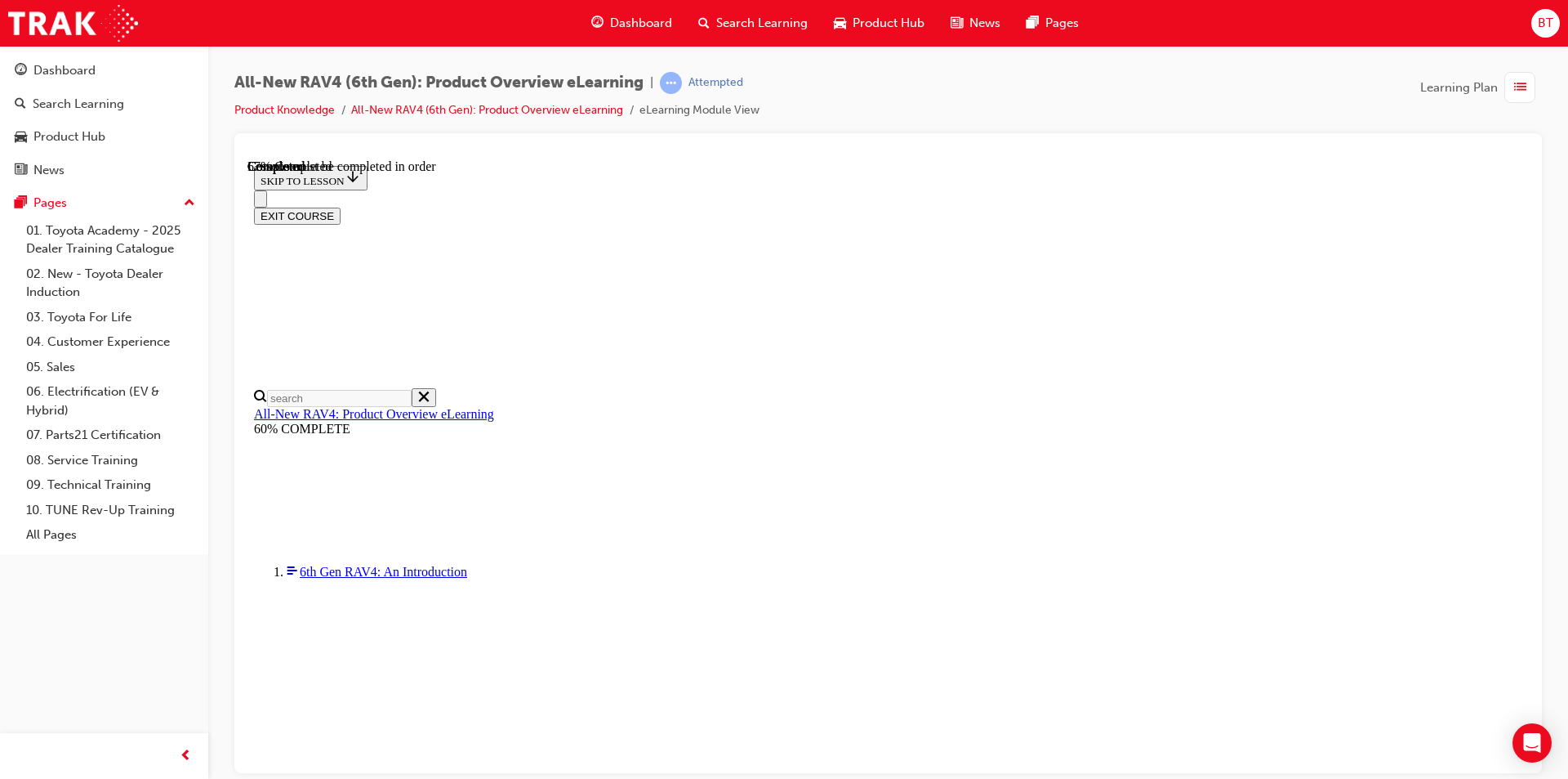
drag, startPoint x: 1106, startPoint y: 307, endPoint x: 1070, endPoint y: 306, distance: 36.0
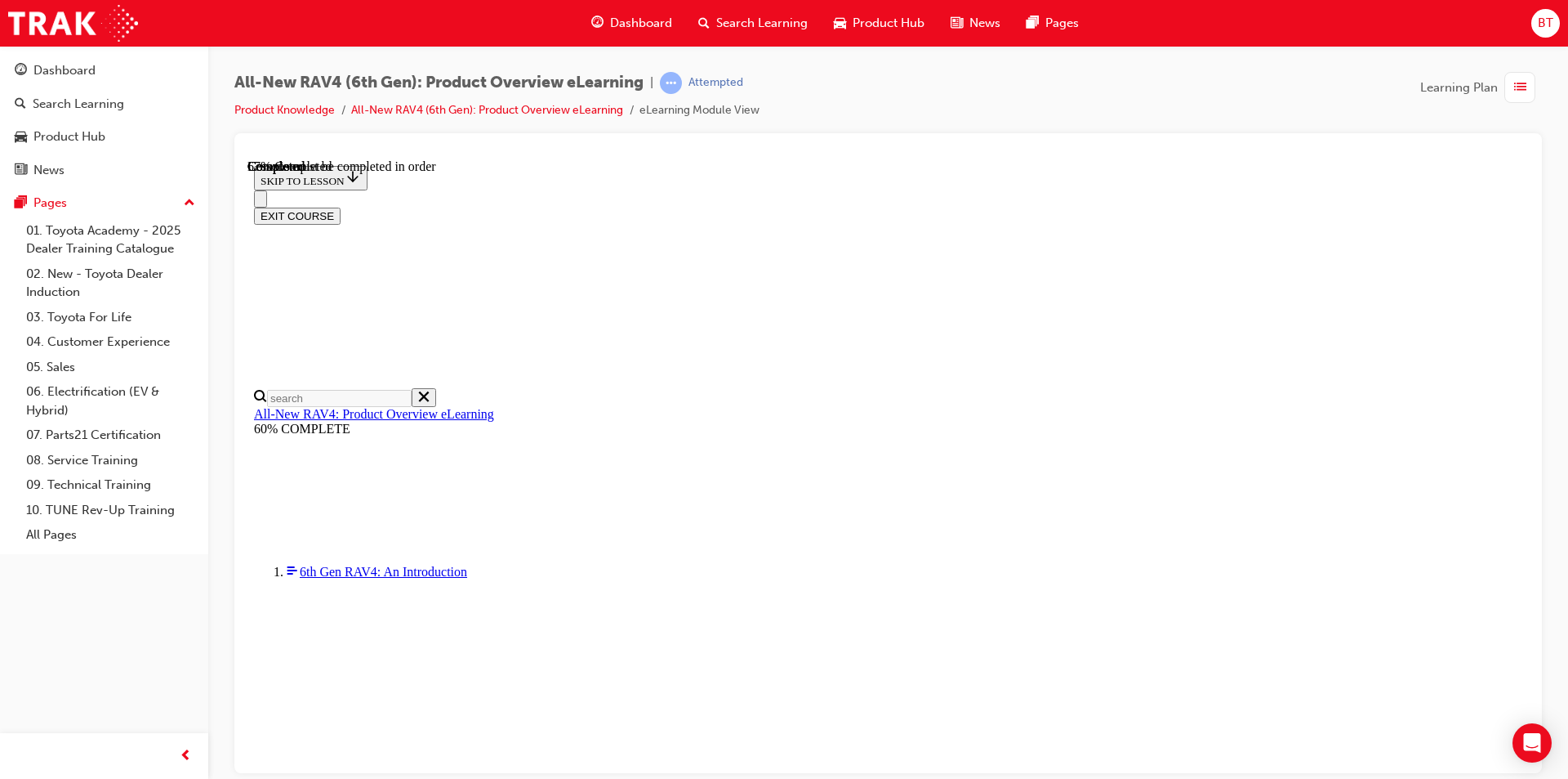
checkbox input "true"
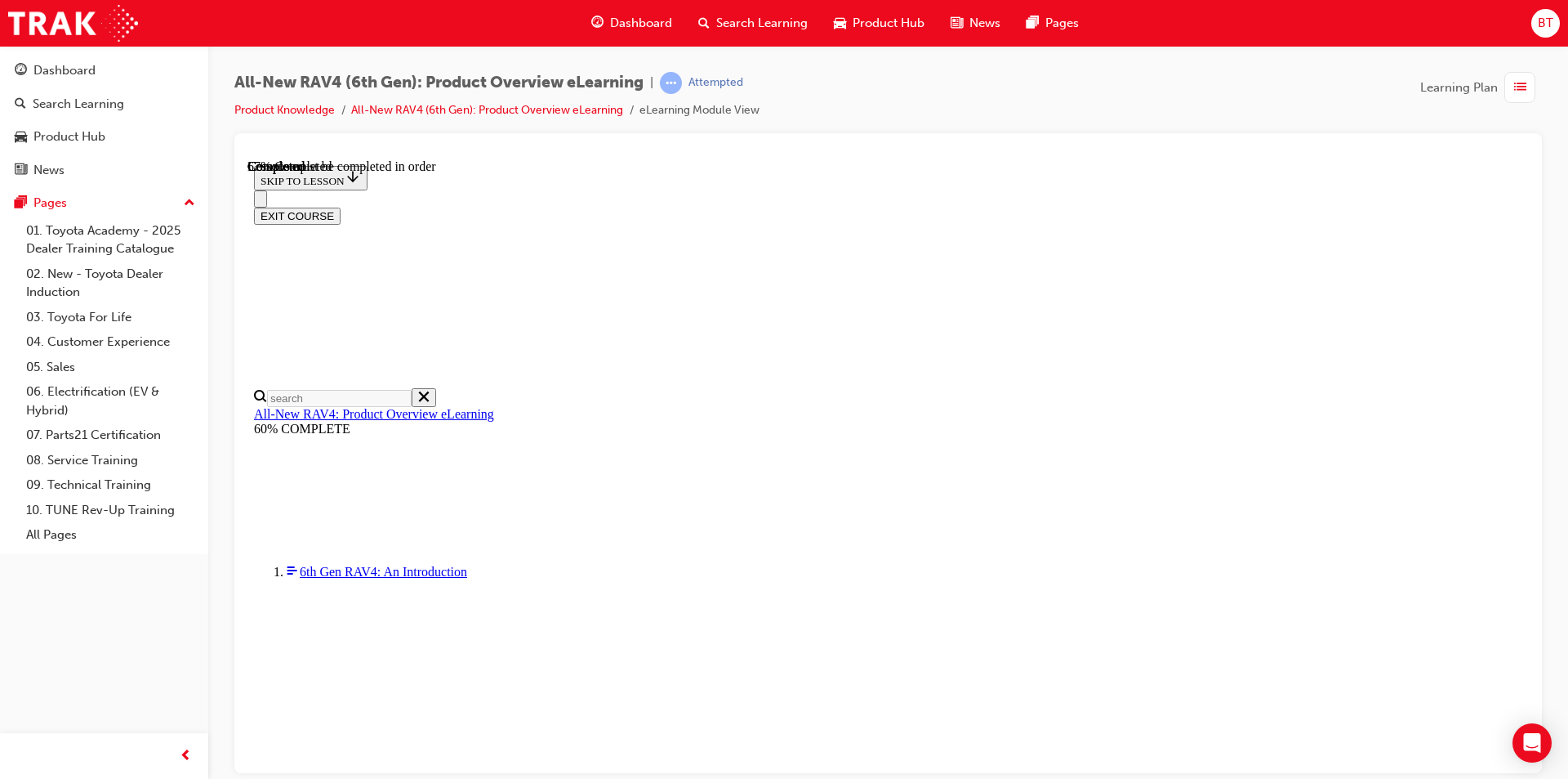
checkbox input "true"
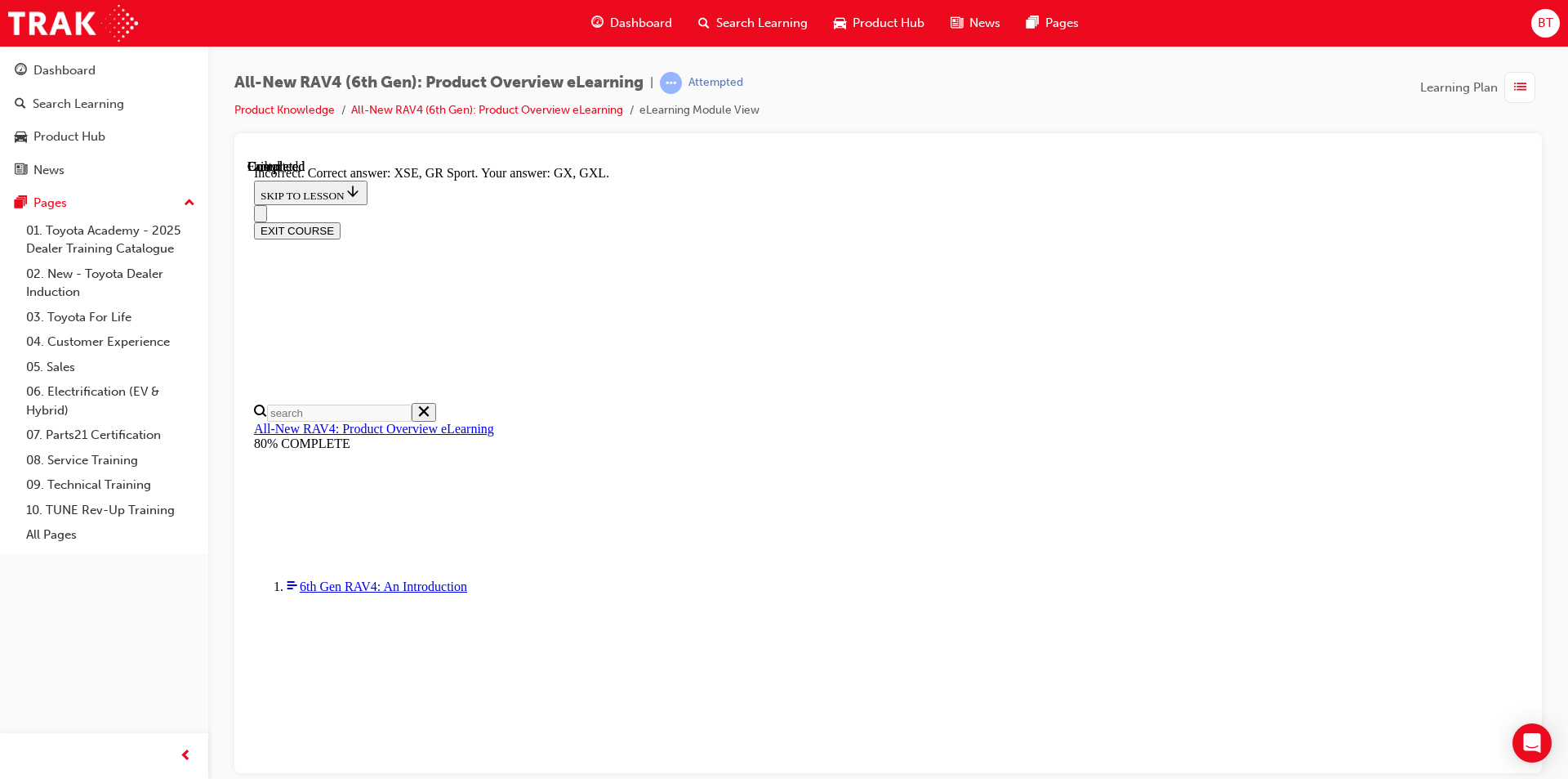
scroll to position [589, 0]
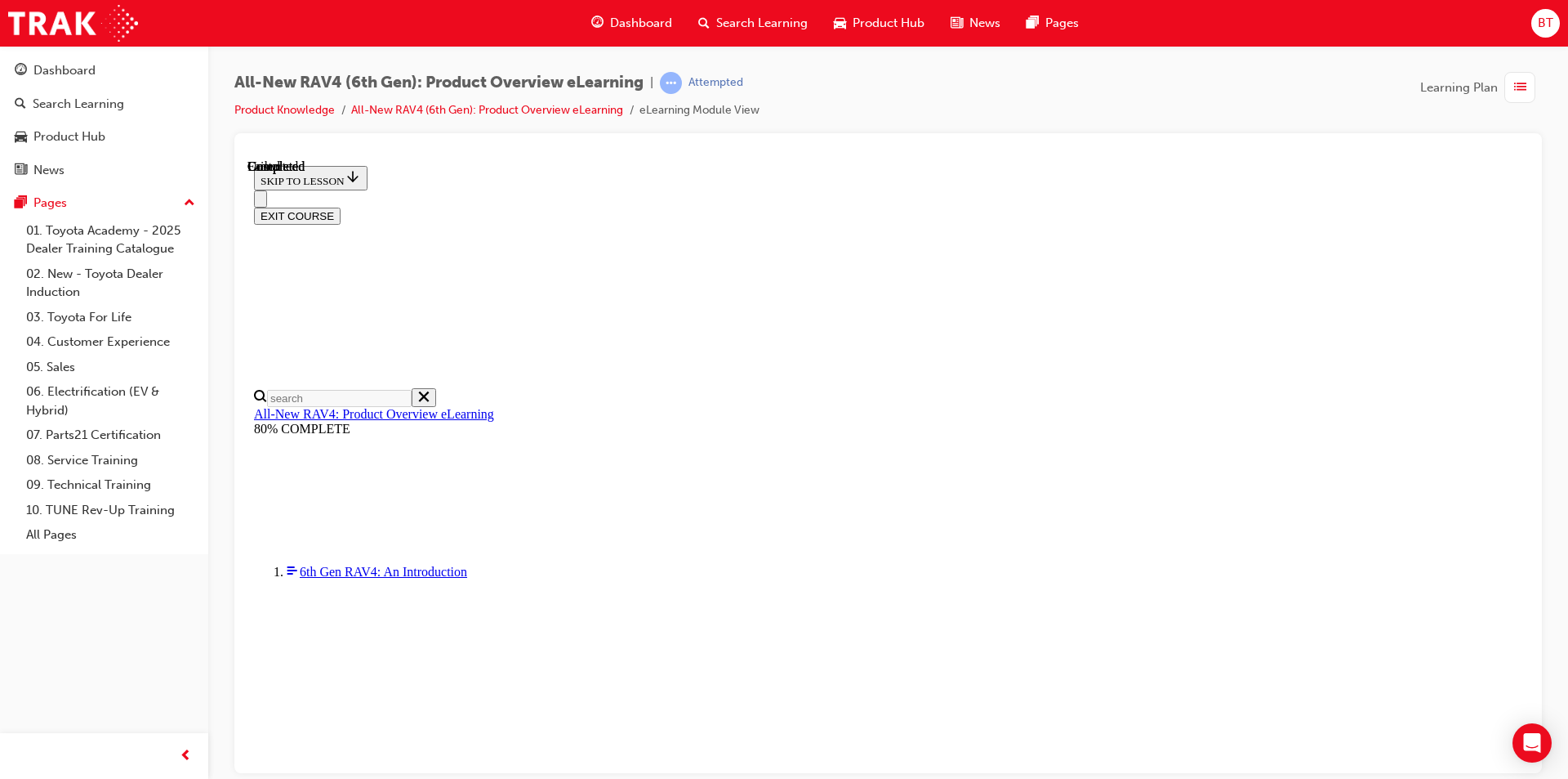
scroll to position [285, 0]
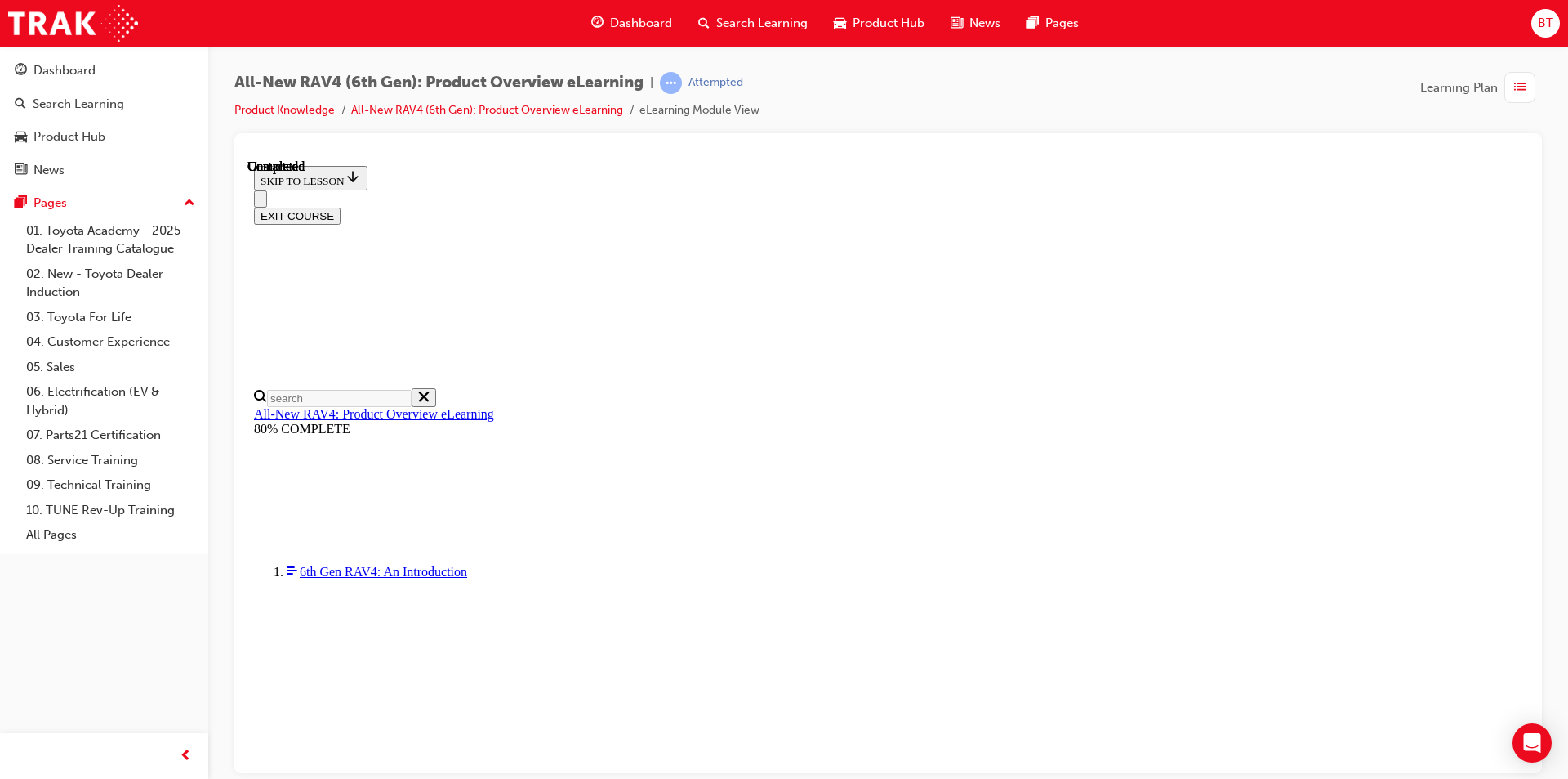
radio input "true"
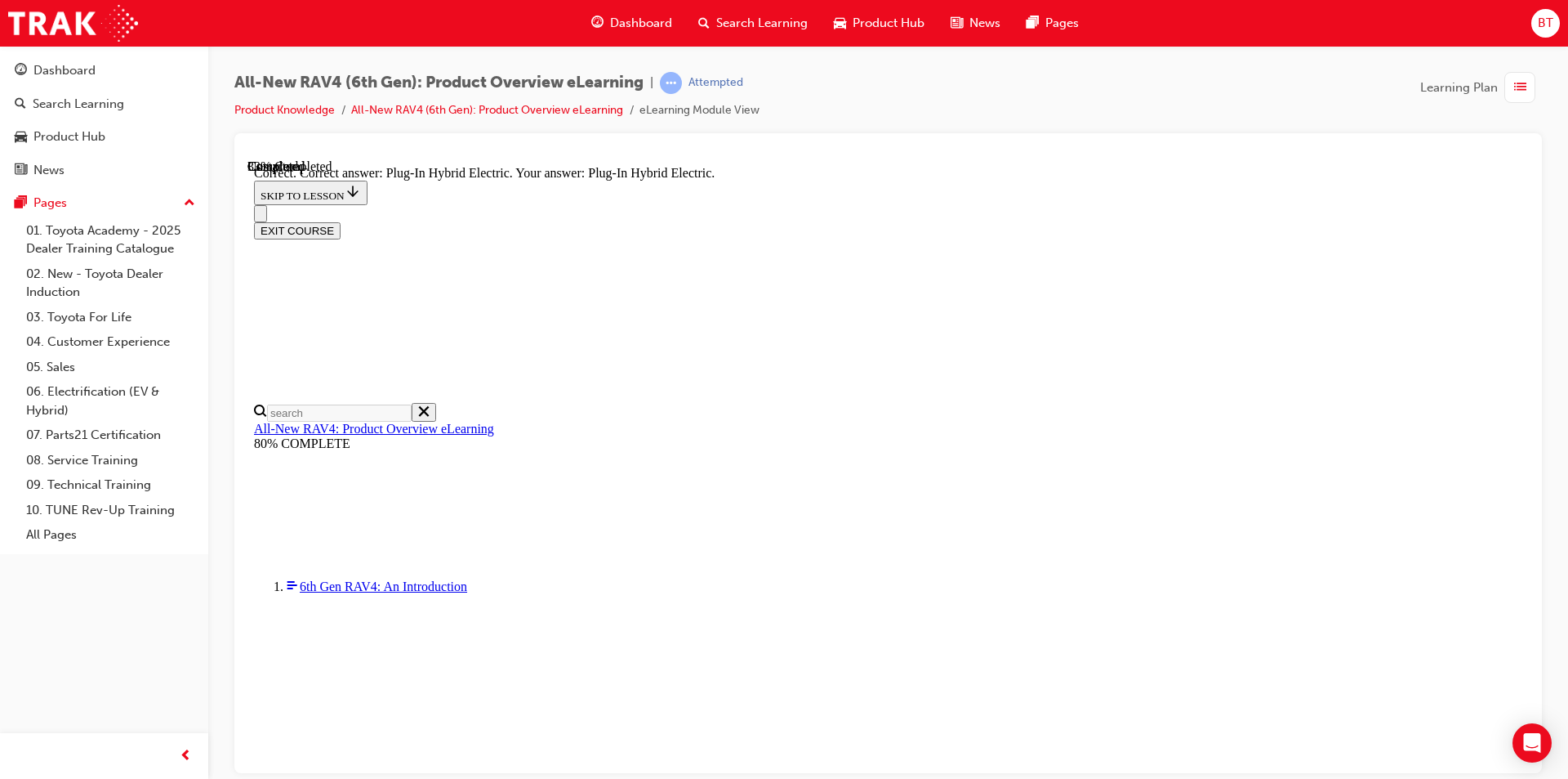
radio input "true"
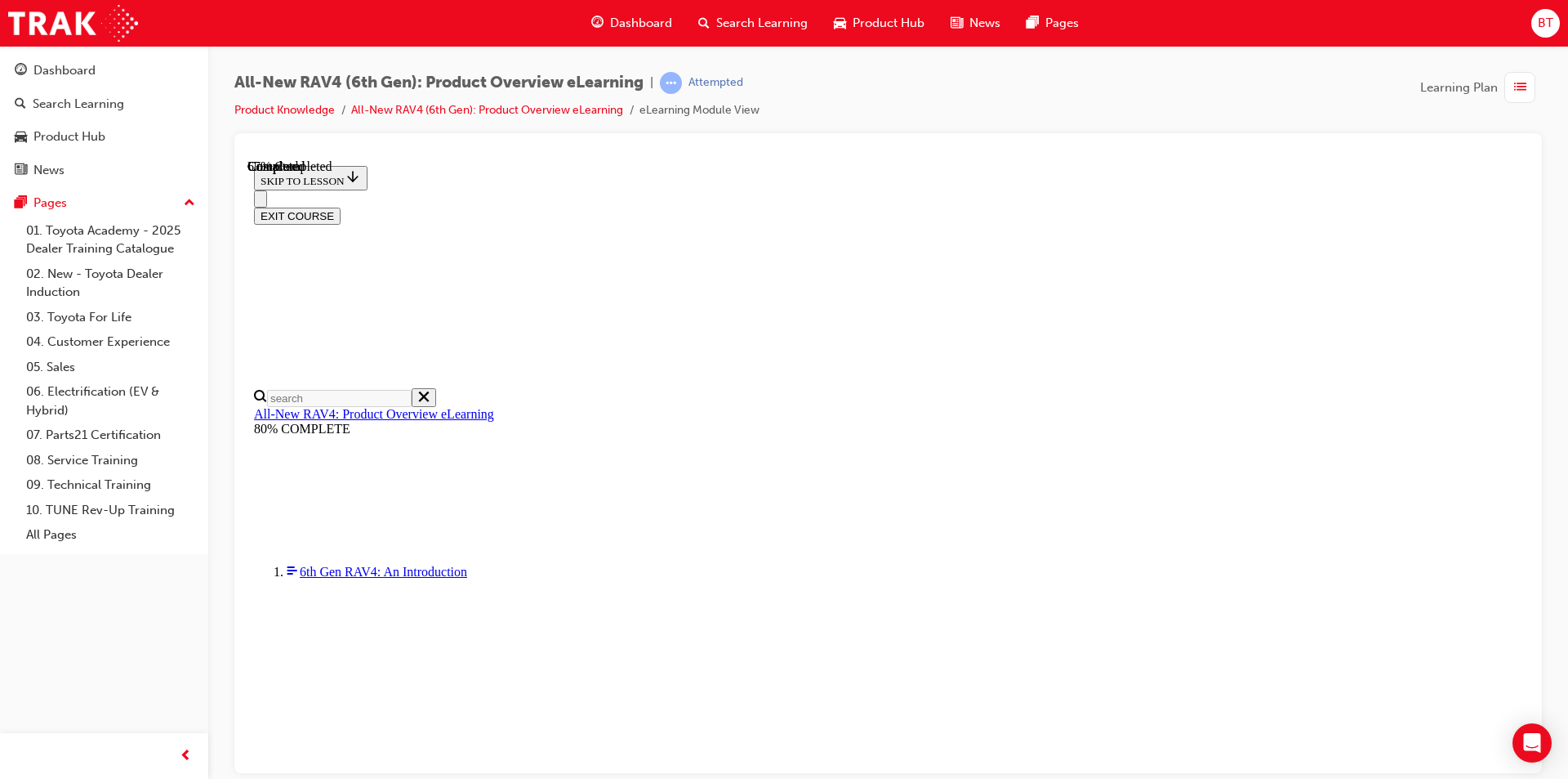
scroll to position [507, 0]
checkbox input "true"
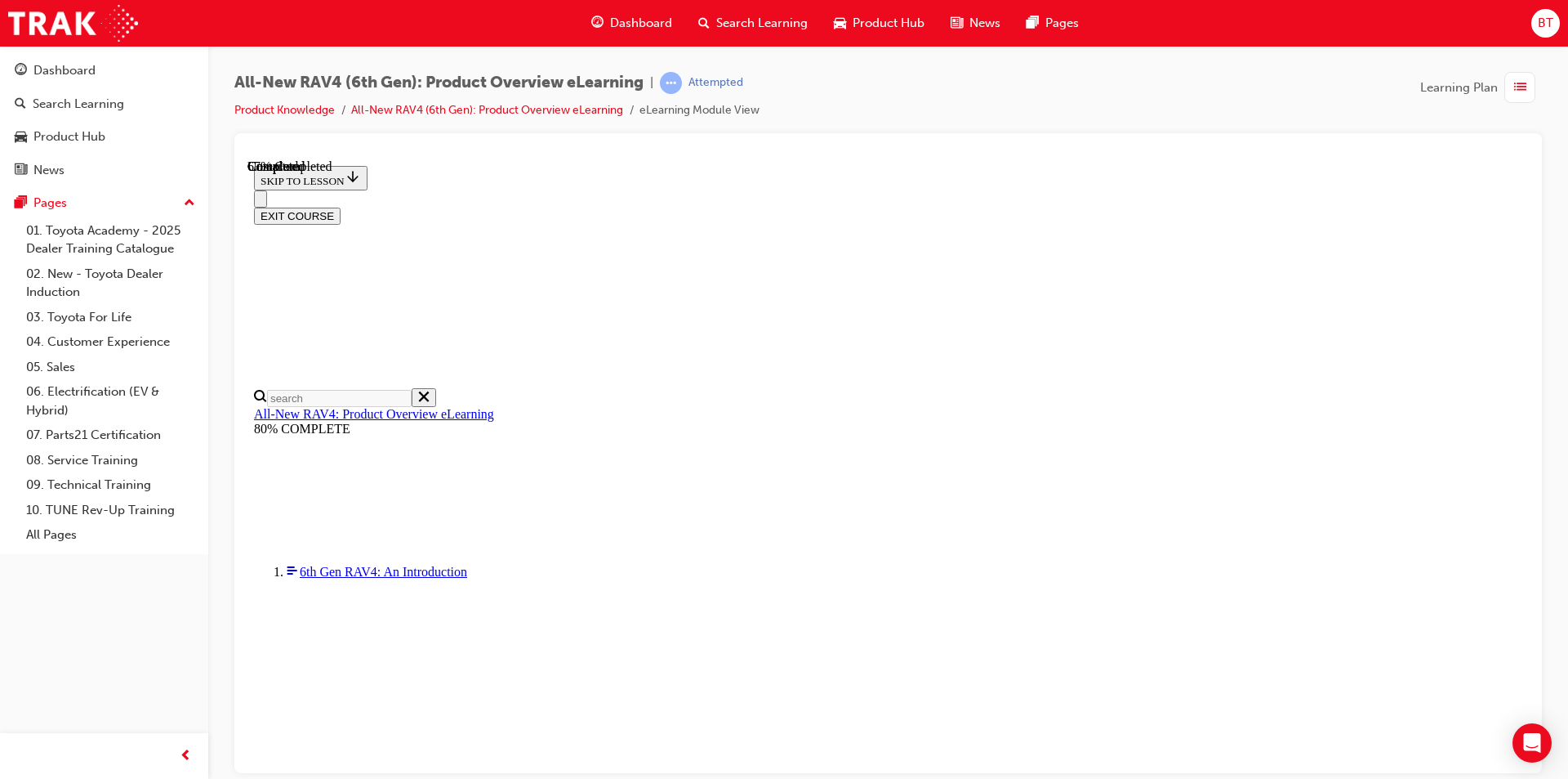
checkbox input "true"
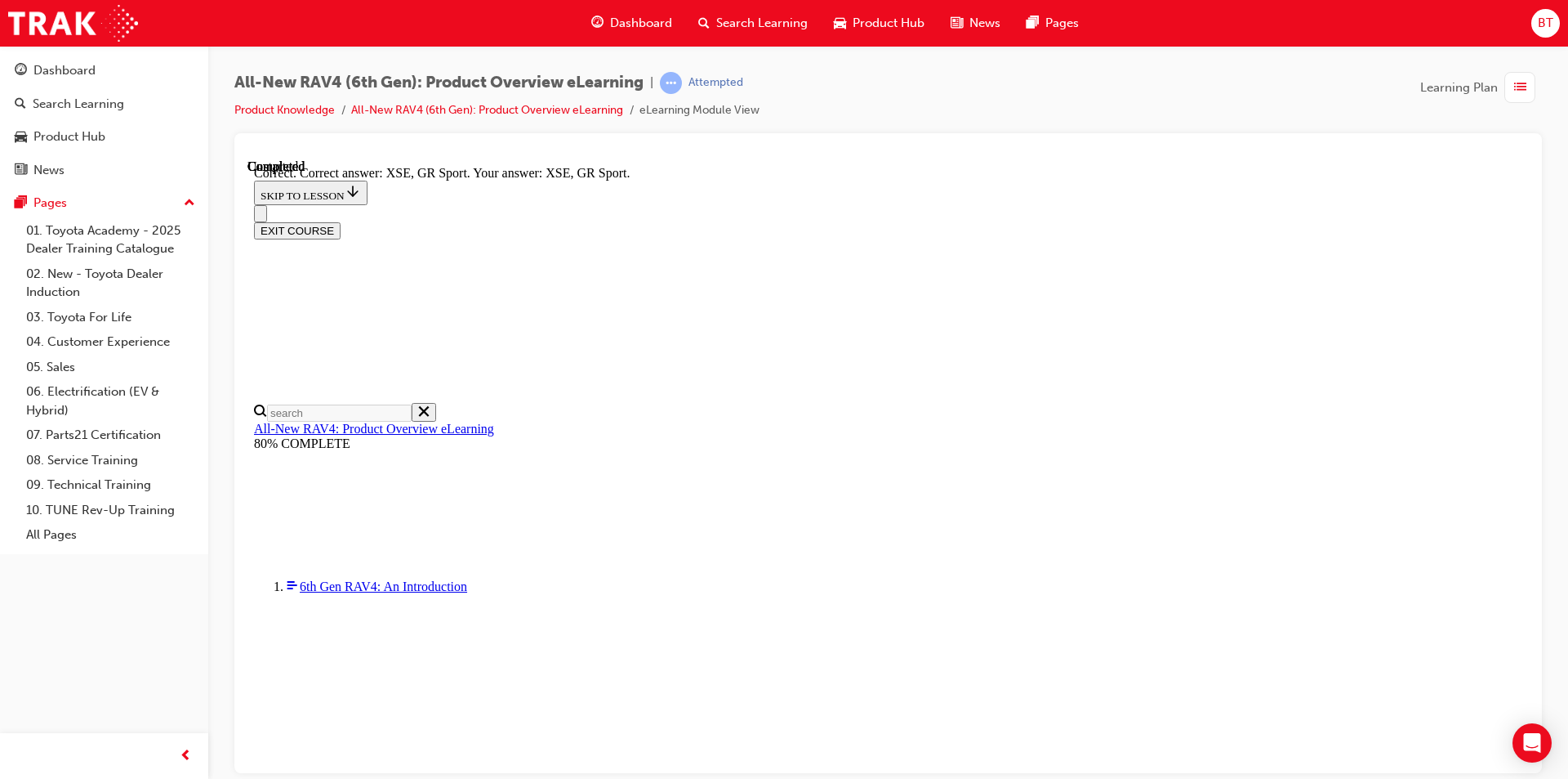
scroll to position [606, 0]
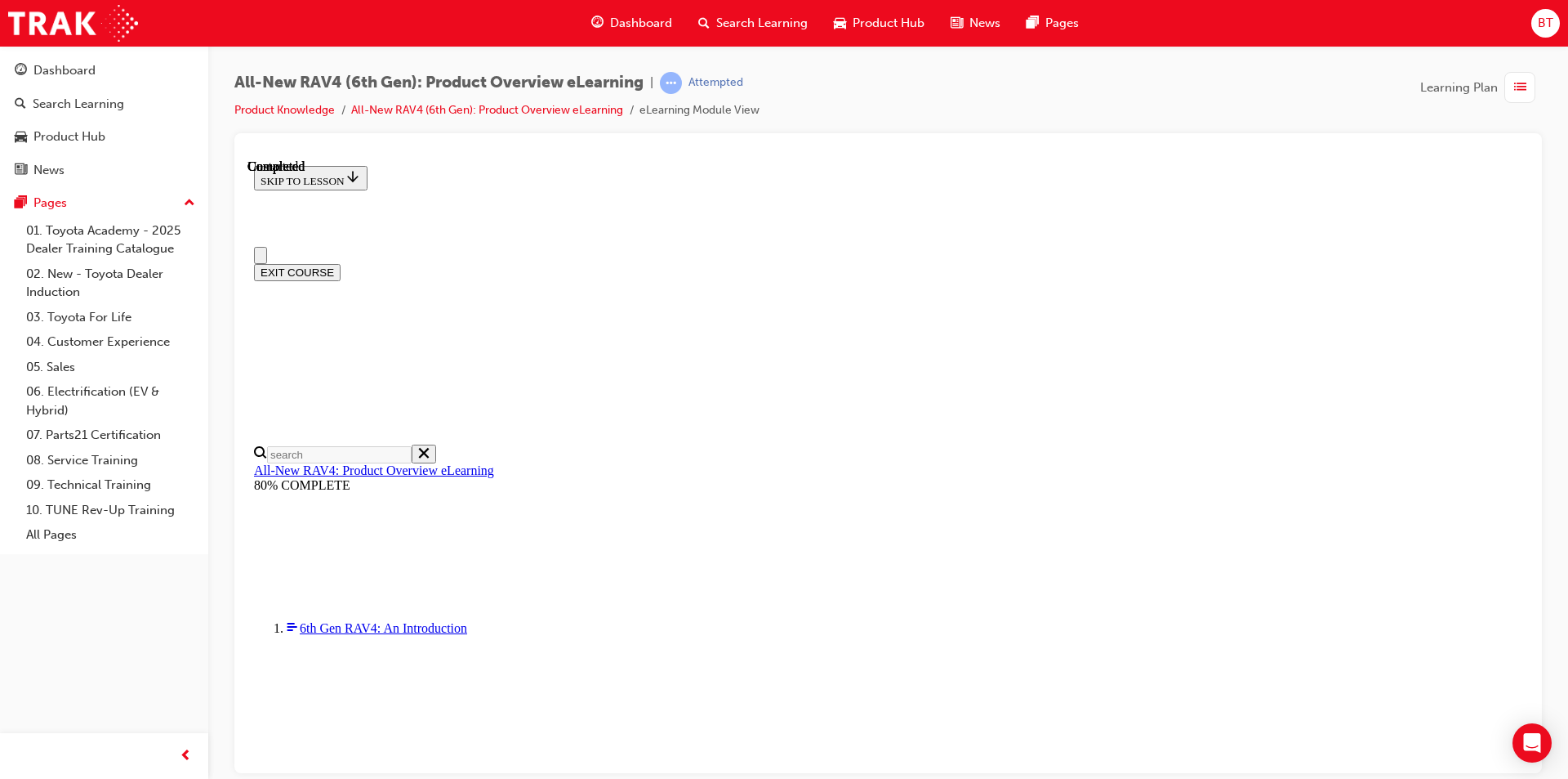
scroll to position [285, 0]
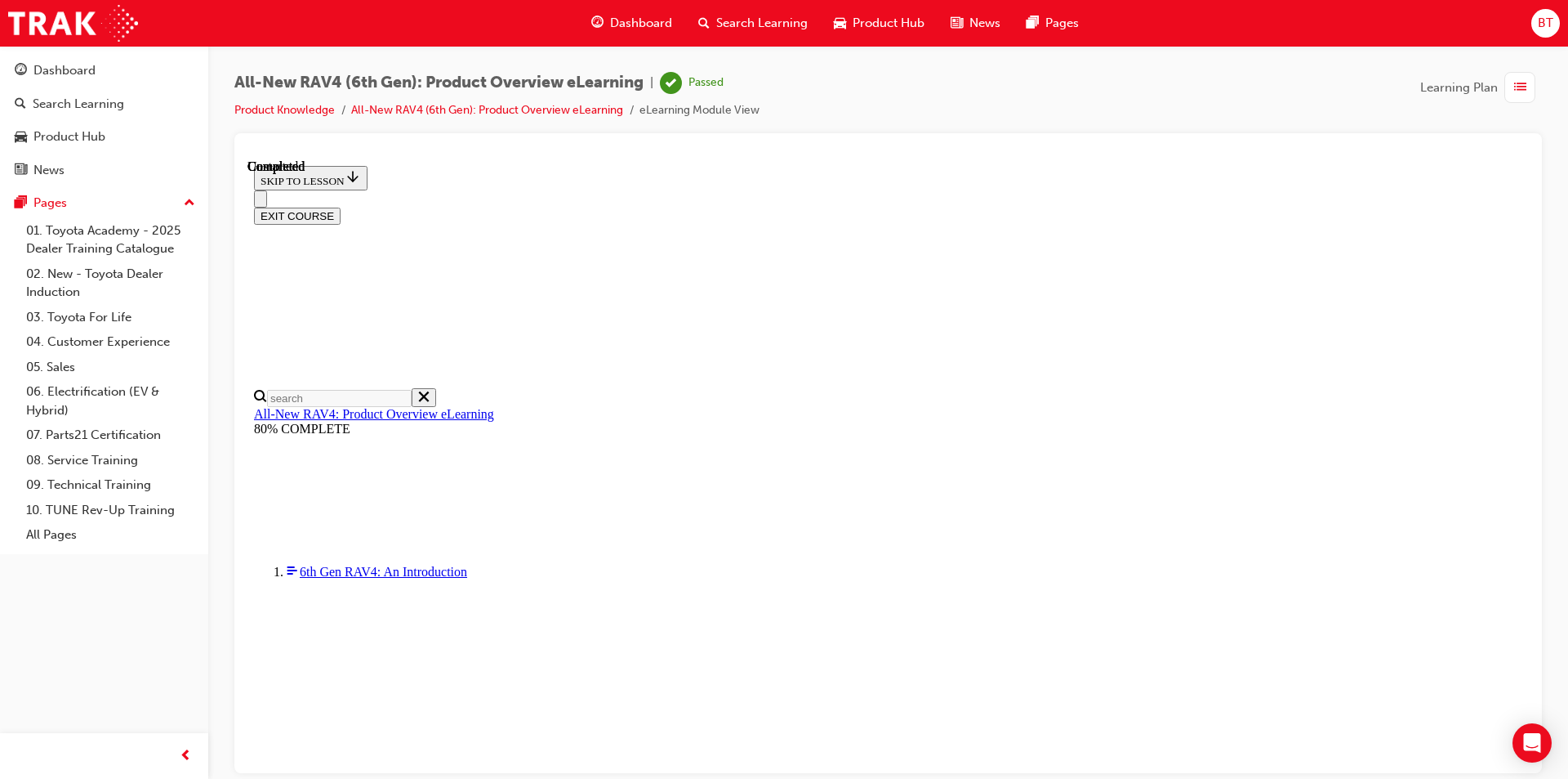
click at [340, 207] on button "EXIT COURSE" at bounding box center [297, 215] width 87 height 17
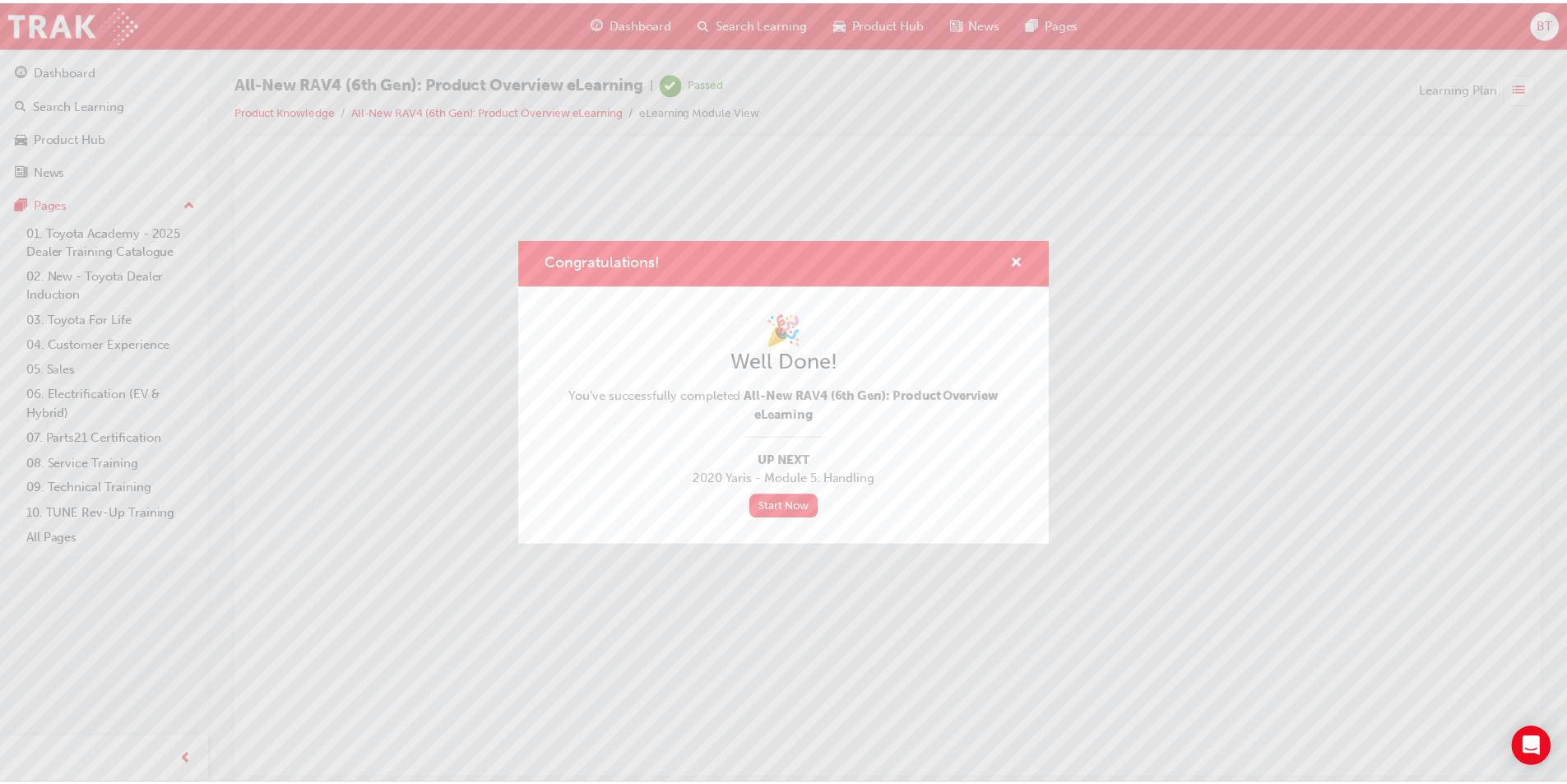
scroll to position [0, 0]
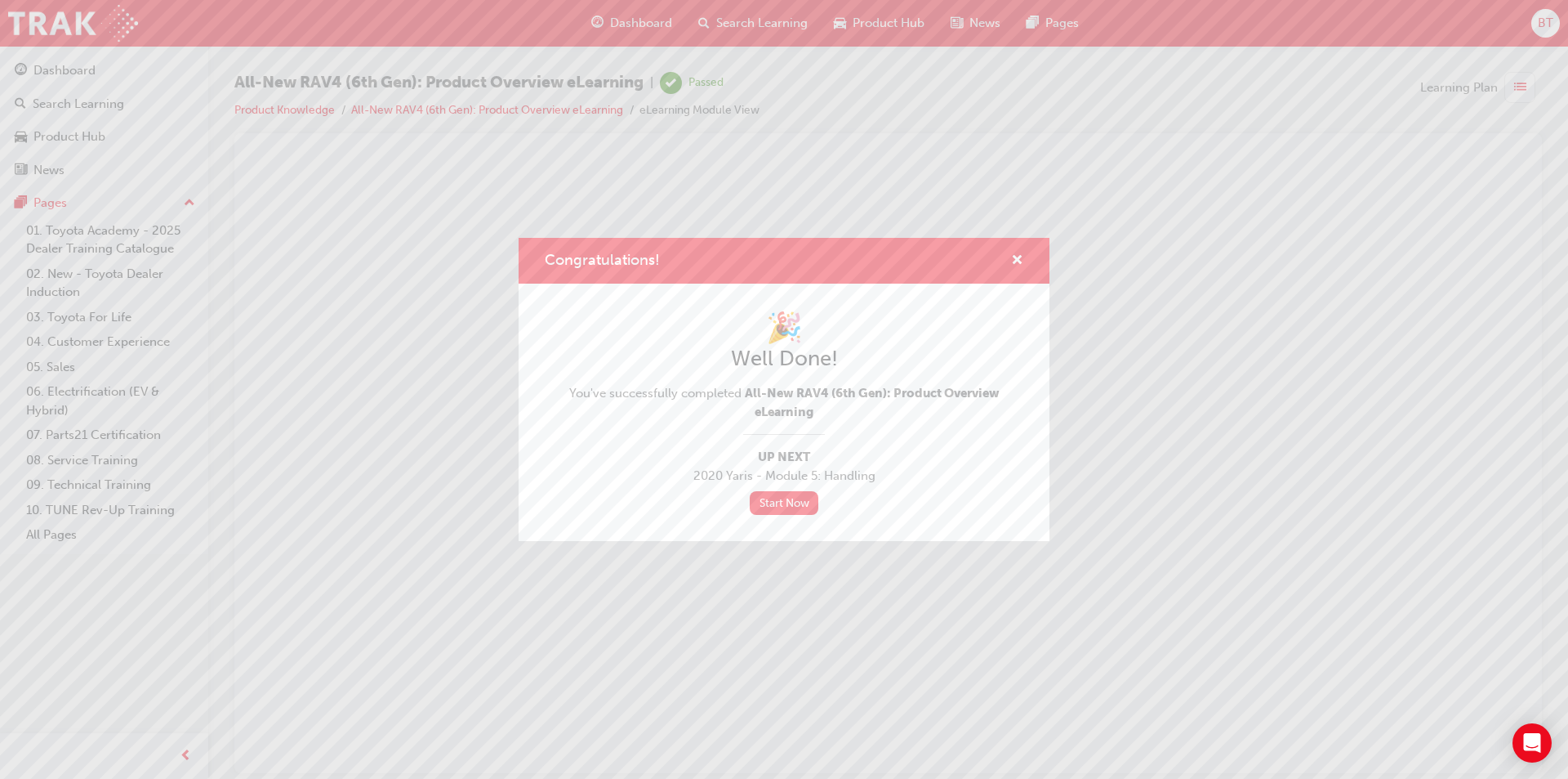
click at [657, 40] on div "Congratulations! 🎉 Well Done! You've successfully completed All-New RAV4 (6th G…" at bounding box center [784, 390] width 1568 height 779
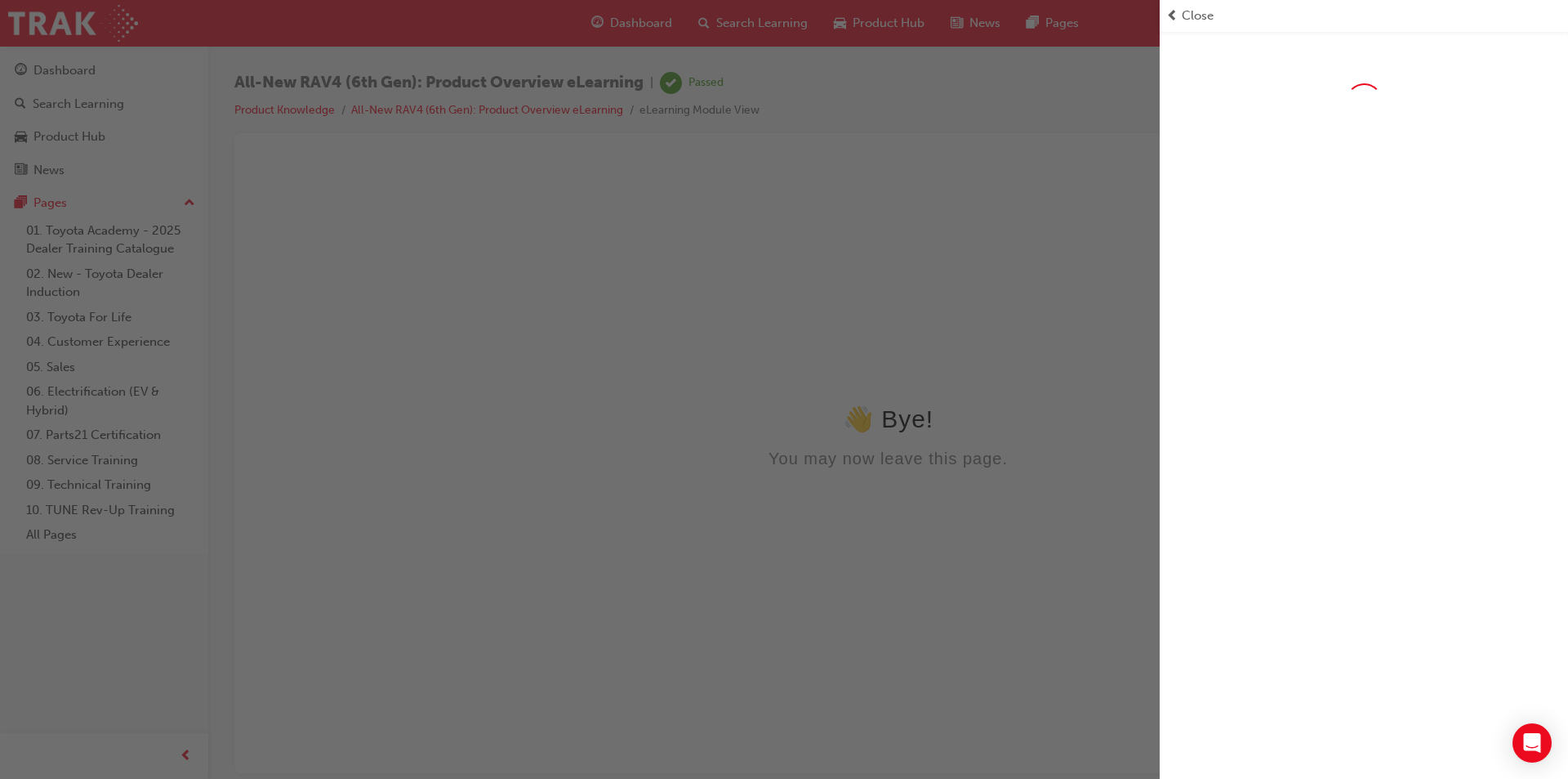
drag, startPoint x: 719, startPoint y: 138, endPoint x: 678, endPoint y: 73, distance: 76.9
click at [704, 114] on div "button" at bounding box center [580, 390] width 1159 height 779
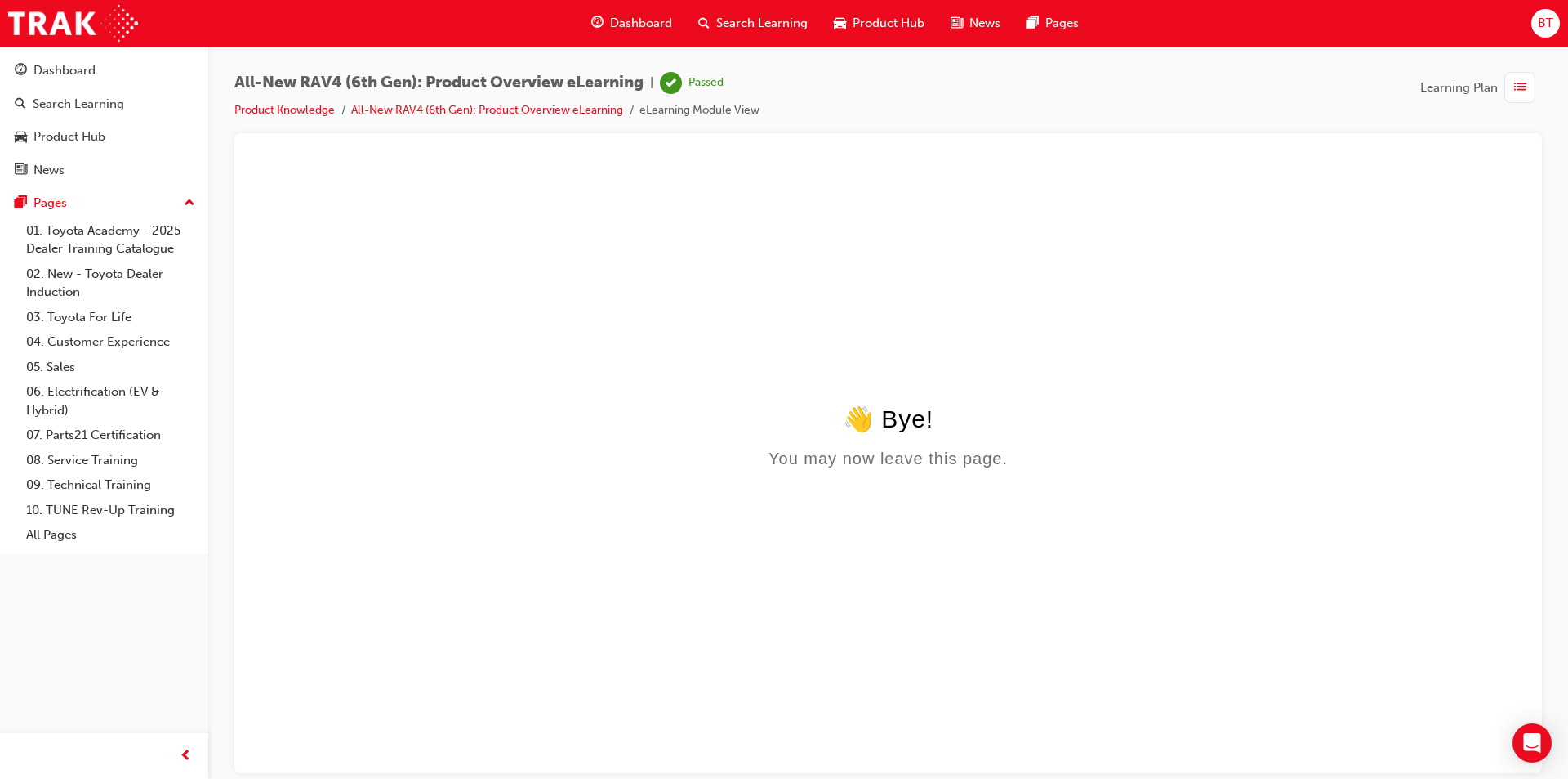
click at [646, 13] on div "Dashboard" at bounding box center [631, 23] width 107 height 34
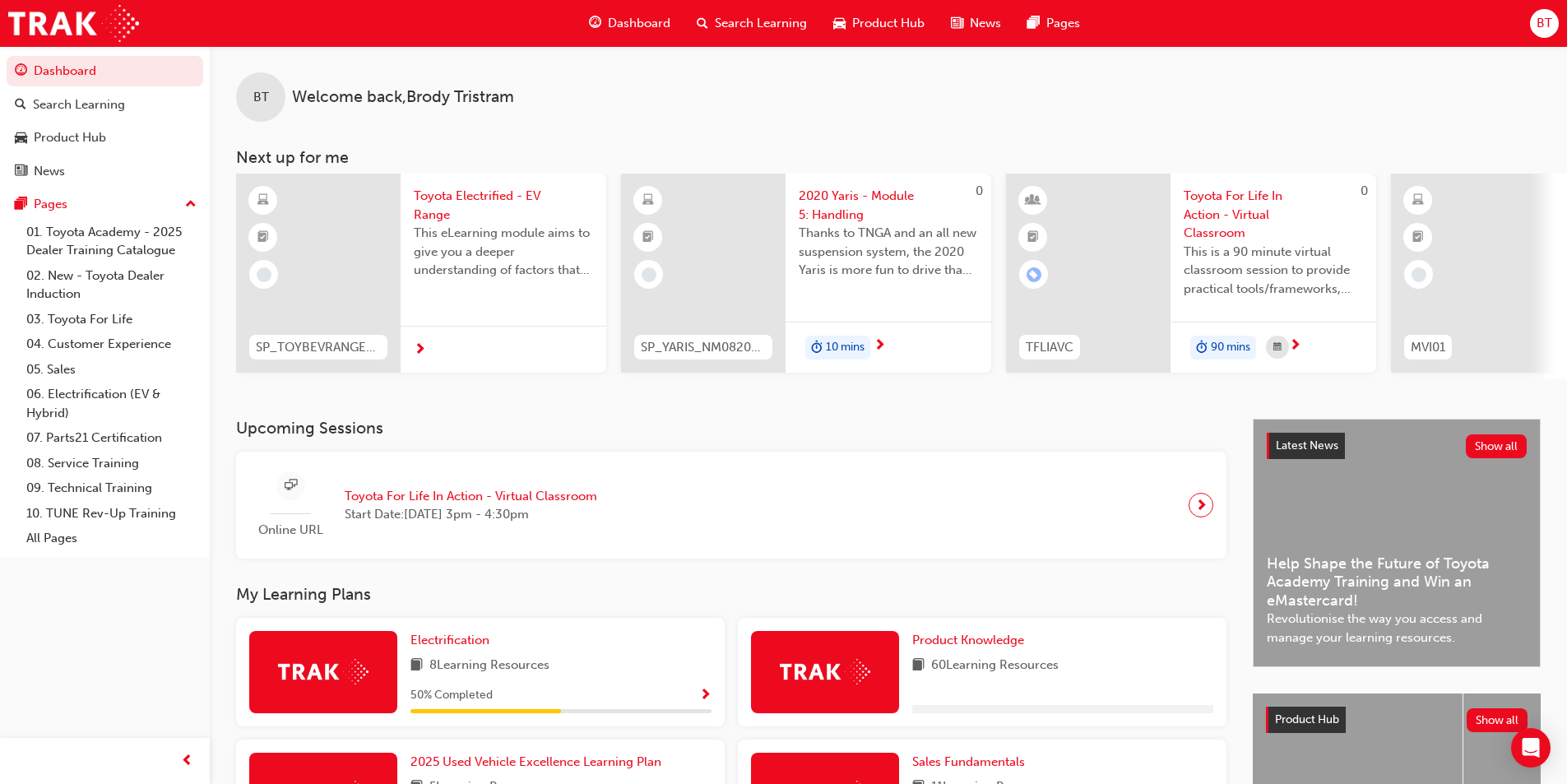
scroll to position [411, 0]
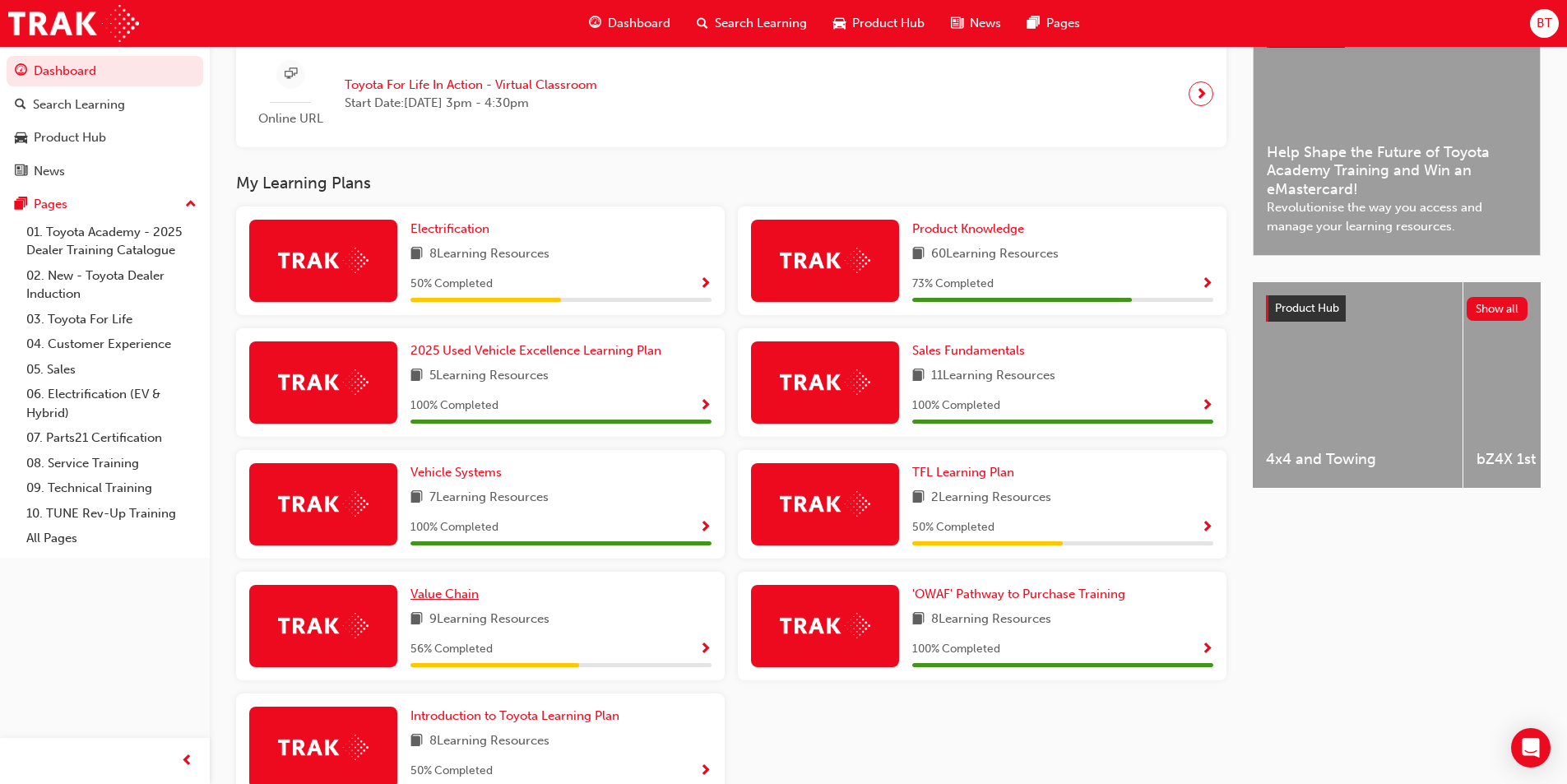
click at [466, 597] on span "Value Chain" at bounding box center [445, 593] width 69 height 15
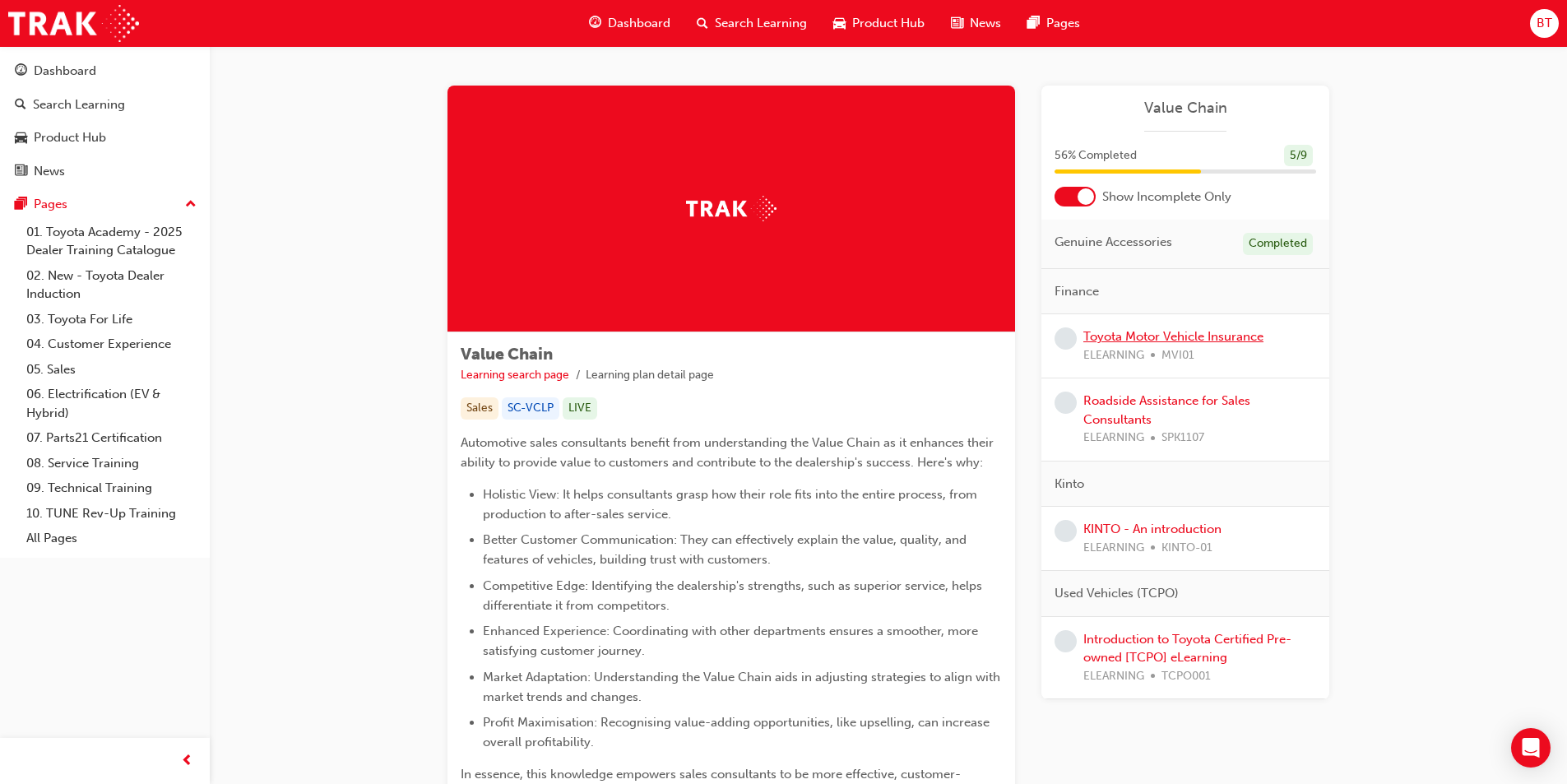
click at [1131, 343] on link "Toyota Motor Vehicle Insurance" at bounding box center [1174, 336] width 180 height 15
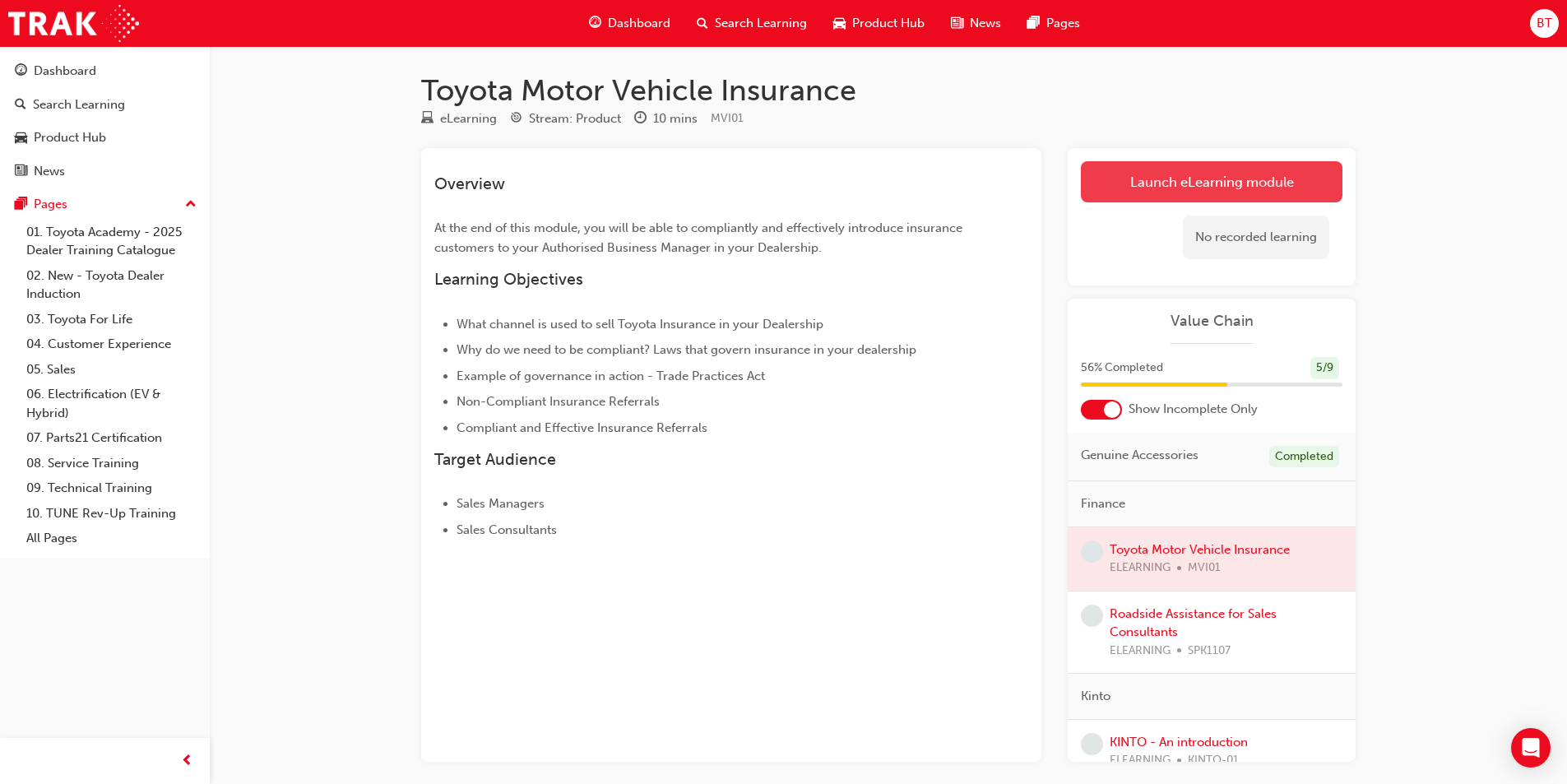
click at [1219, 184] on link "Launch eLearning module" at bounding box center [1212, 182] width 261 height 41
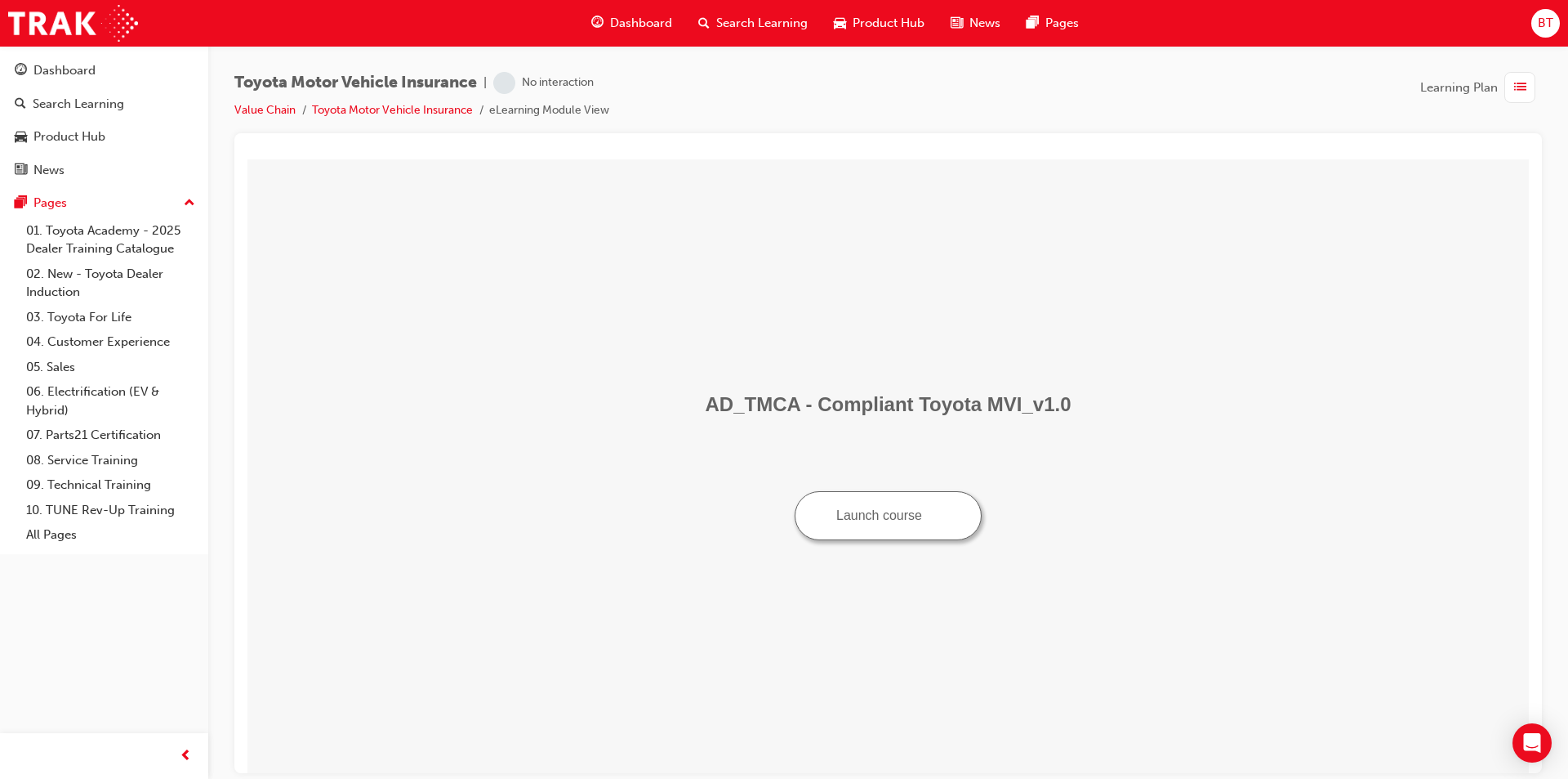
click at [853, 516] on button "Launch course" at bounding box center [888, 515] width 187 height 49
click at [630, 29] on span "Dashboard" at bounding box center [641, 23] width 62 height 19
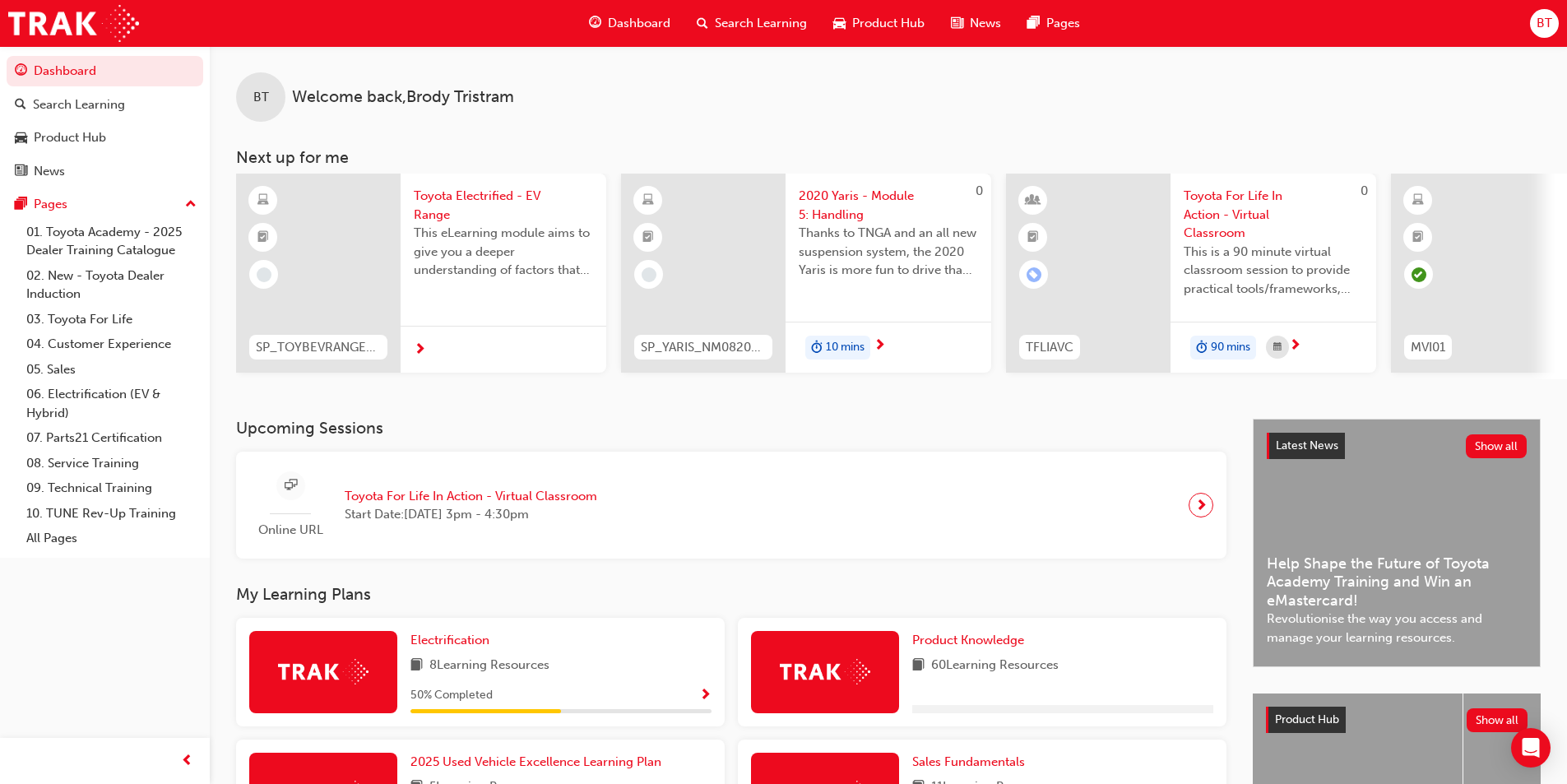
scroll to position [247, 0]
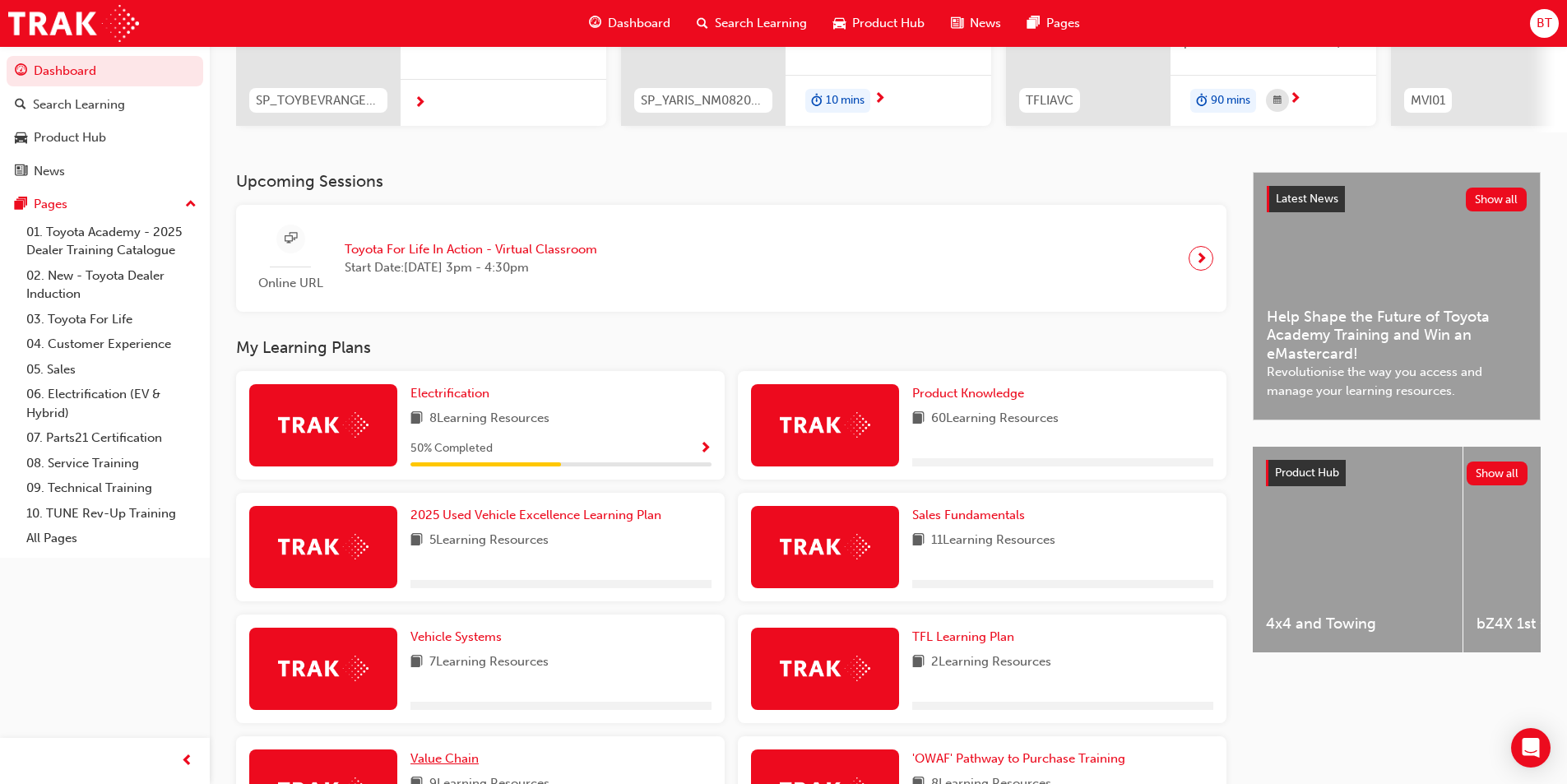
click at [465, 760] on span "Value Chain" at bounding box center [445, 758] width 69 height 15
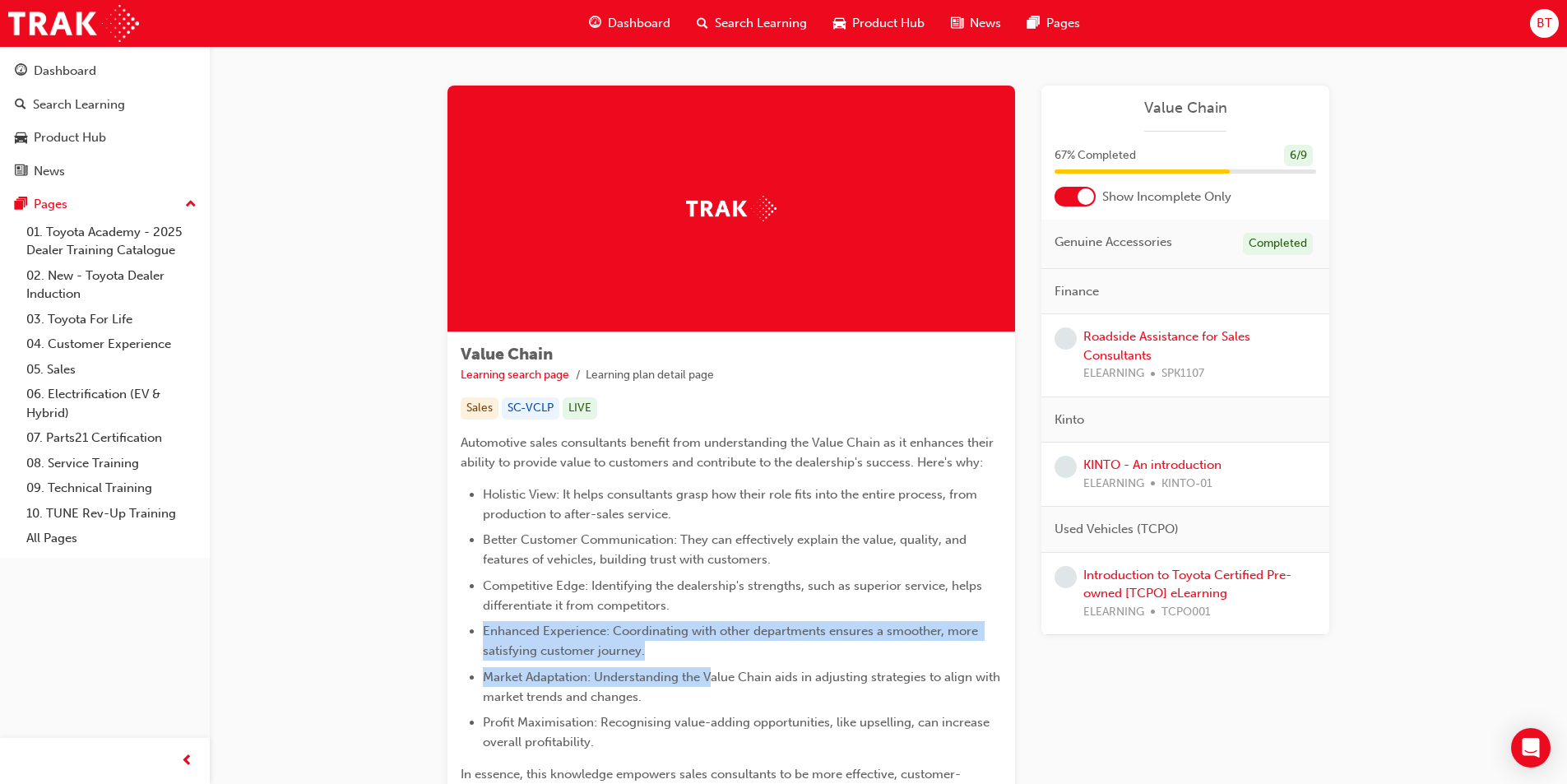
drag, startPoint x: 675, startPoint y: 612, endPoint x: 720, endPoint y: 670, distance: 73.4
click at [720, 670] on ul "Holistic View: It helps consultants grasp how their role fits into the entire p…" at bounding box center [731, 618] width 541 height 268
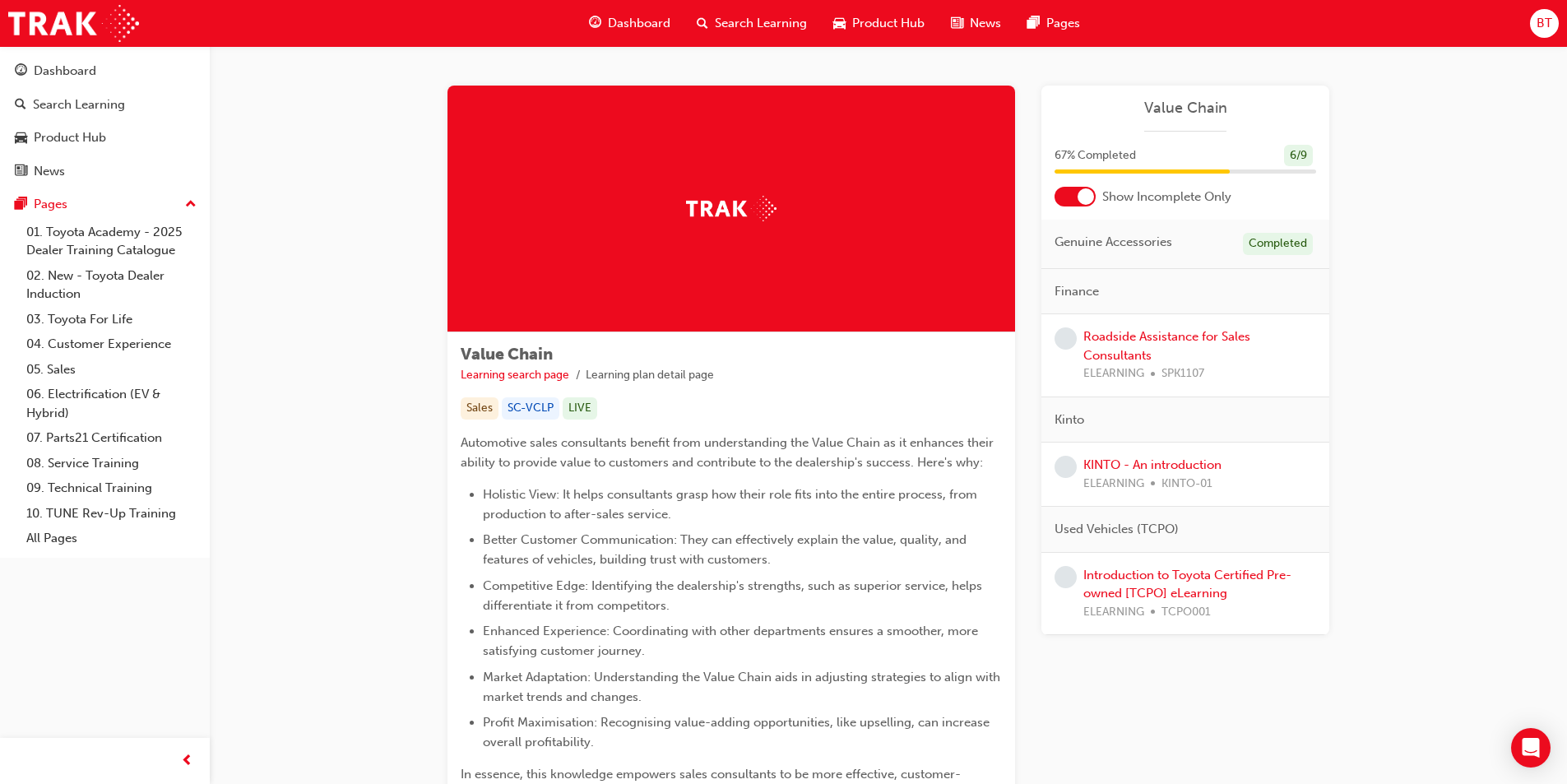
click at [664, 544] on span "Better Customer Communication: They can effectively explain the value, quality,…" at bounding box center [726, 550] width 487 height 35
drag, startPoint x: 664, startPoint y: 544, endPoint x: 616, endPoint y: 544, distance: 48.0
click at [617, 544] on span "Better Customer Communication: They can effectively explain the value, quality,…" at bounding box center [726, 550] width 487 height 35
click at [714, 623] on span "Enhanced Experience: Coordinating with other departments ensures a smoother, mo…" at bounding box center [732, 641] width 499 height 35
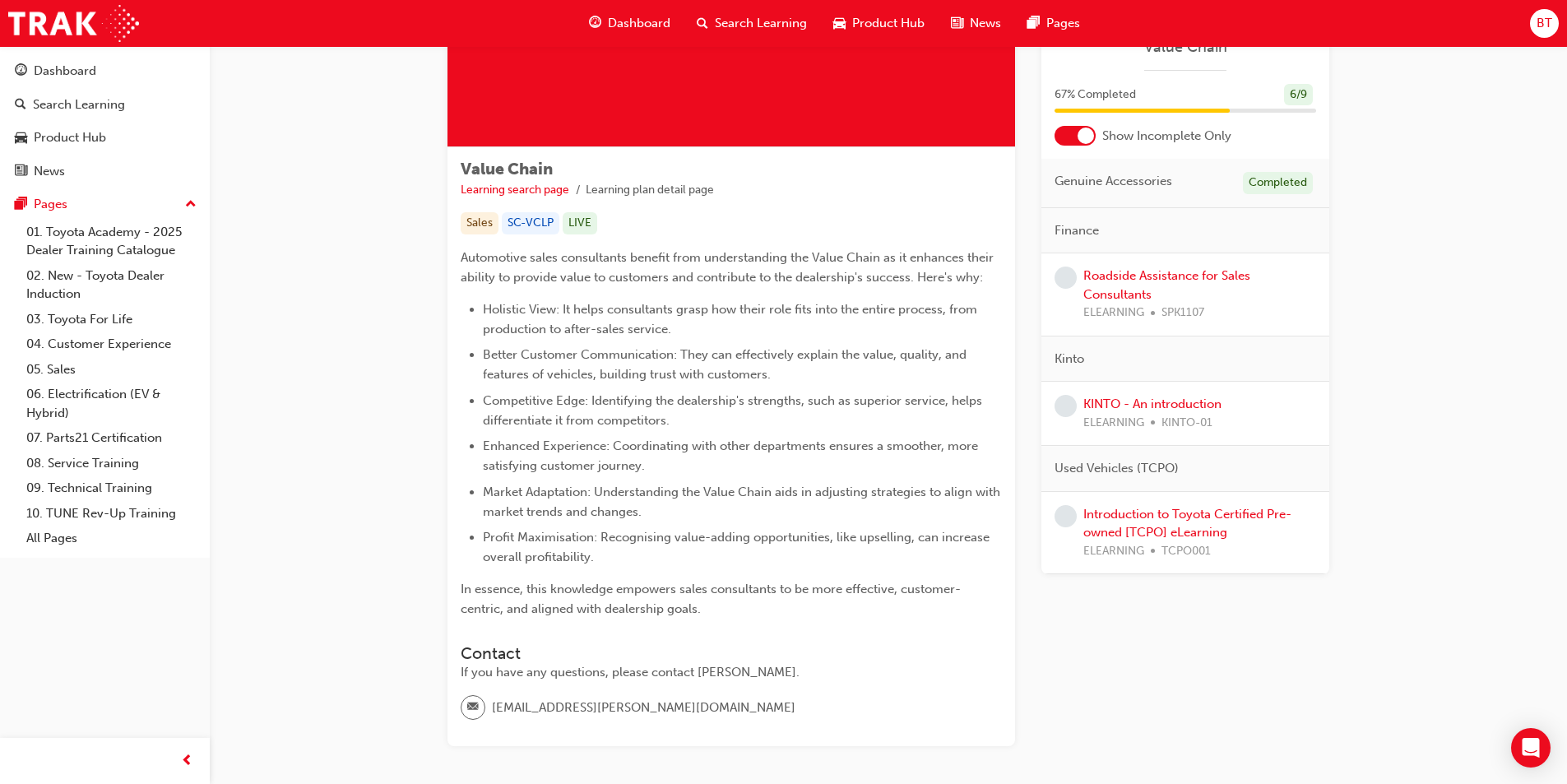
scroll to position [20, 0]
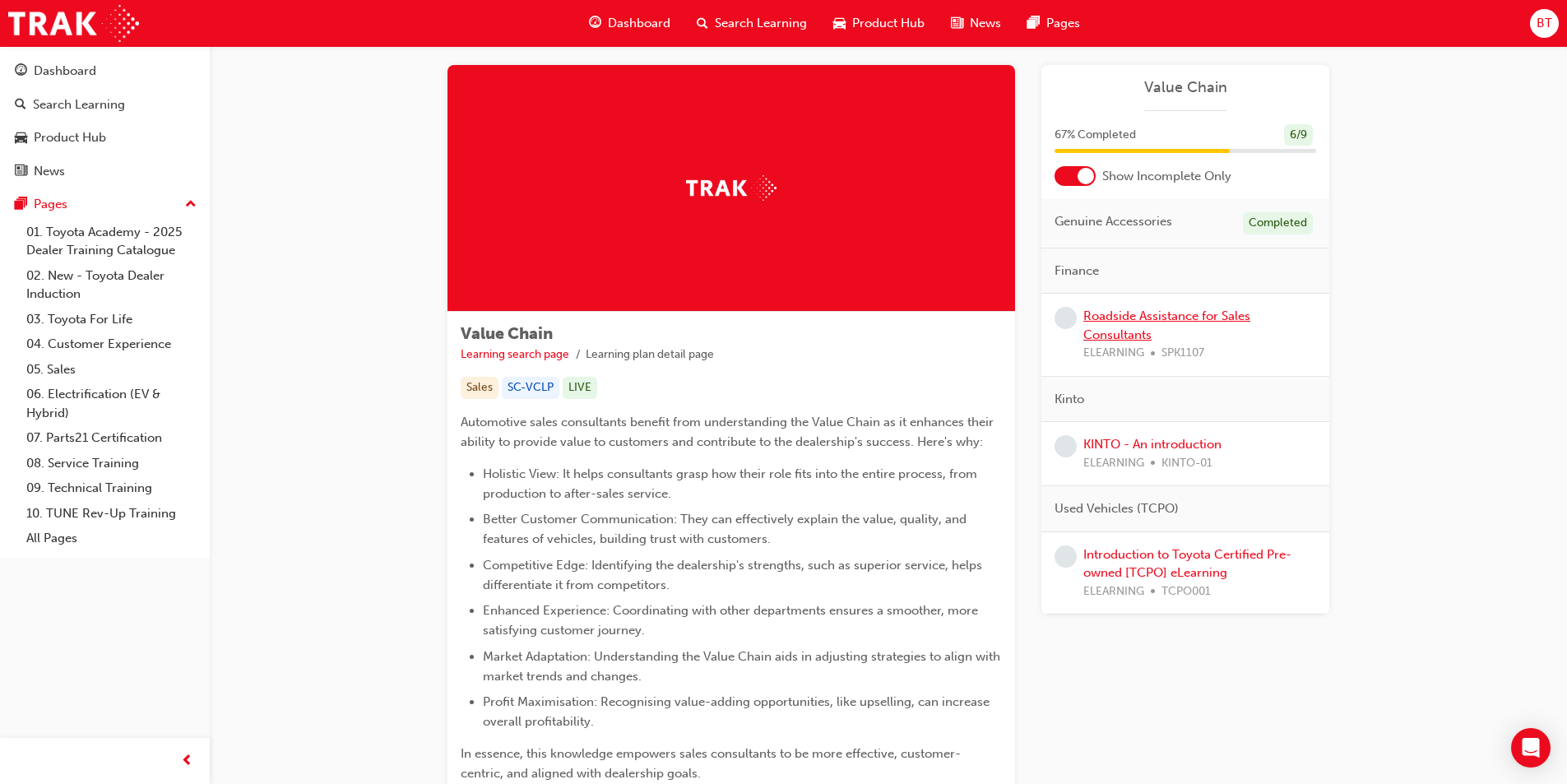
click at [1126, 321] on link "Roadside Assistance for Sales Consultants" at bounding box center [1167, 325] width 167 height 34
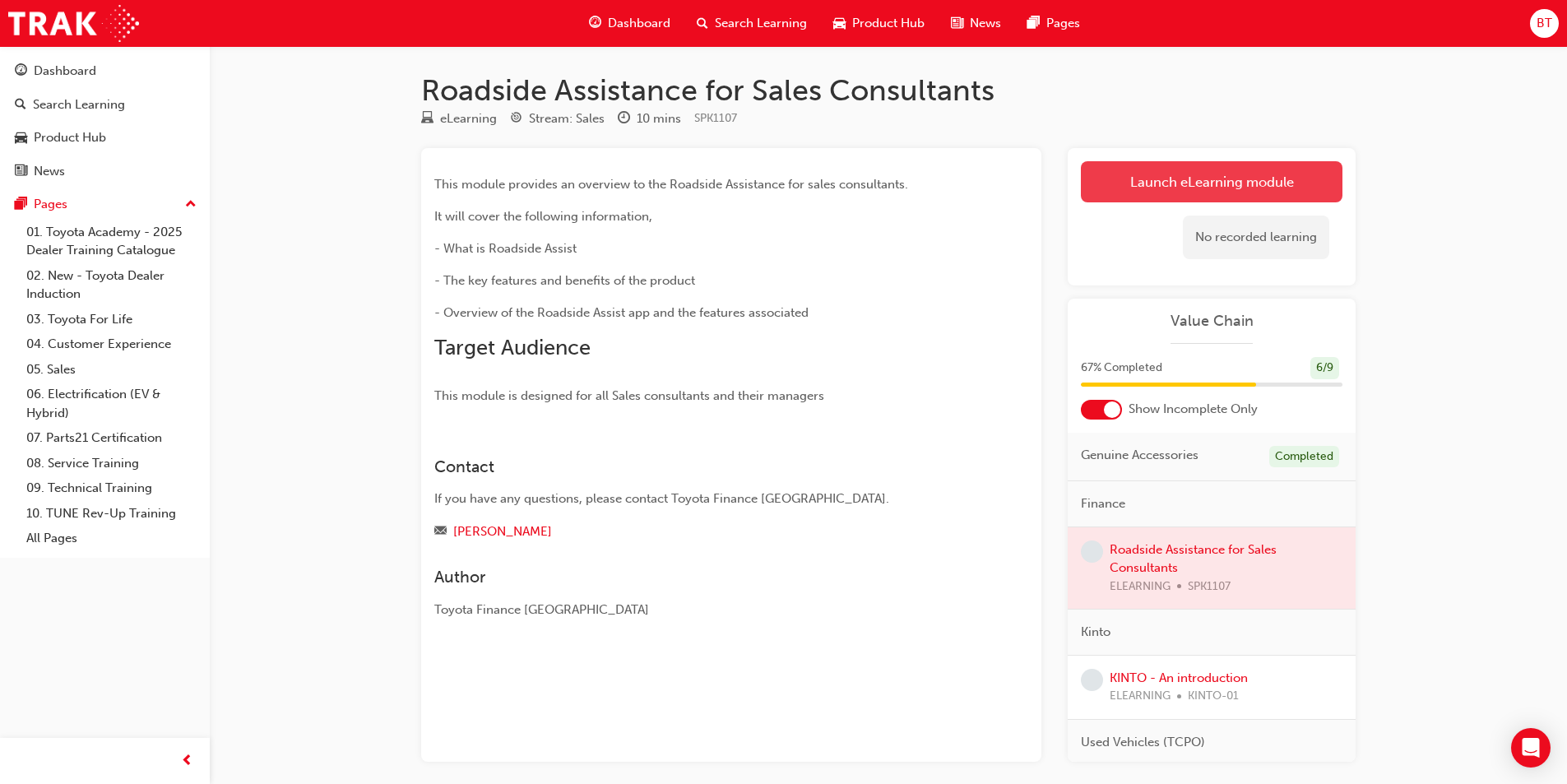
click at [1158, 177] on link "Launch eLearning module" at bounding box center [1212, 182] width 261 height 41
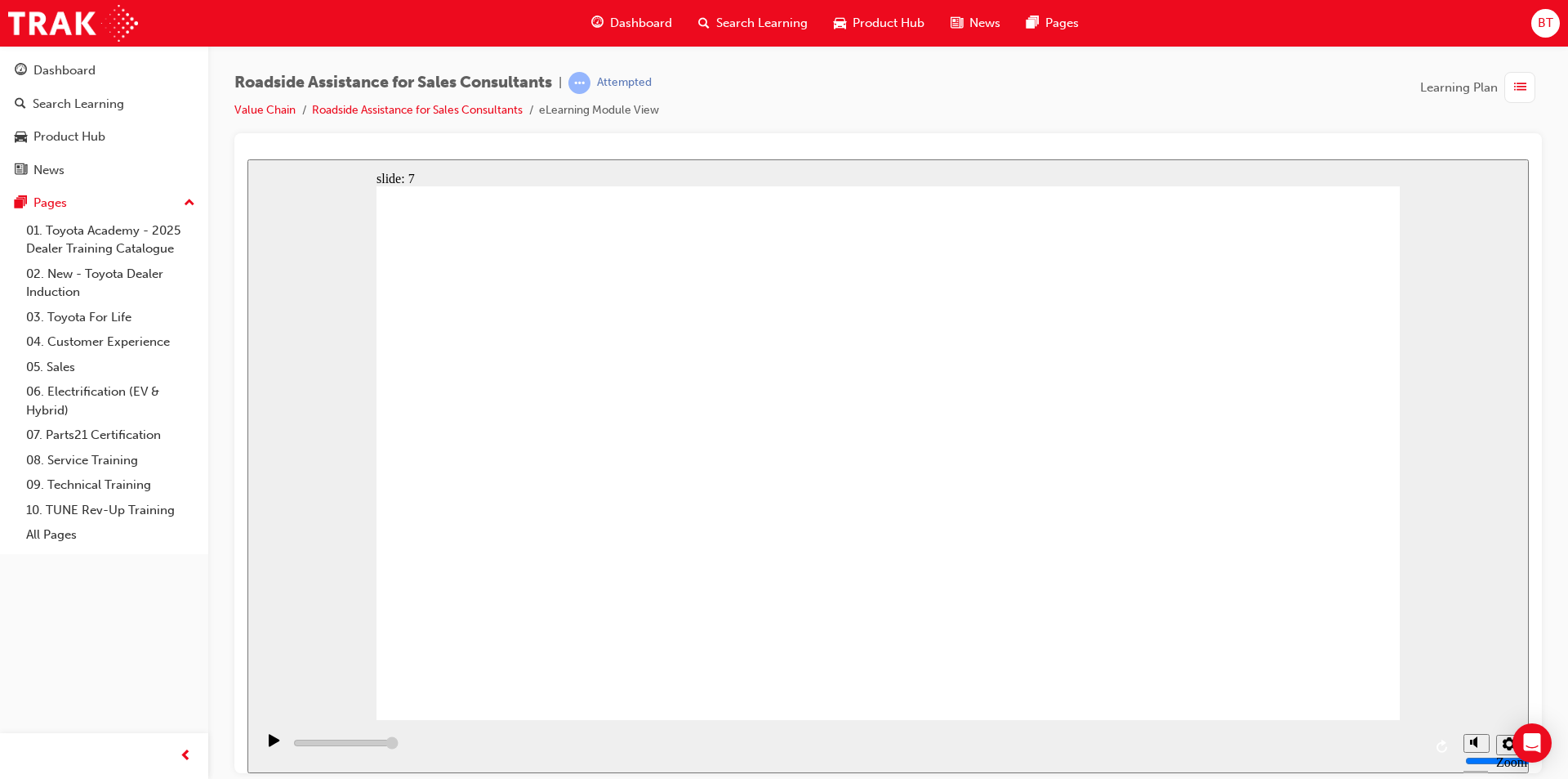
click at [965, 719] on div "playback controls" at bounding box center [856, 745] width 1200 height 53
type input "19200"
type input "3"
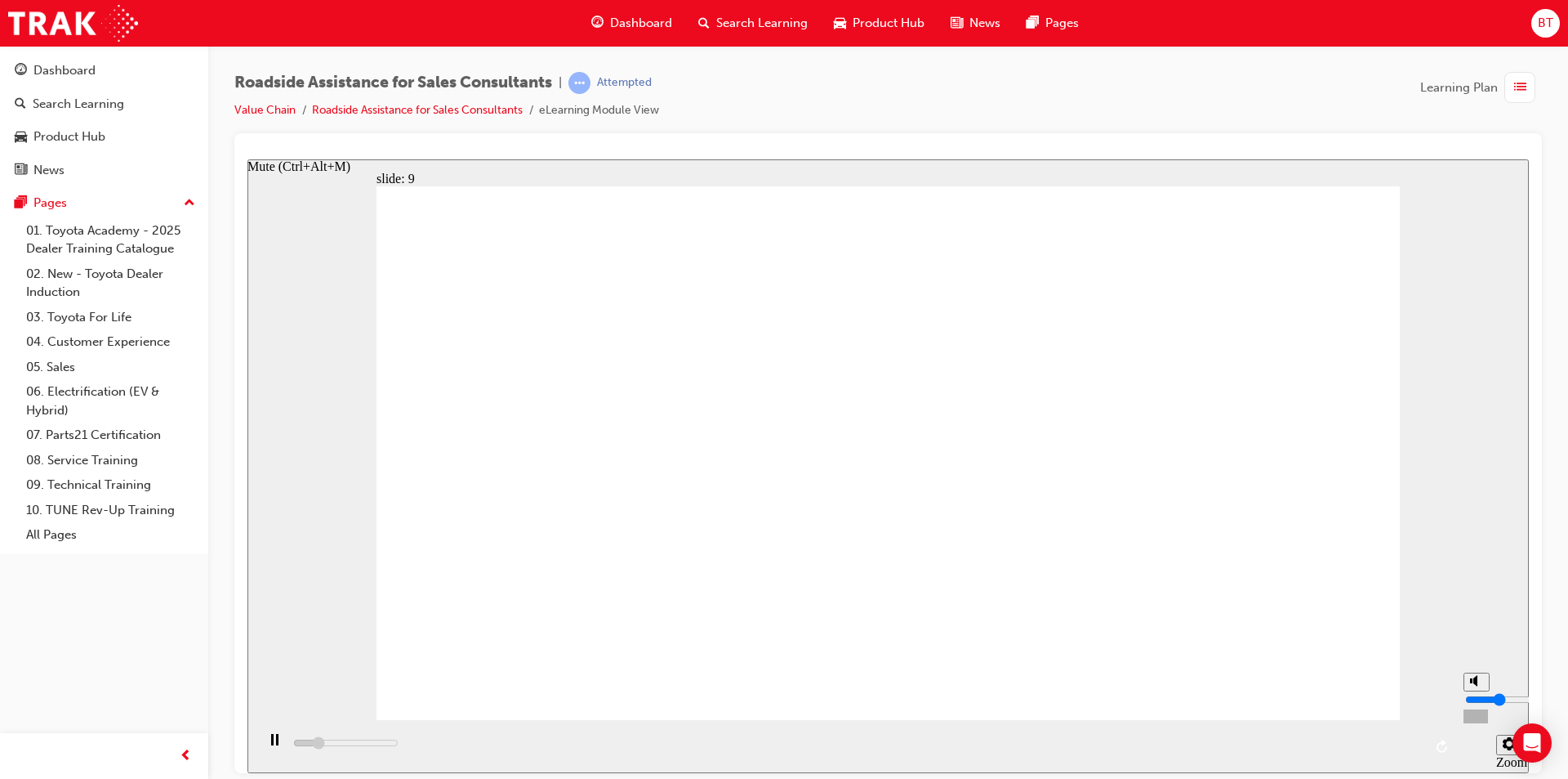
type input "22000"
type input "3"
click at [1476, 702] on input "volume" at bounding box center [1518, 699] width 106 height 13
type input "74000"
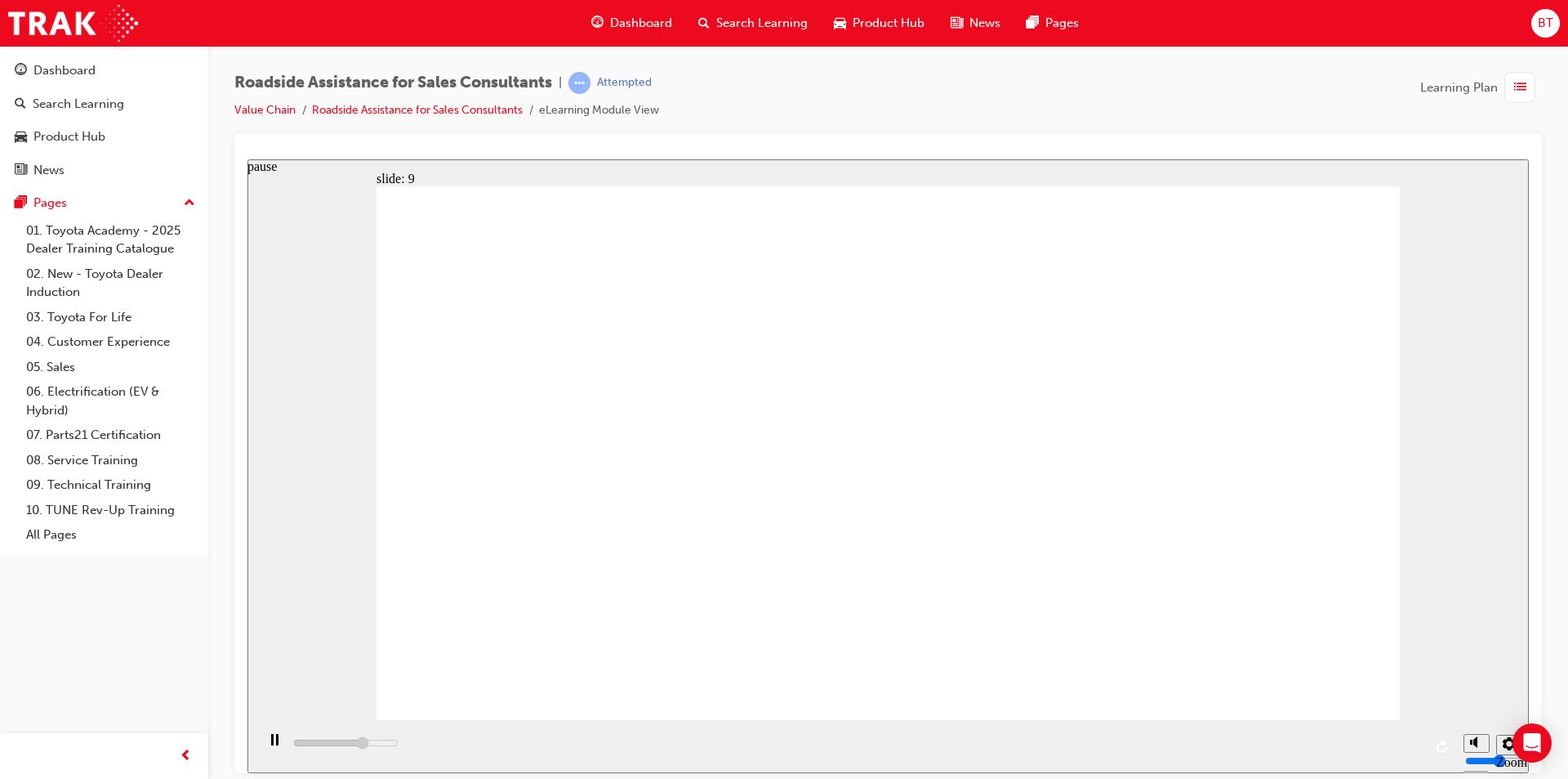
click at [275, 747] on div "pause" at bounding box center [274, 746] width 28 height 28
